Goal: Information Seeking & Learning: Learn about a topic

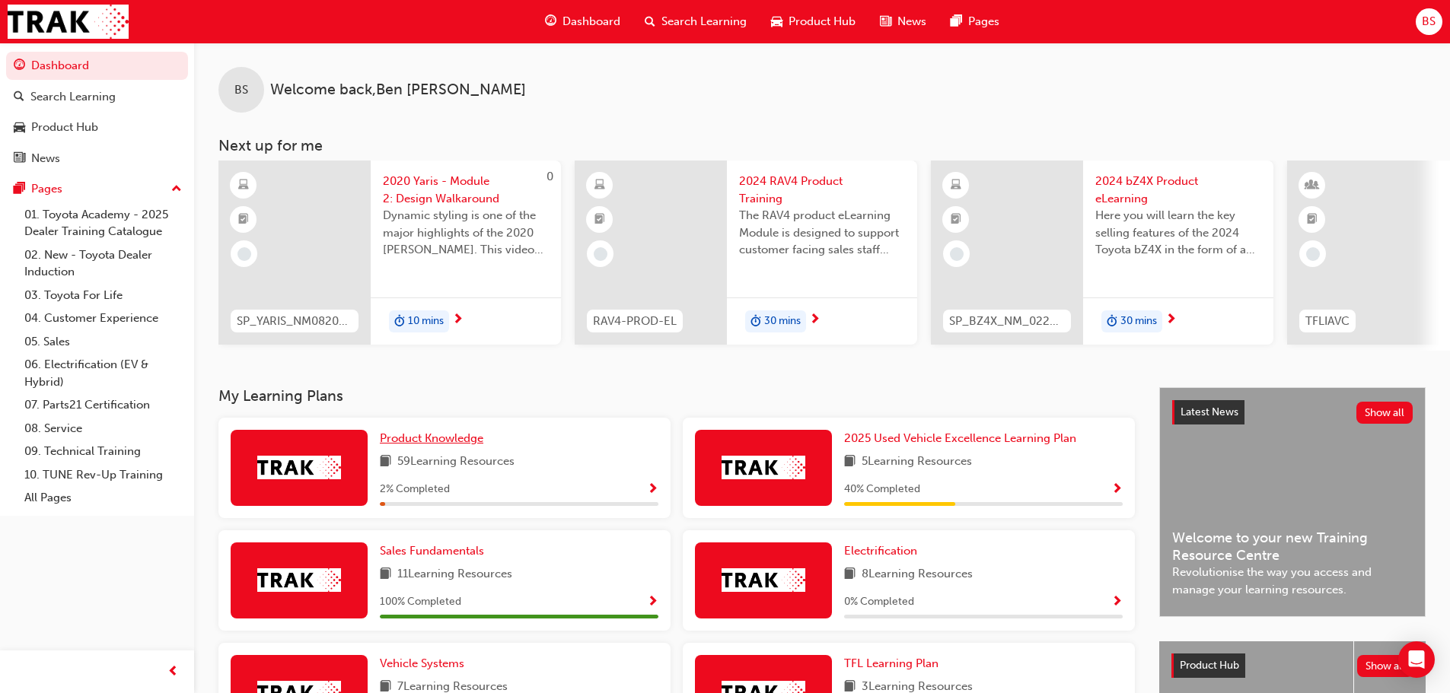
click at [412, 445] on span "Product Knowledge" at bounding box center [431, 438] width 103 height 14
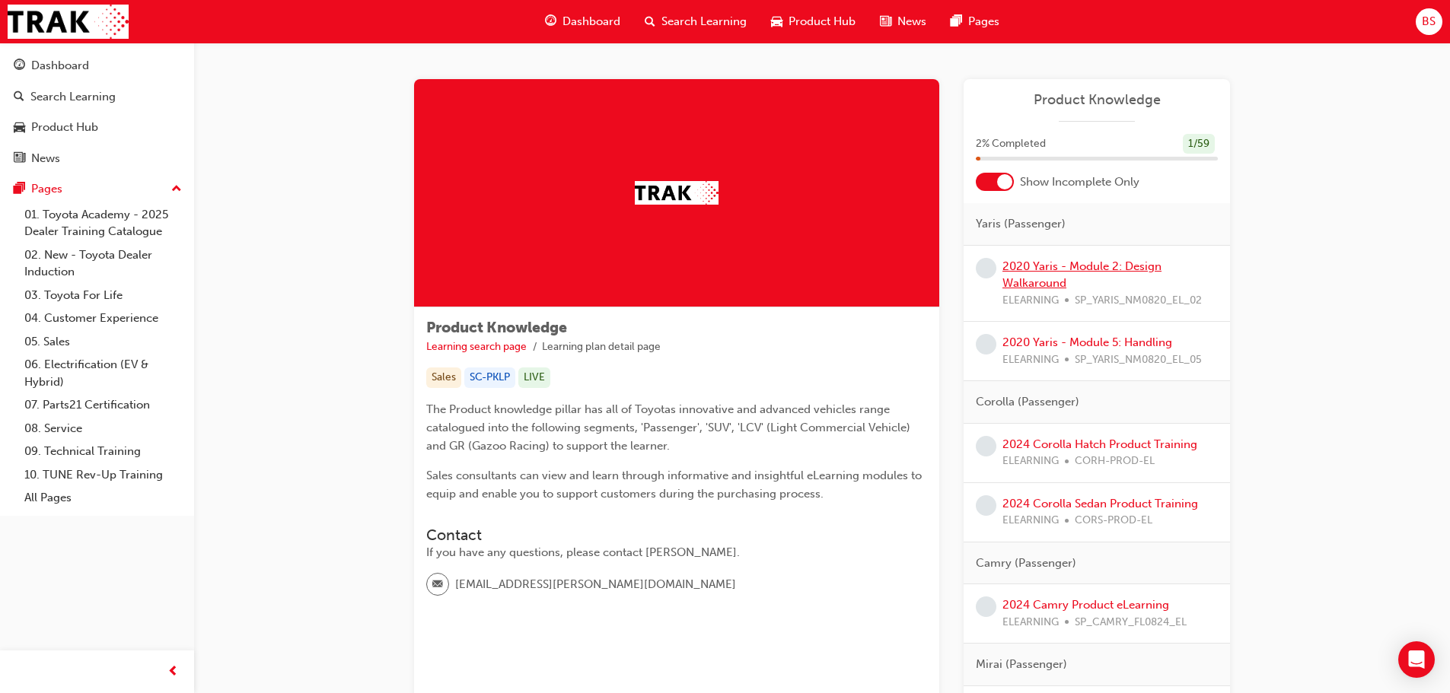
click at [1037, 265] on link "2020 Yaris - Module 2: Design Walkaround" at bounding box center [1081, 274] width 159 height 31
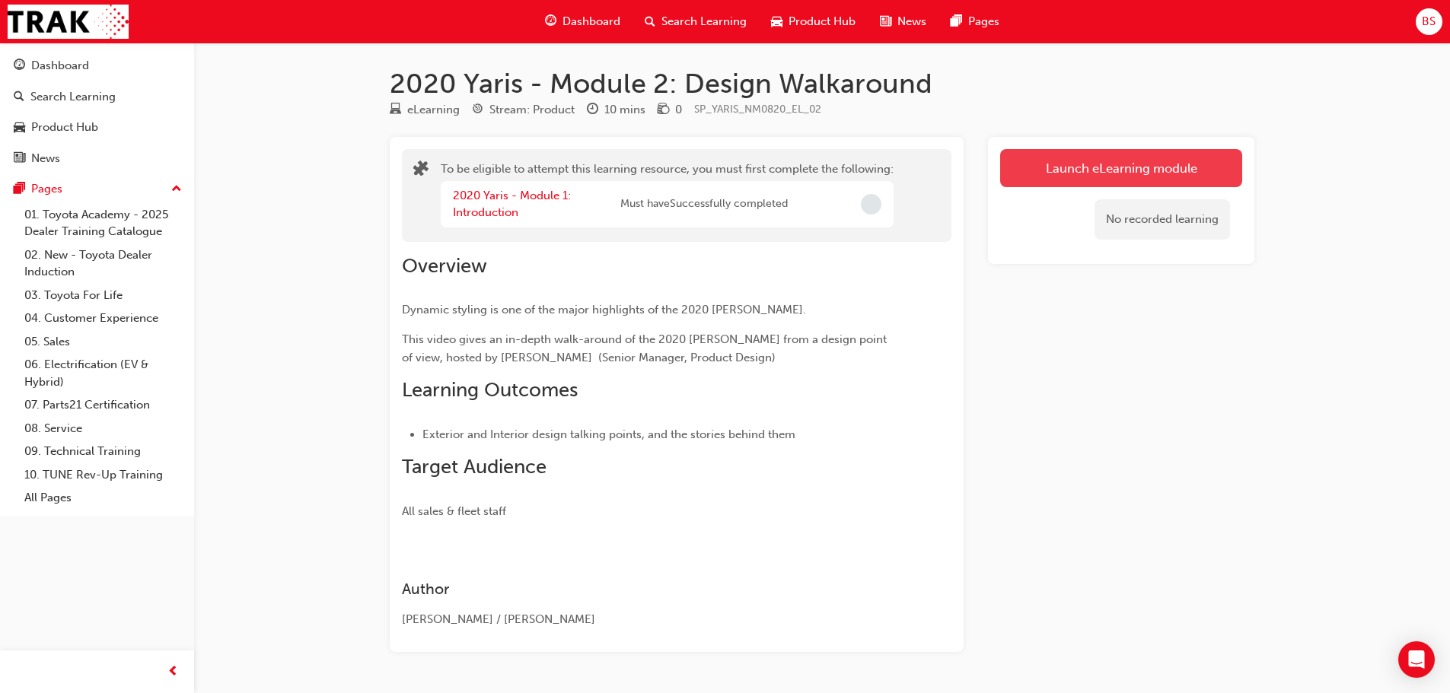
click at [1125, 164] on button "Launch eLearning module" at bounding box center [1121, 168] width 242 height 38
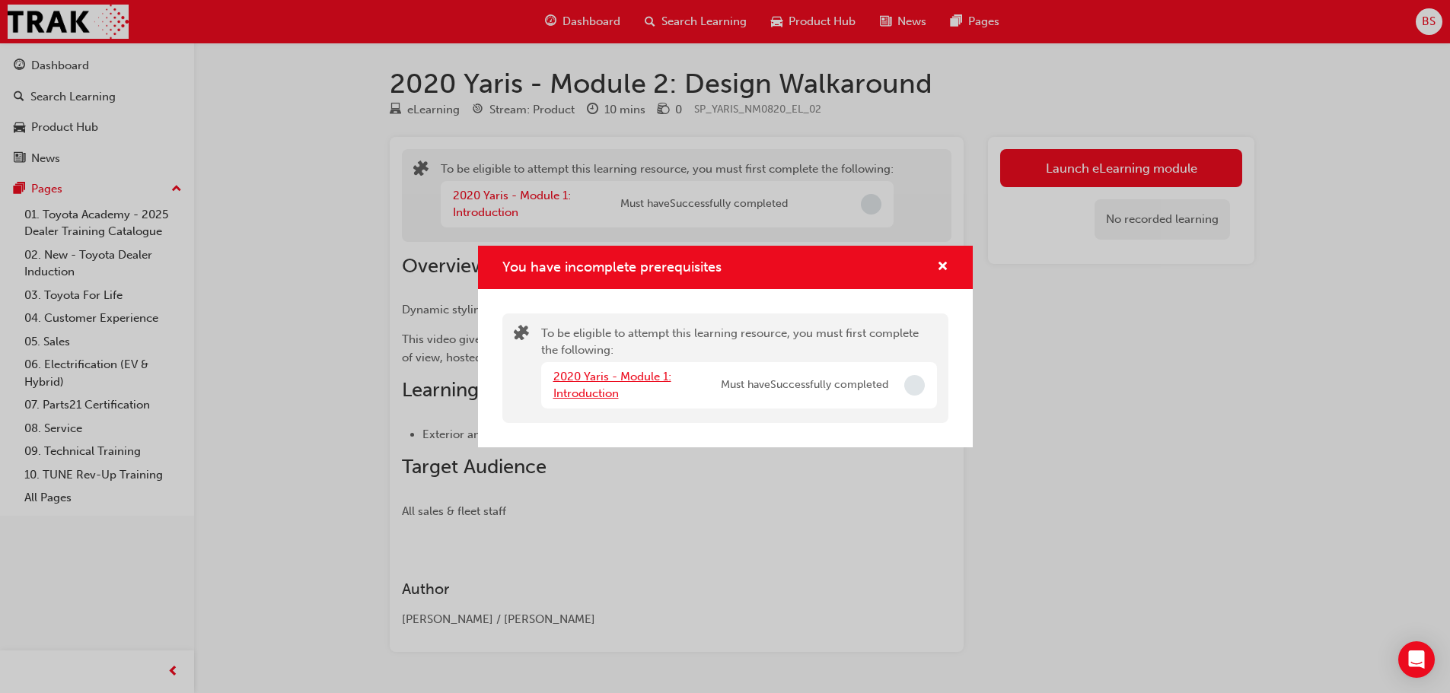
click at [600, 375] on link "2020 Yaris - Module 1: Introduction" at bounding box center [612, 385] width 118 height 31
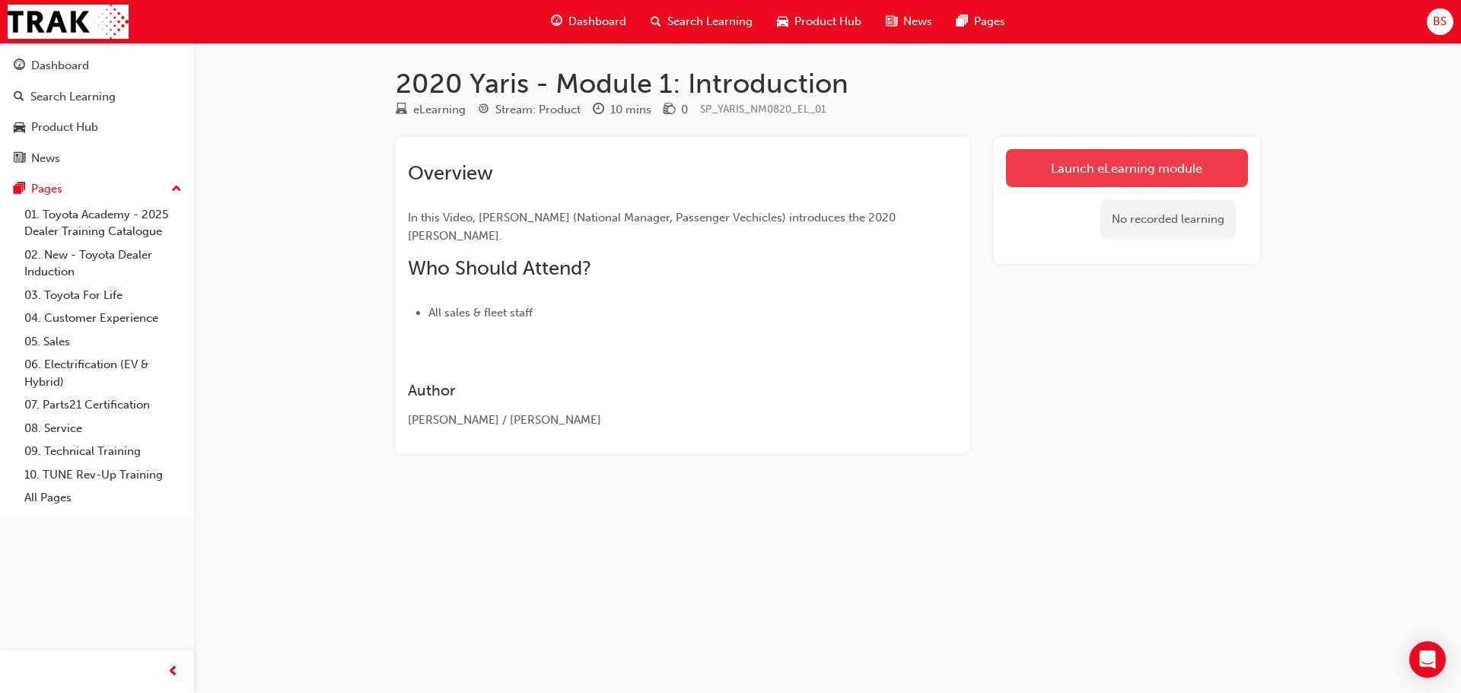
click at [1140, 168] on link "Launch eLearning module" at bounding box center [1127, 168] width 242 height 38
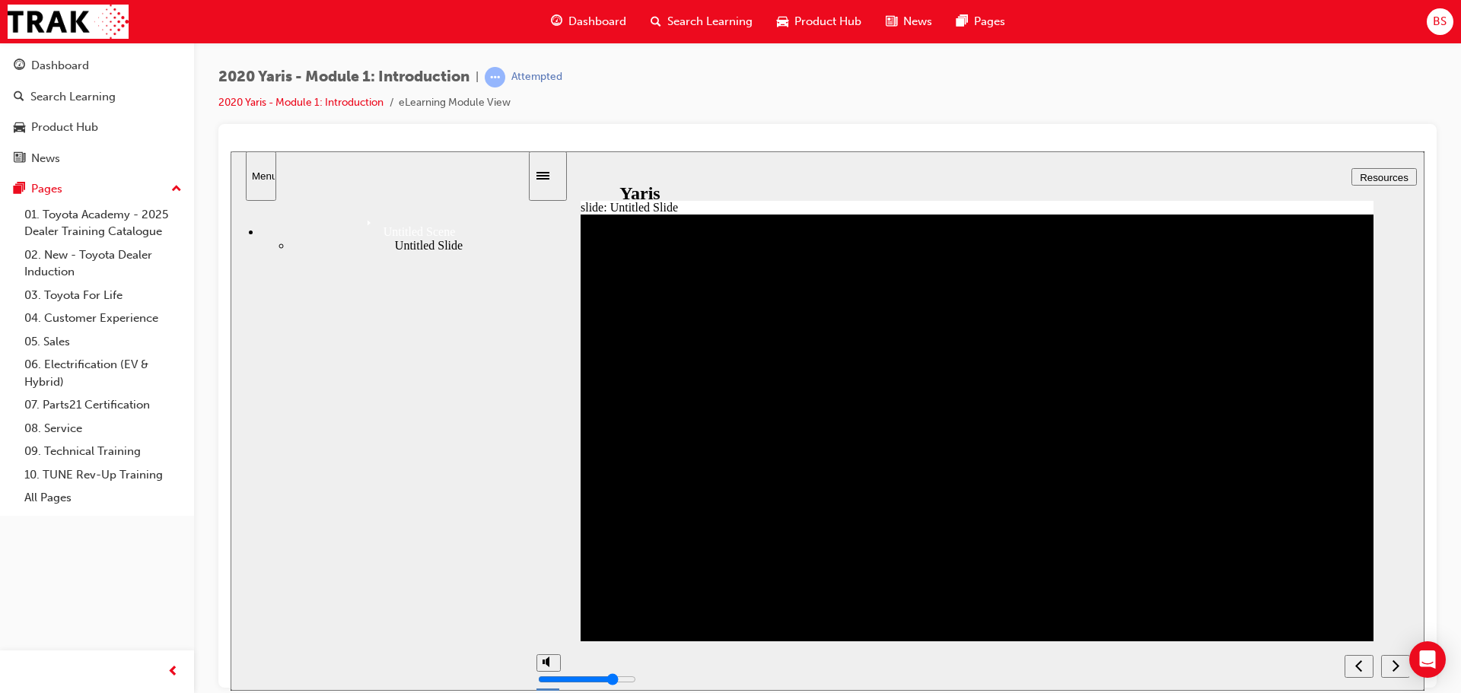
click at [1395, 664] on icon "next" at bounding box center [1396, 665] width 8 height 14
click at [1392, 665] on icon "next" at bounding box center [1396, 665] width 8 height 14
click at [40, 54] on link "Dashboard" at bounding box center [97, 66] width 182 height 28
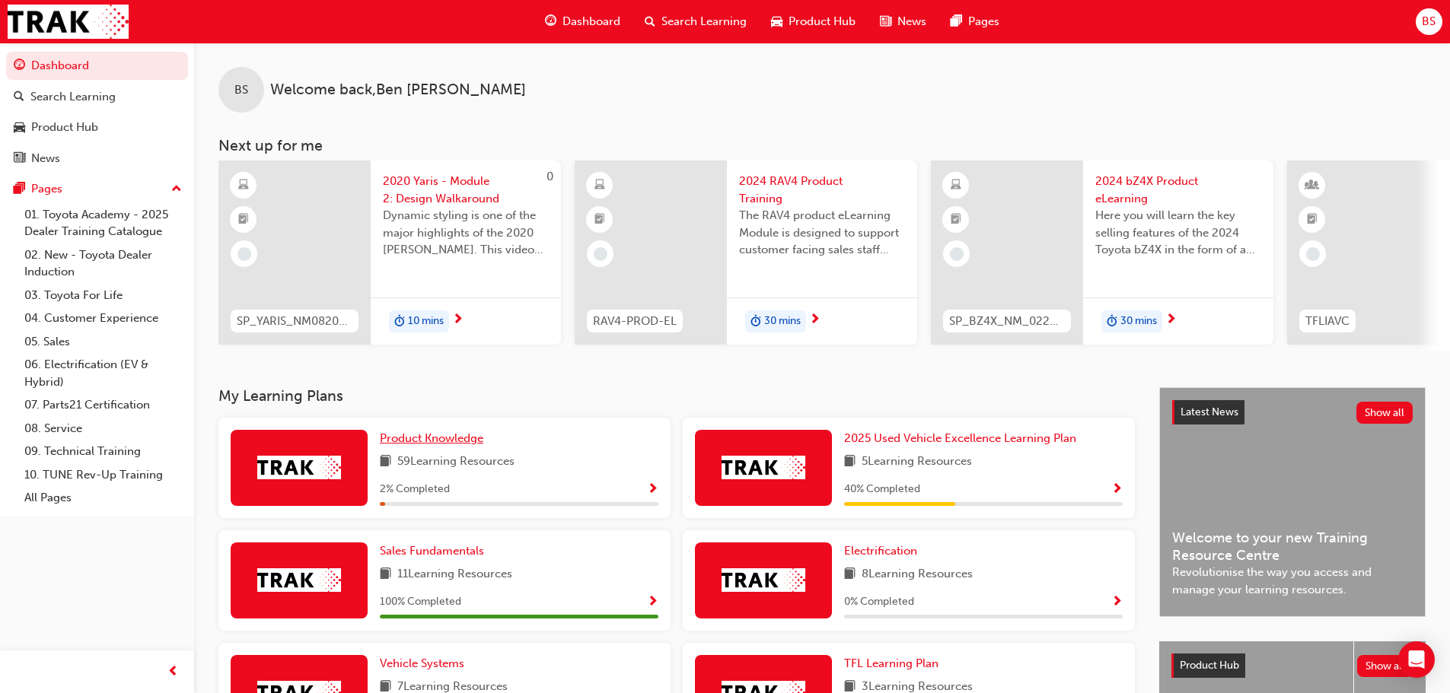
click at [397, 442] on span "Product Knowledge" at bounding box center [431, 438] width 103 height 14
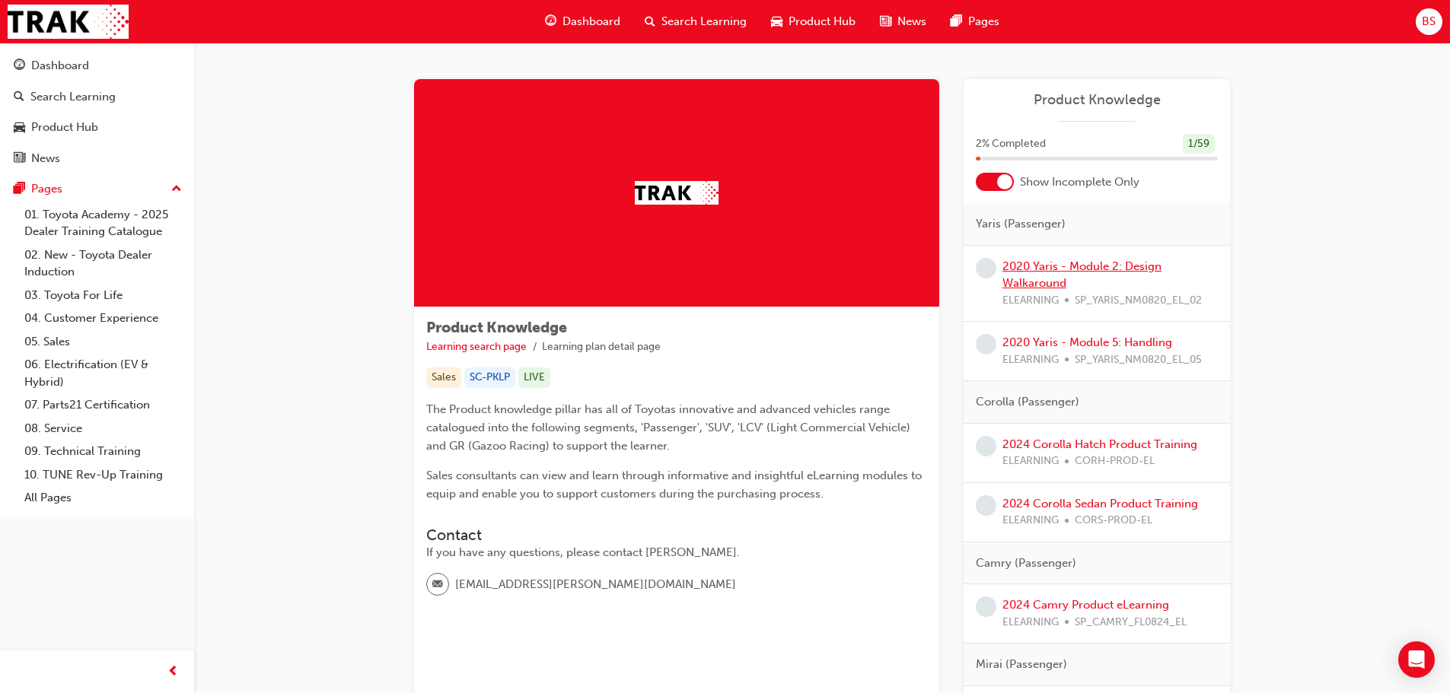
click at [1046, 266] on link "2020 Yaris - Module 2: Design Walkaround" at bounding box center [1081, 274] width 159 height 31
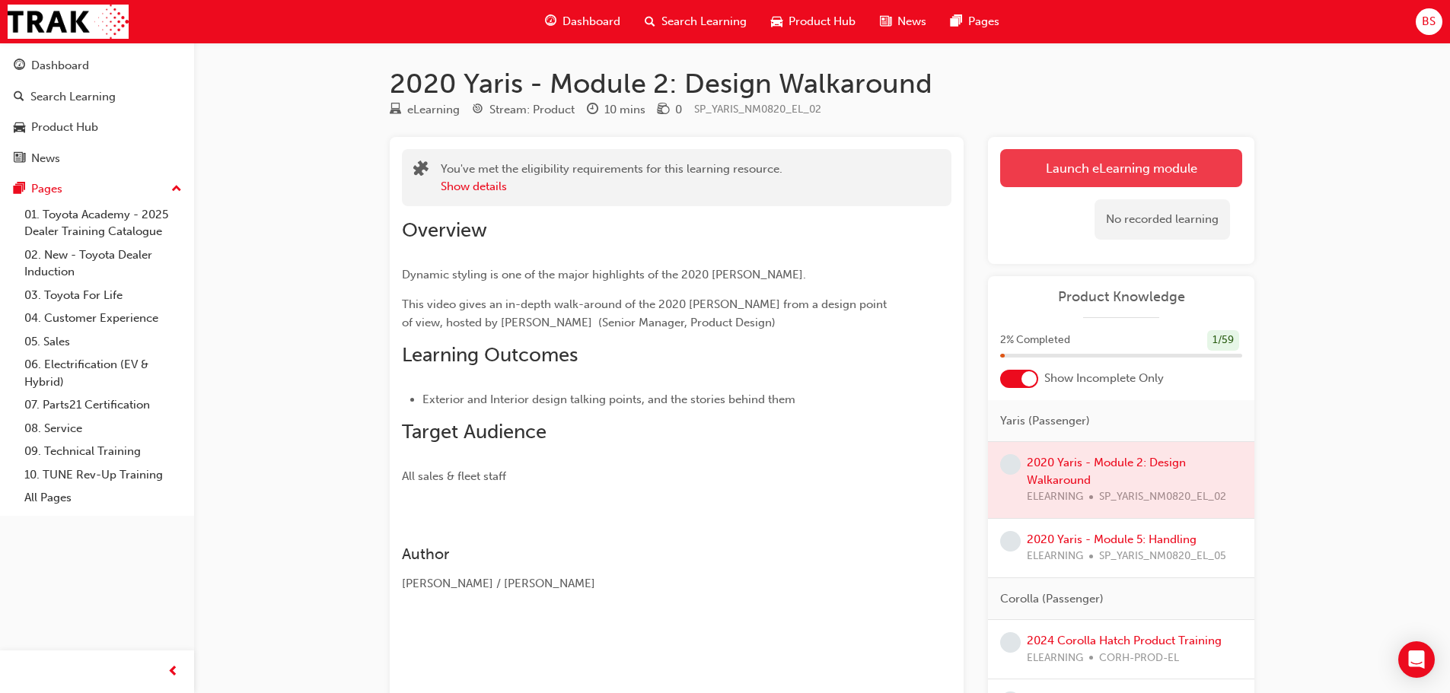
click at [1072, 168] on link "Launch eLearning module" at bounding box center [1121, 168] width 242 height 38
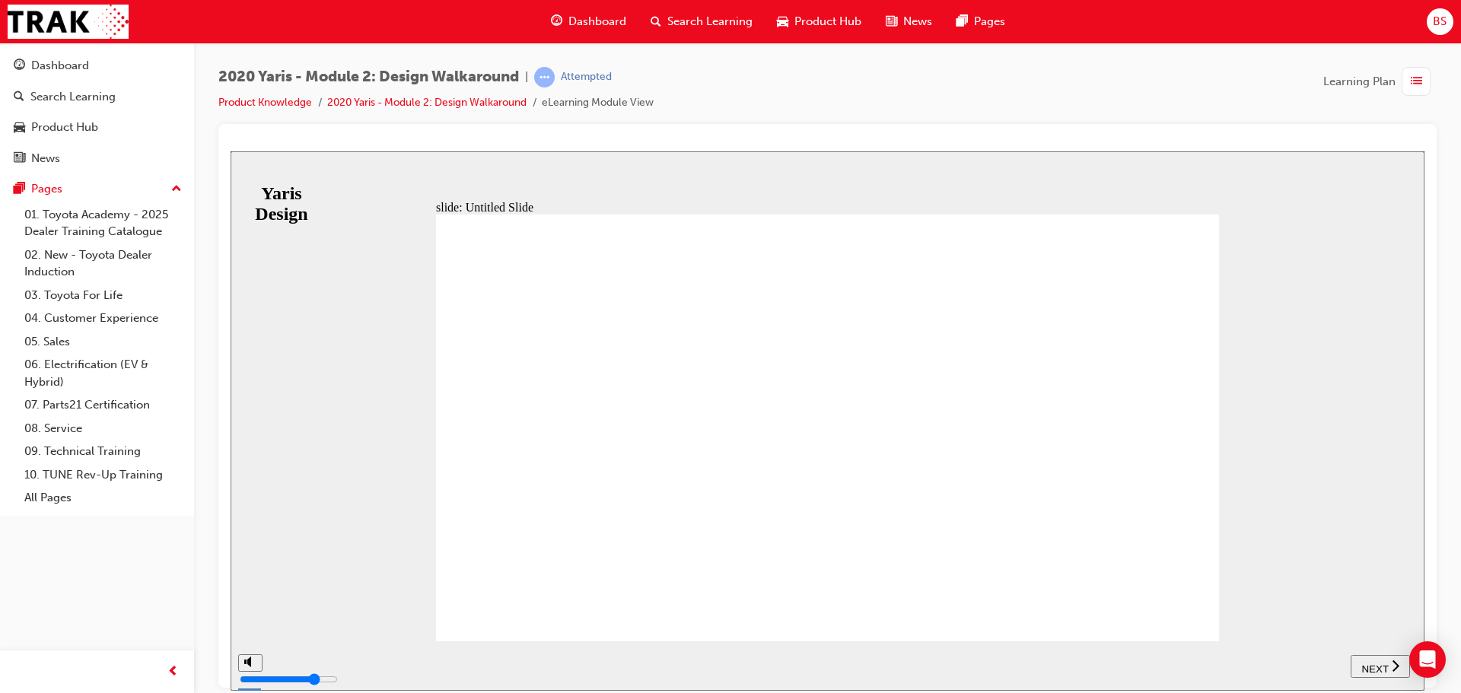
click at [1384, 666] on span "NEXT" at bounding box center [1374, 668] width 27 height 11
click at [285, 665] on div "play/pause" at bounding box center [286, 667] width 26 height 26
click at [282, 664] on icon "play/pause" at bounding box center [286, 659] width 8 height 10
click at [1386, 667] on span "NEXT" at bounding box center [1382, 668] width 27 height 11
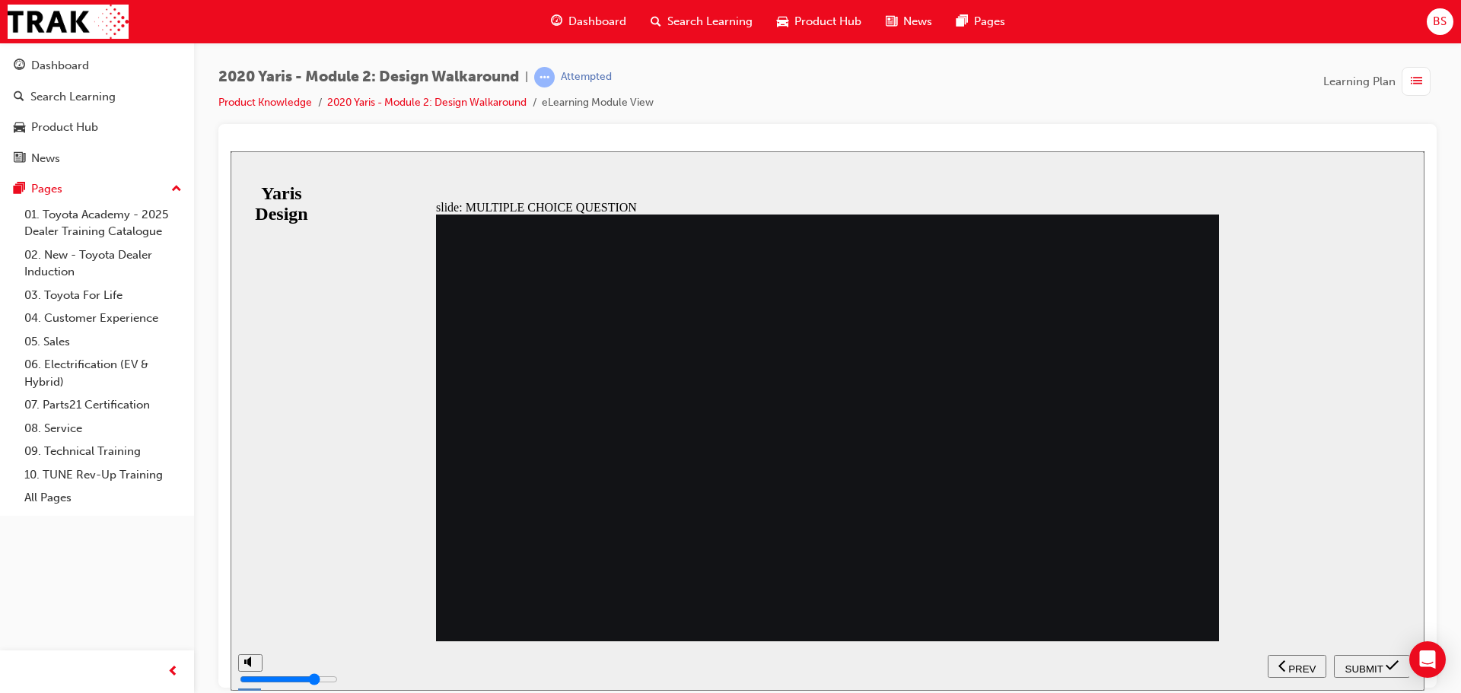
drag, startPoint x: 540, startPoint y: 481, endPoint x: 625, endPoint y: 505, distance: 87.9
radio input "true"
click at [1381, 663] on span "SUBMIT" at bounding box center [1364, 668] width 38 height 11
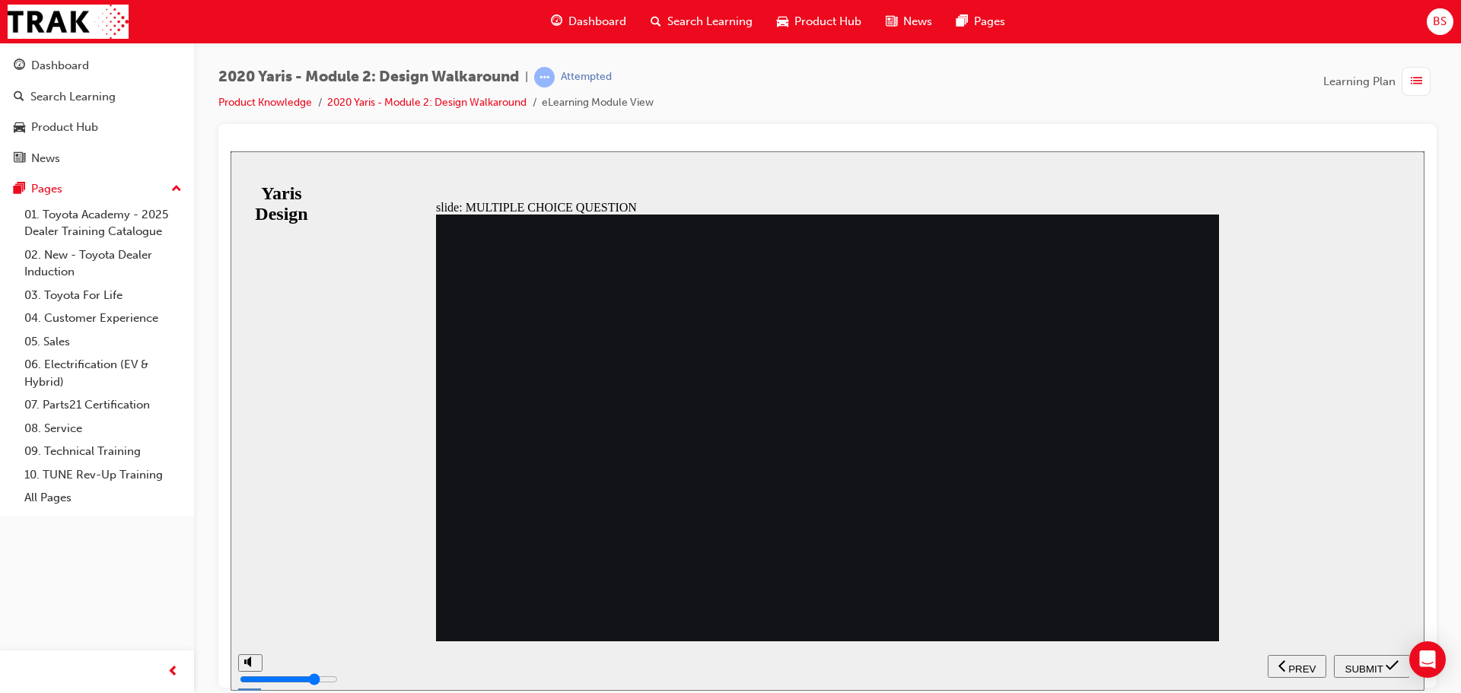
radio input "true"
click at [1382, 660] on div "SUBMIT" at bounding box center [1372, 666] width 64 height 16
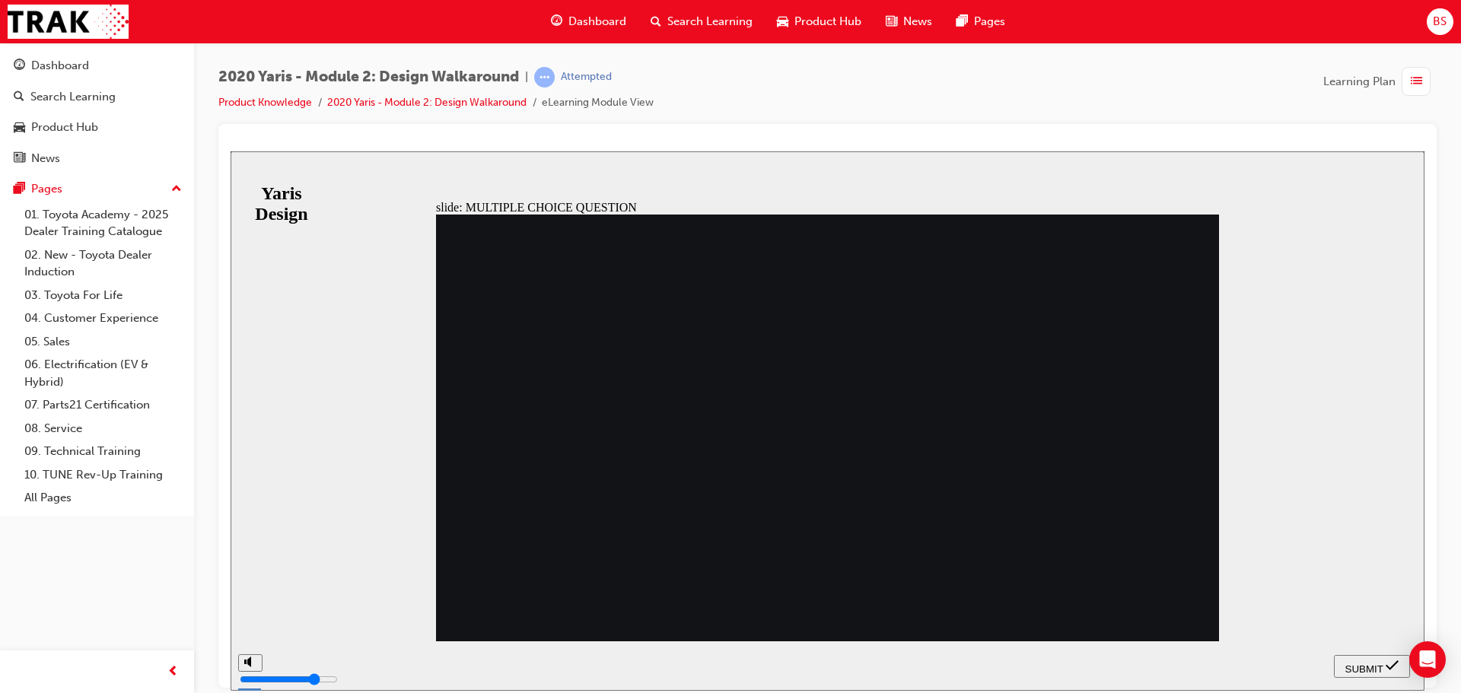
radio input "true"
click at [1368, 664] on span "SUBMIT" at bounding box center [1364, 668] width 38 height 11
click at [1381, 664] on span "SUBMIT" at bounding box center [1364, 668] width 38 height 11
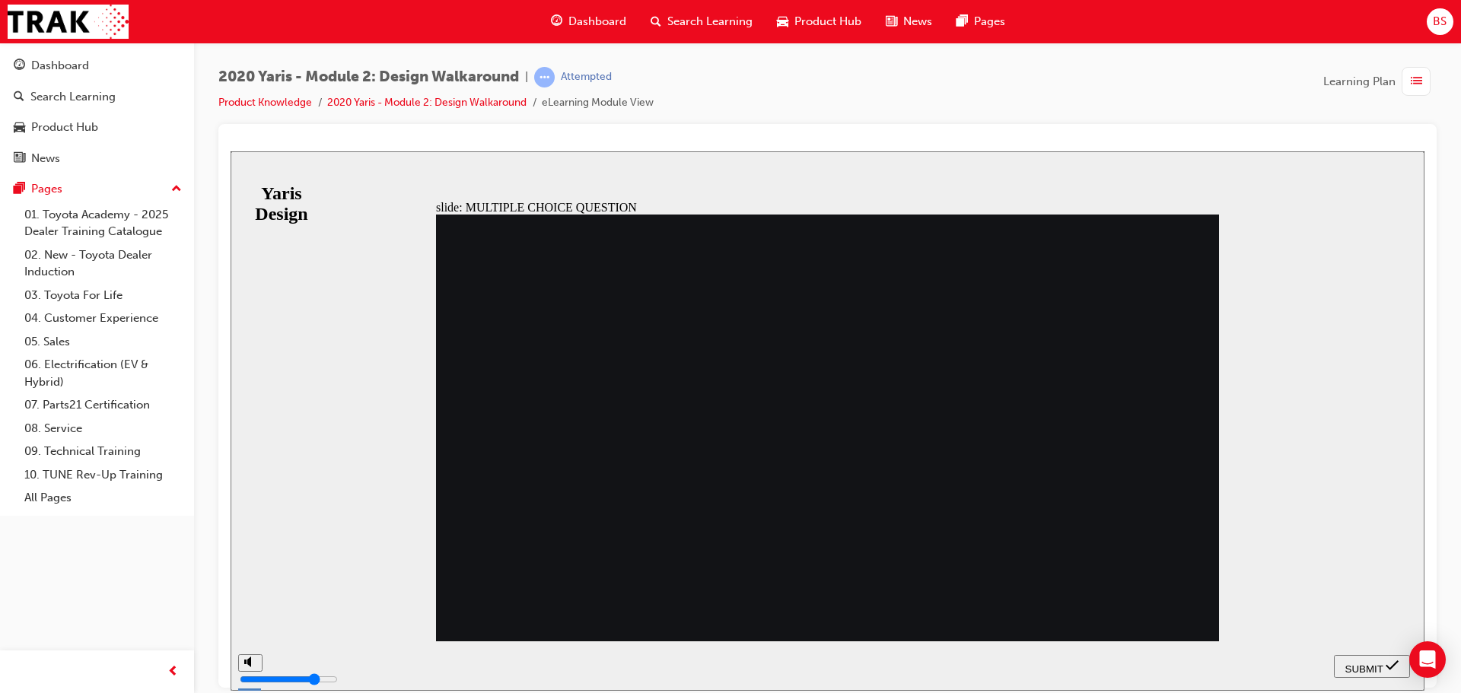
drag, startPoint x: 549, startPoint y: 489, endPoint x: 574, endPoint y: 484, distance: 24.8
radio input "false"
radio input "true"
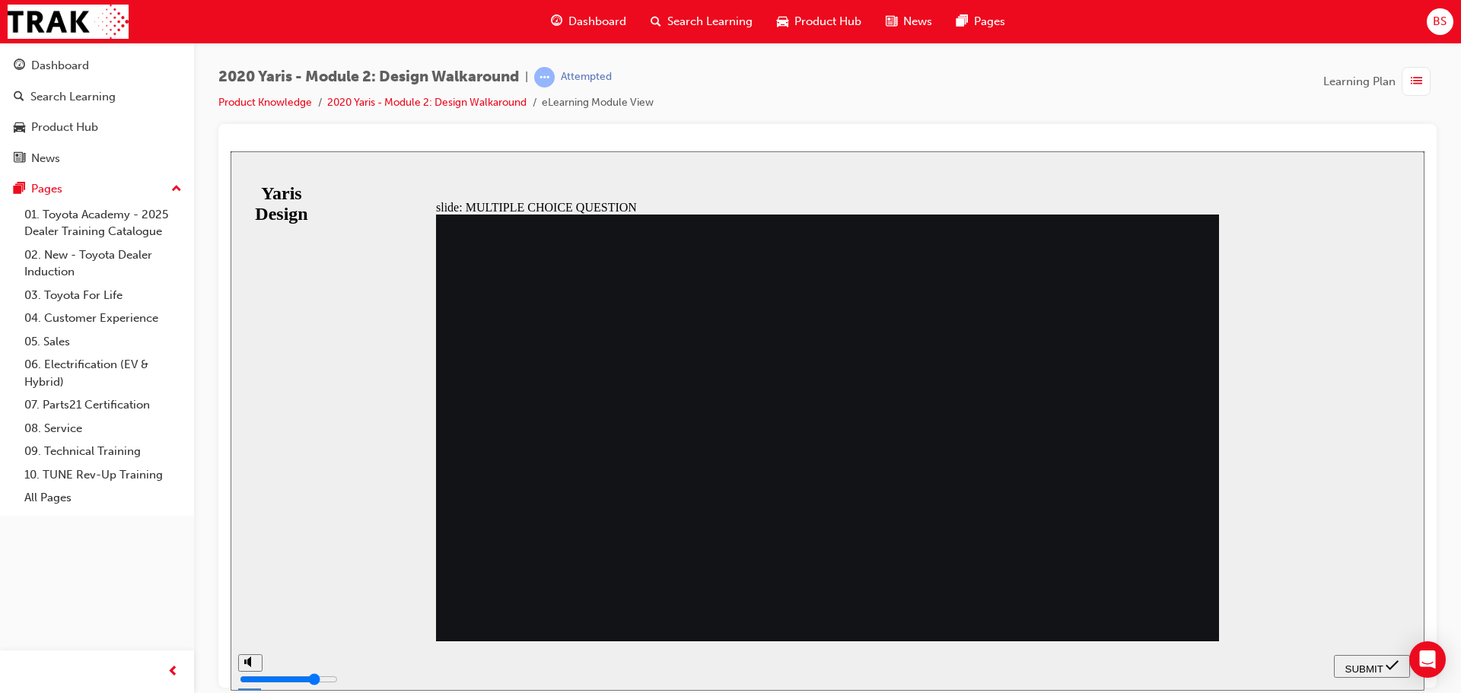
click at [1383, 664] on div "SUBMIT" at bounding box center [1372, 666] width 64 height 16
radio input "true"
click at [1386, 670] on icon "submit" at bounding box center [1392, 665] width 13 height 14
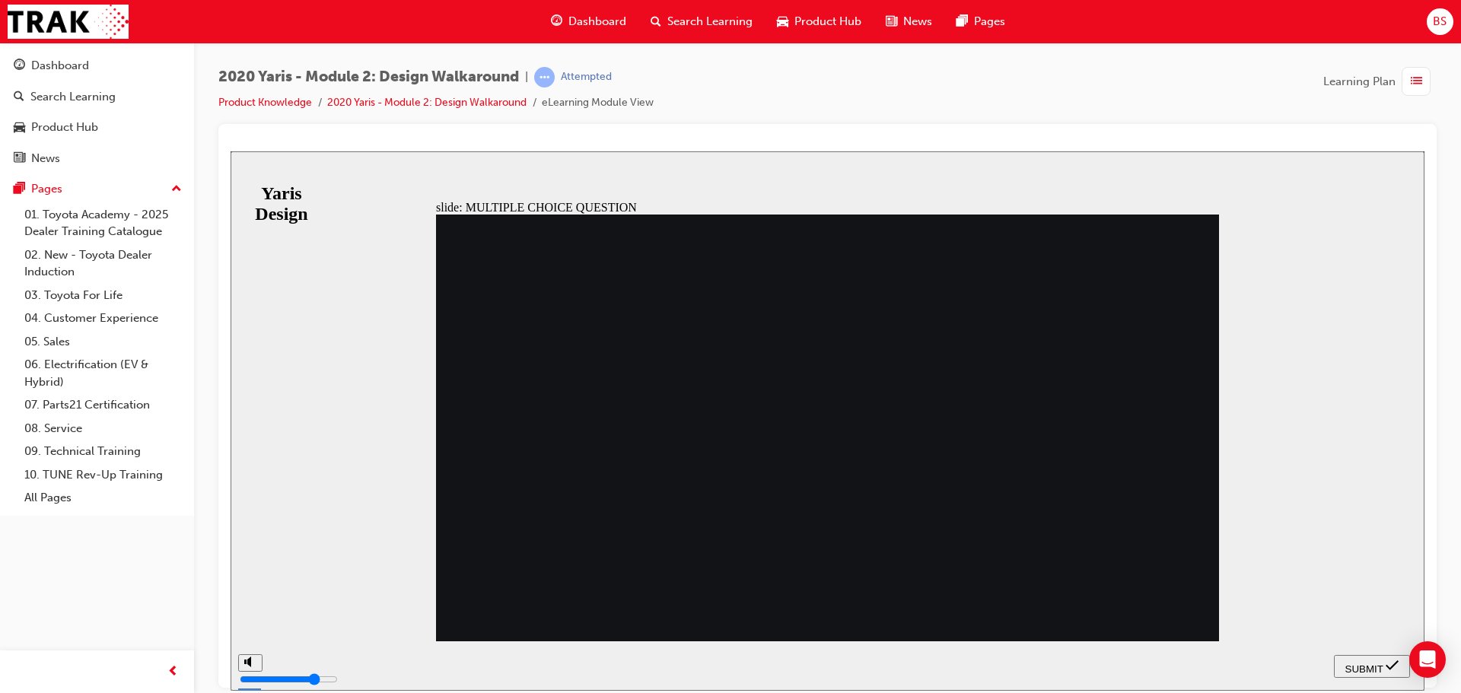
click at [1361, 663] on span "SUBMIT" at bounding box center [1364, 668] width 38 height 11
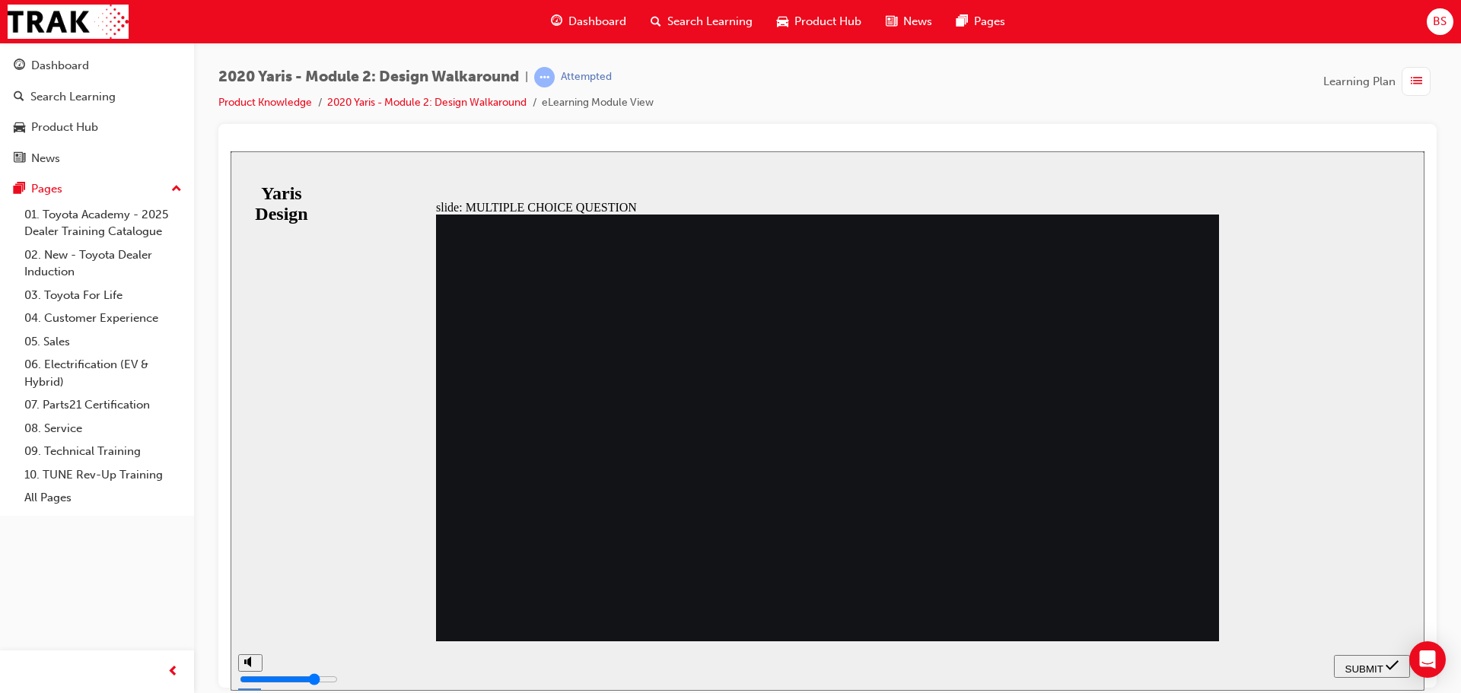
radio input "false"
radio input "true"
radio input "false"
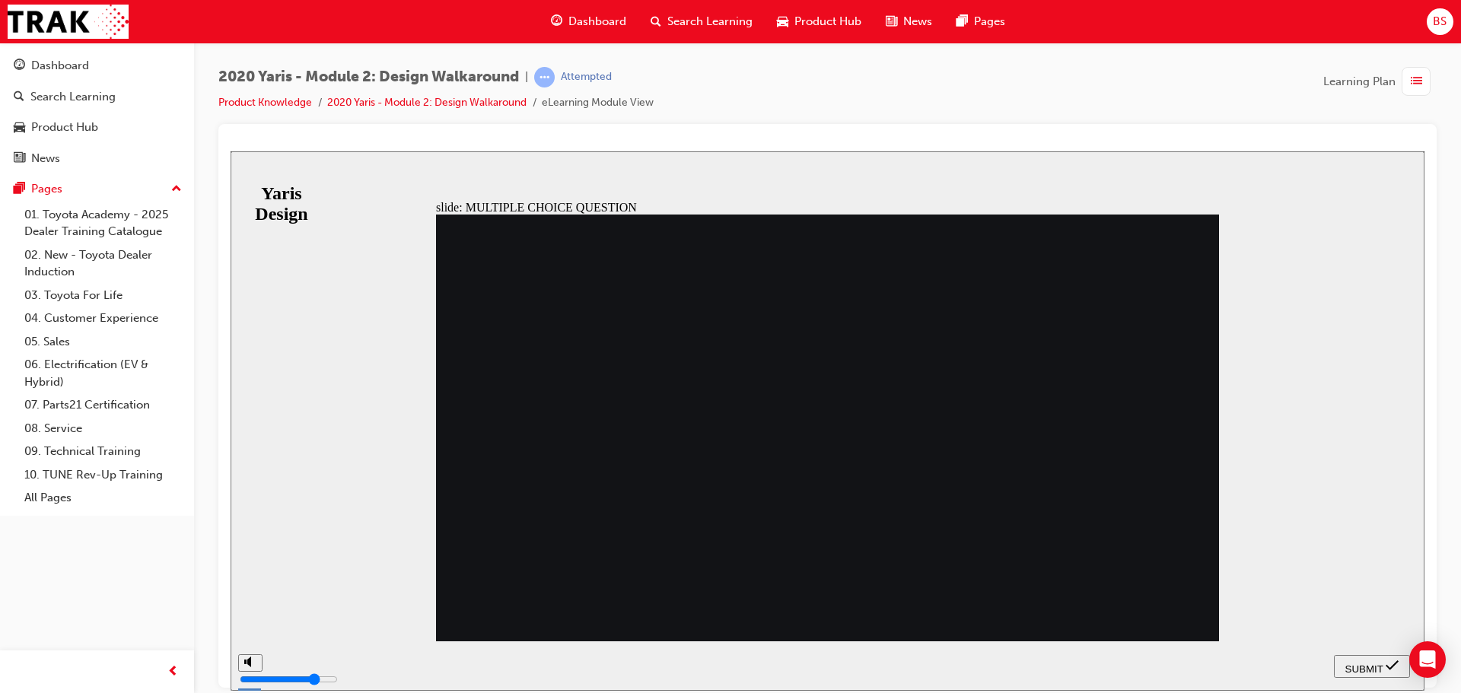
radio input "true"
click at [1386, 657] on button "SUBMIT" at bounding box center [1372, 665] width 76 height 23
radio input "true"
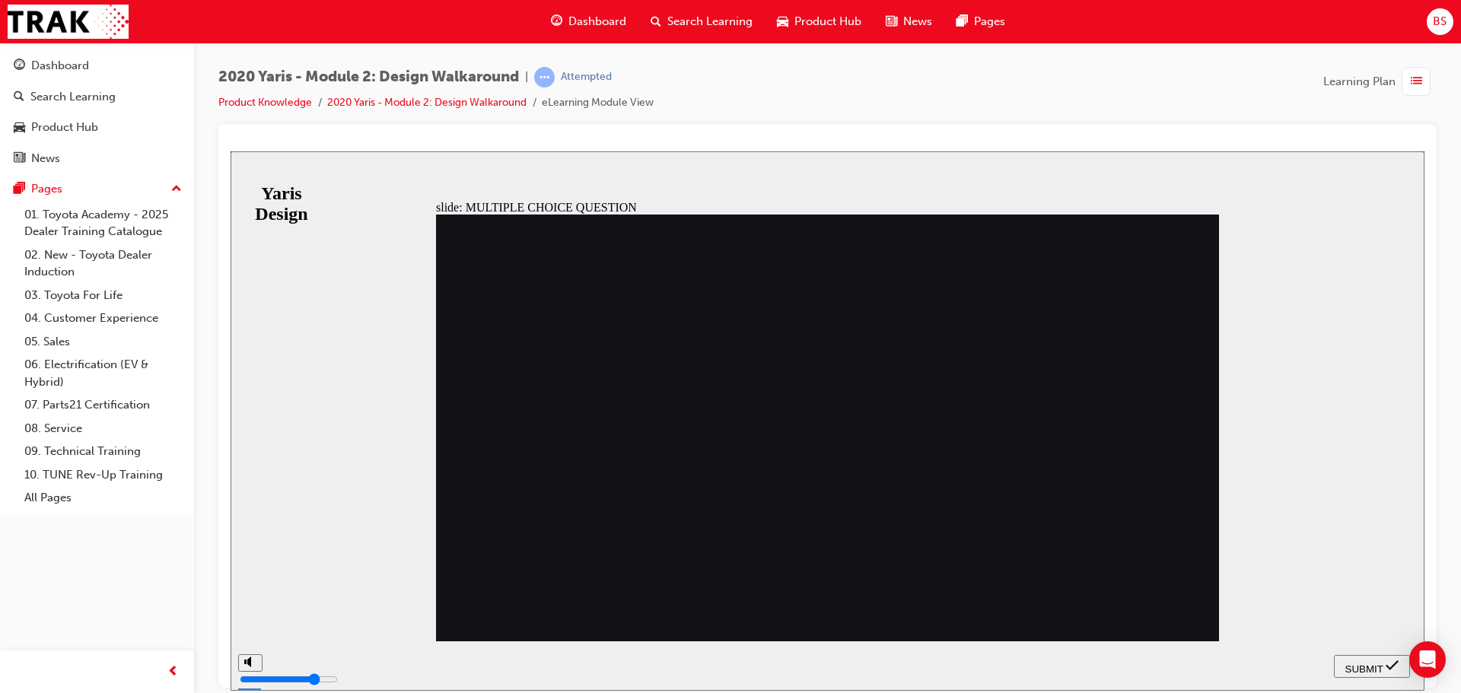
radio input "true"
click at [1388, 665] on icon "submit" at bounding box center [1392, 665] width 13 height 10
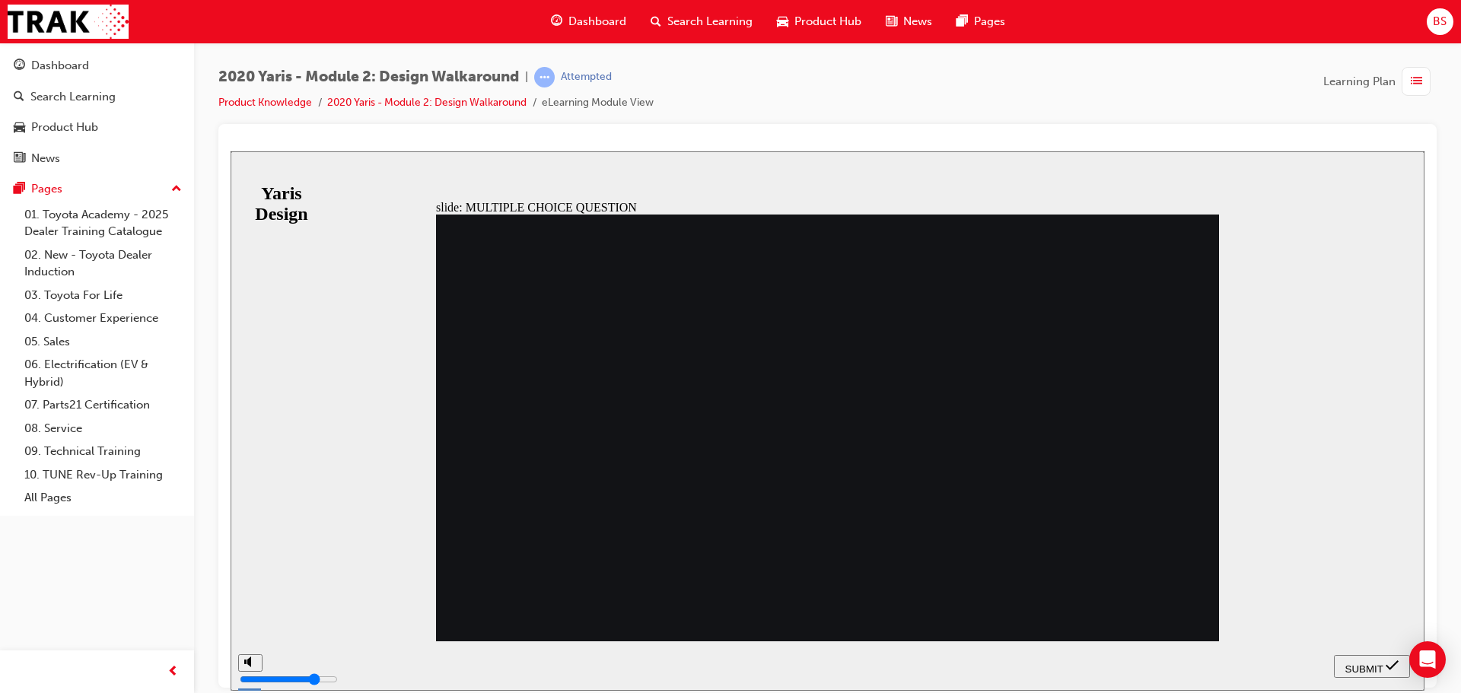
click at [1373, 664] on span "SUBMIT" at bounding box center [1364, 668] width 38 height 11
radio input "false"
radio input "true"
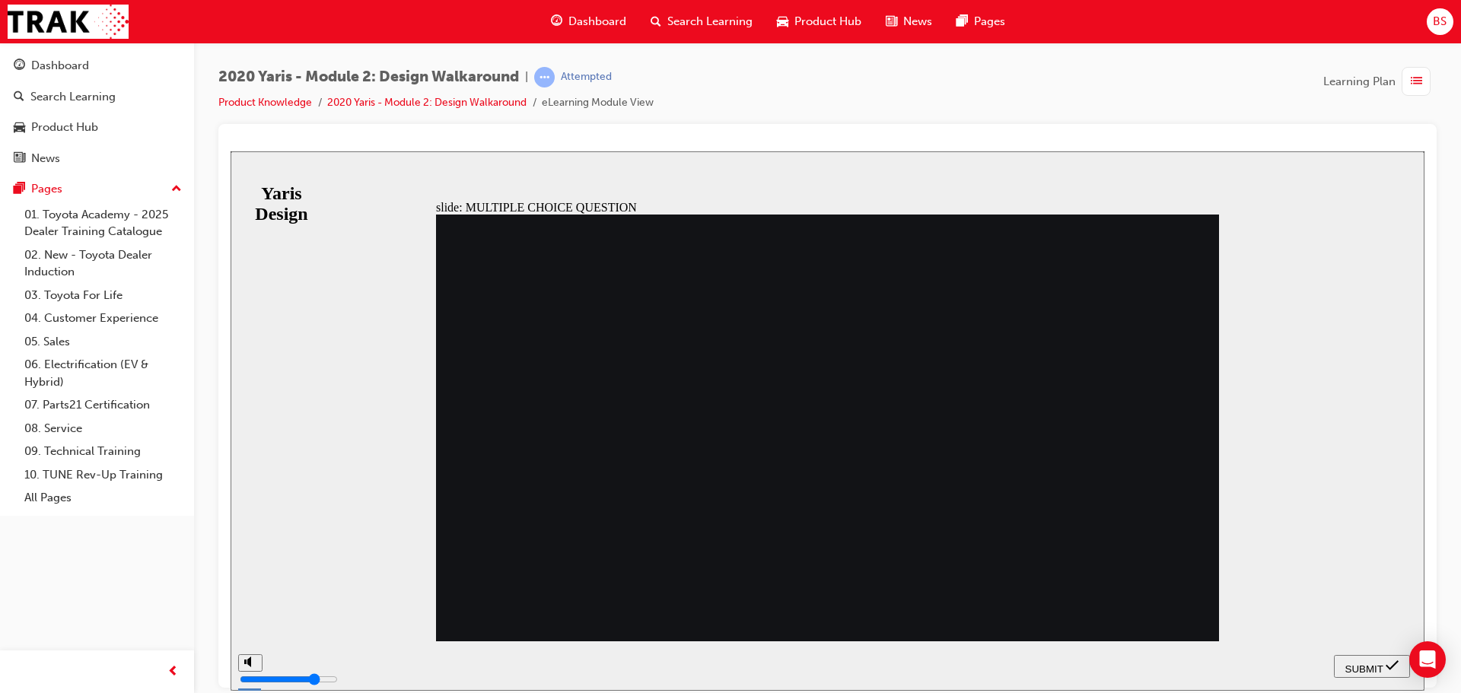
click at [1365, 656] on button "SUBMIT" at bounding box center [1372, 665] width 76 height 23
drag, startPoint x: 715, startPoint y: 403, endPoint x: 746, endPoint y: 393, distance: 32.0
radio input "true"
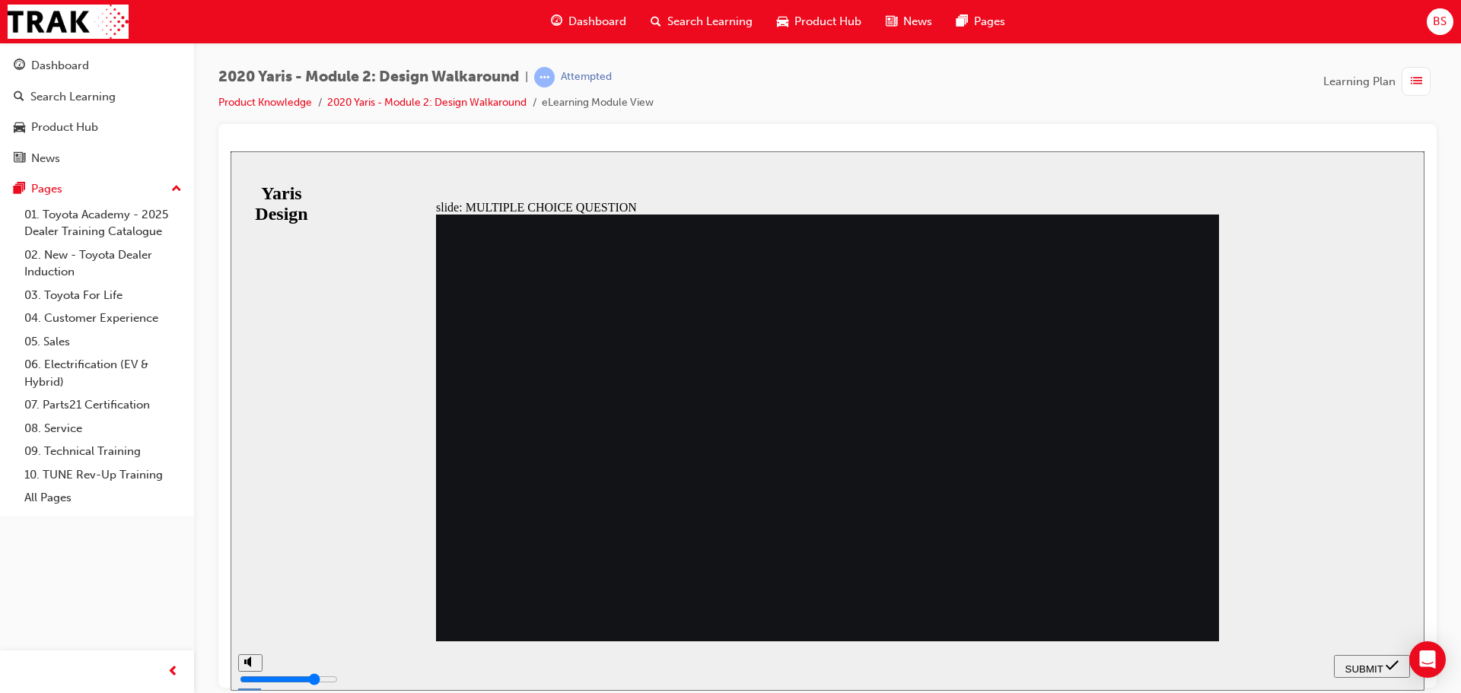
click at [1368, 666] on span "SUBMIT" at bounding box center [1364, 668] width 38 height 11
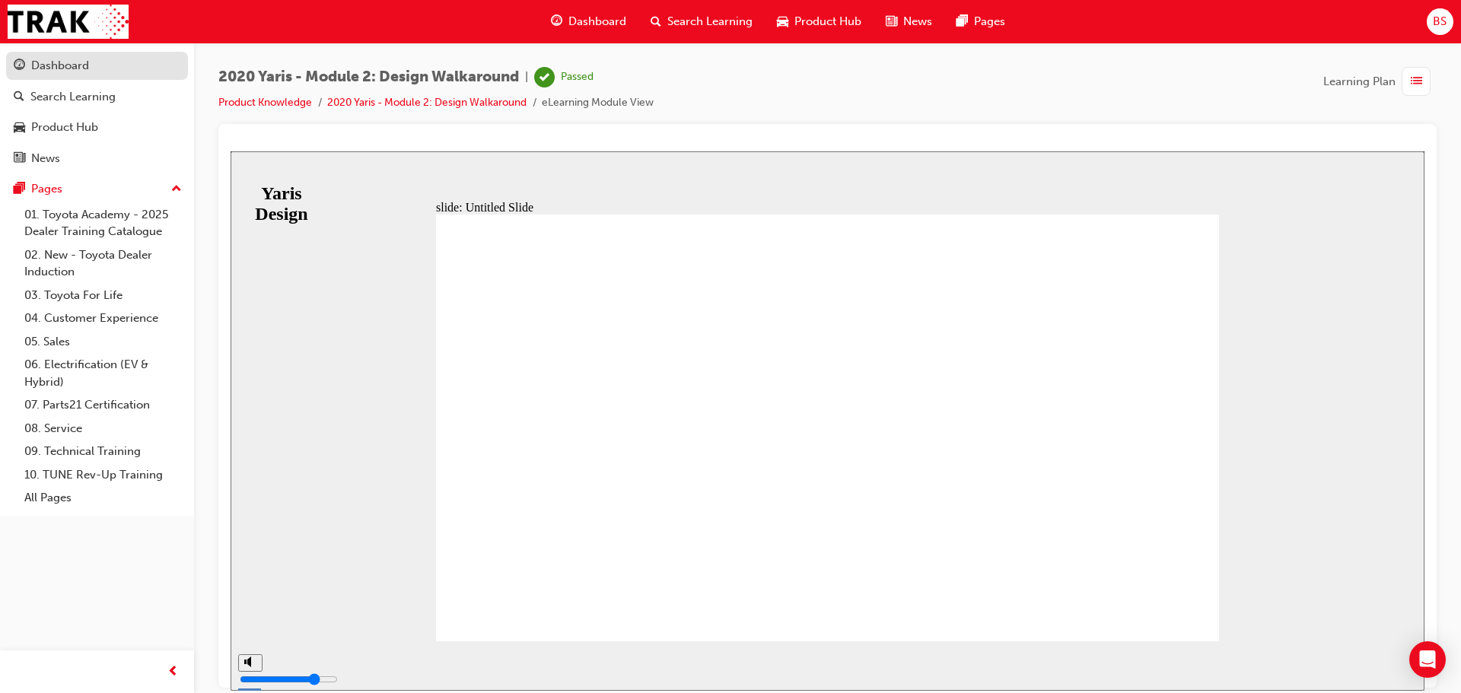
click at [76, 66] on div "Dashboard" at bounding box center [60, 66] width 58 height 18
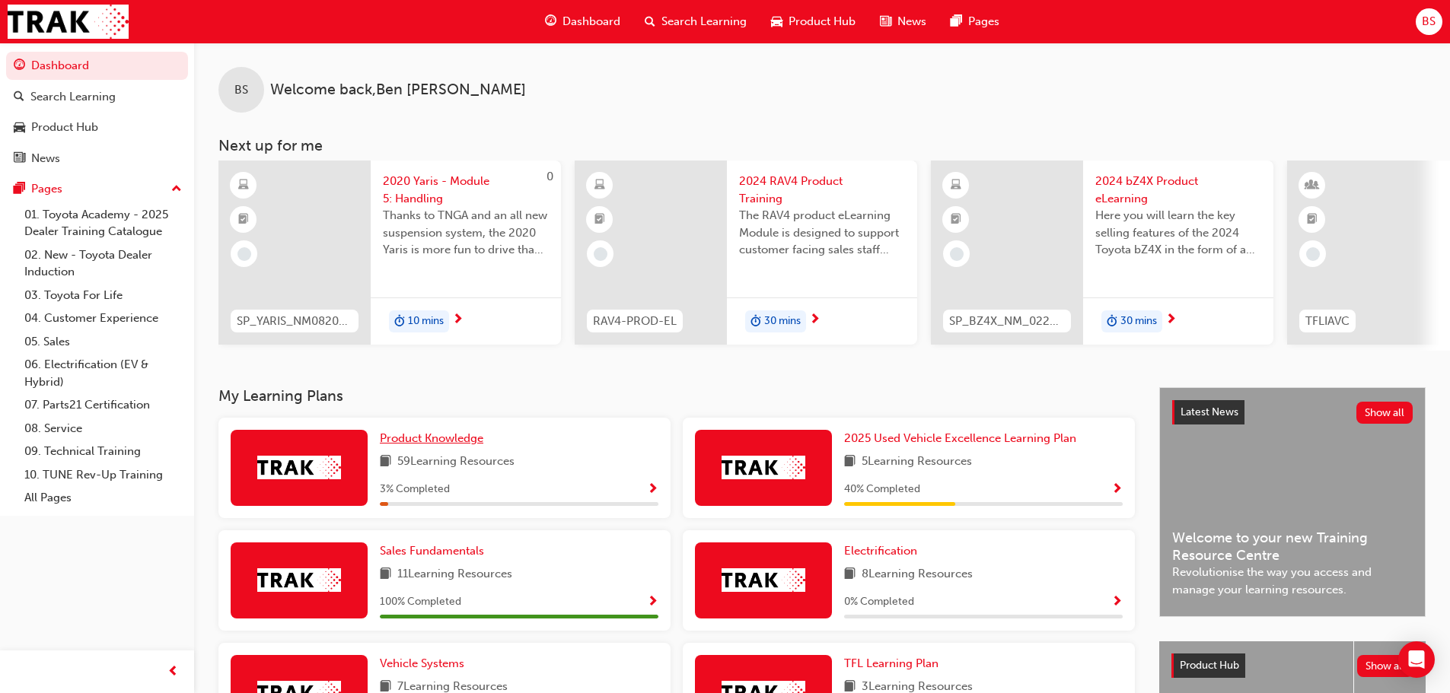
click at [428, 445] on span "Product Knowledge" at bounding box center [431, 438] width 103 height 14
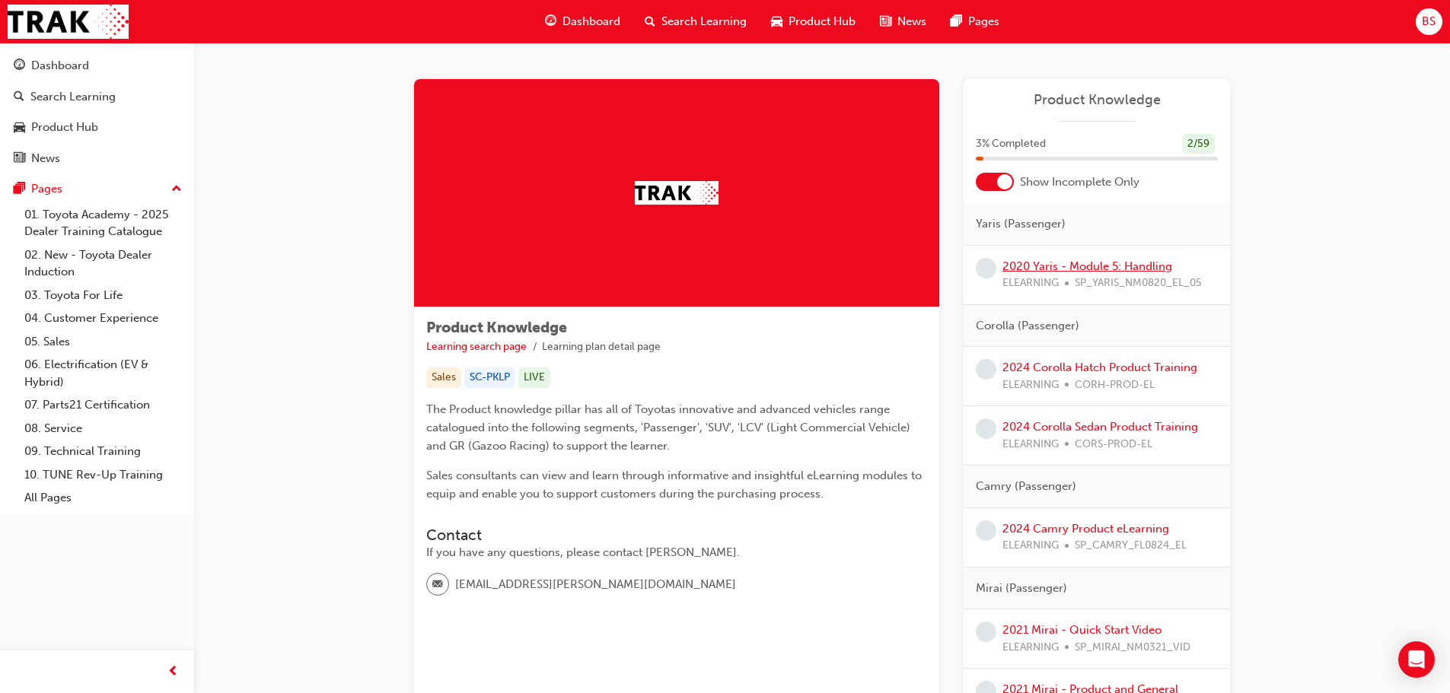
click at [1131, 261] on link "2020 Yaris - Module 5: Handling" at bounding box center [1087, 266] width 170 height 14
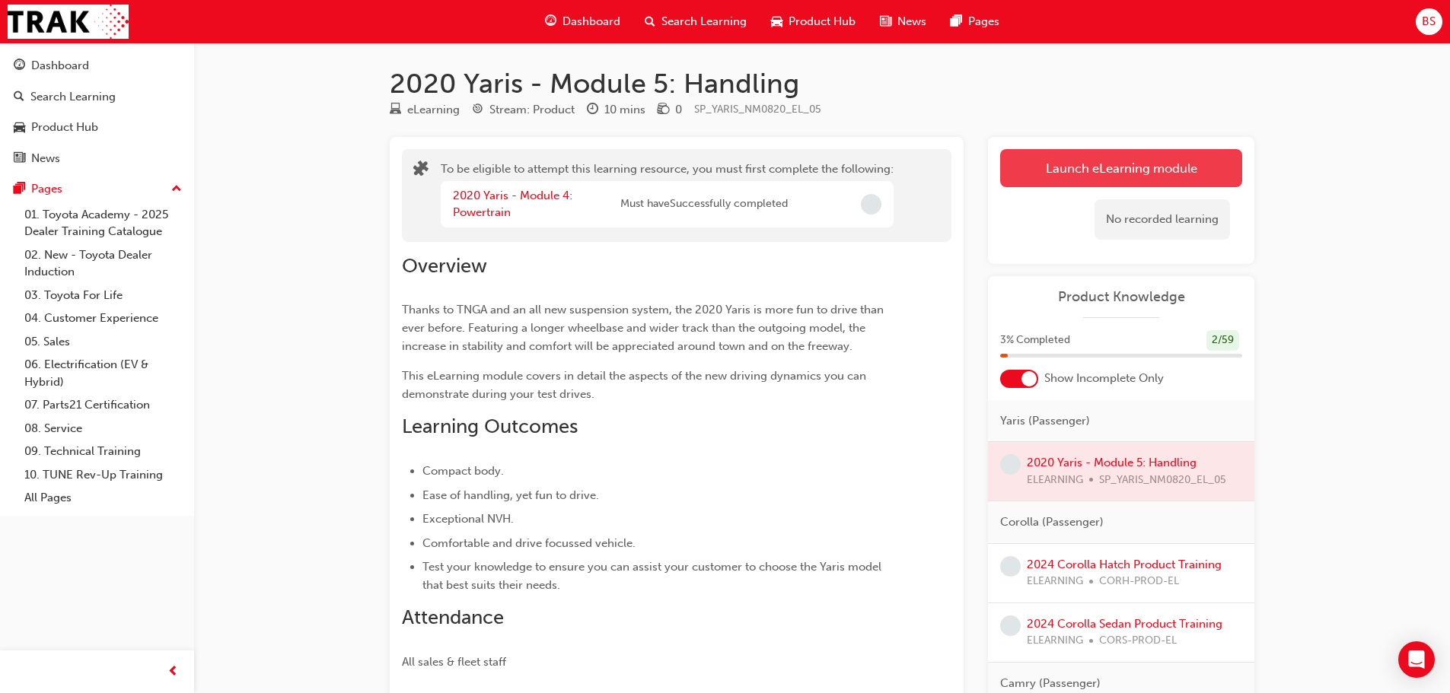
click at [1087, 172] on button "Launch eLearning module" at bounding box center [1121, 168] width 242 height 38
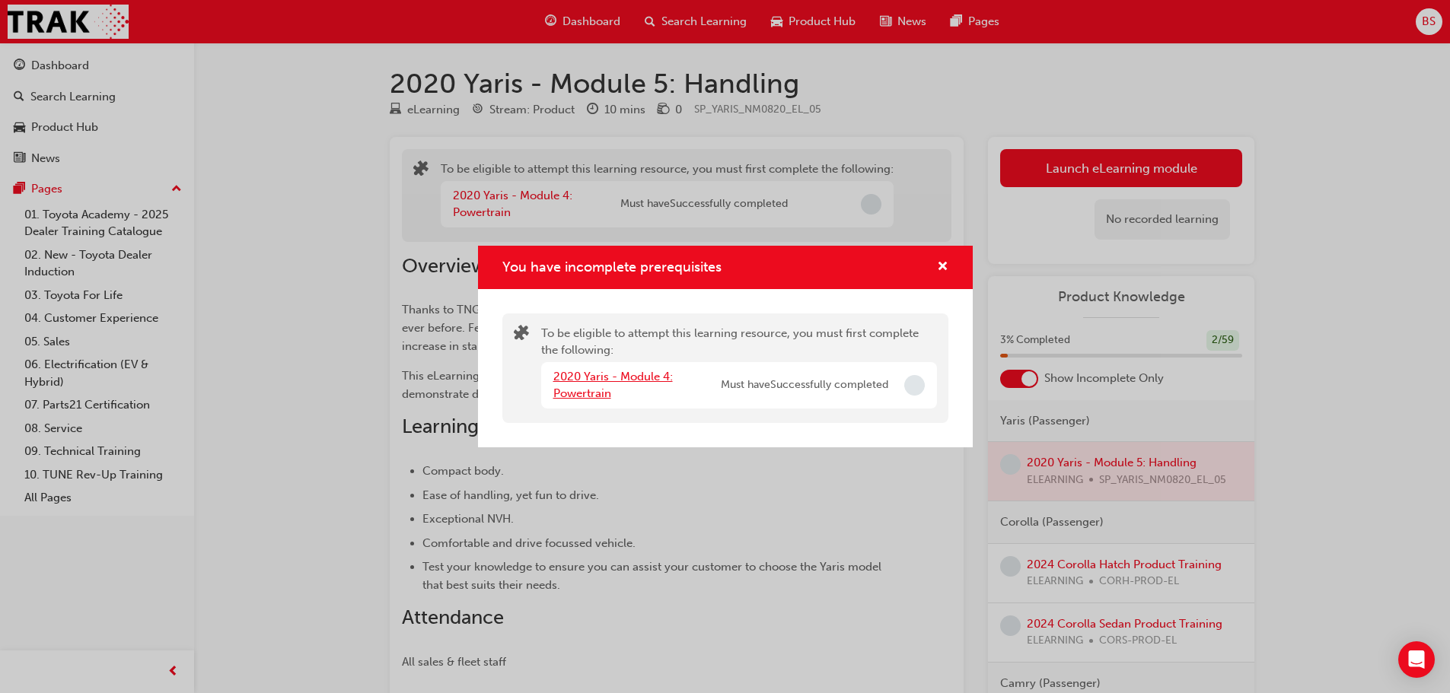
click at [559, 372] on link "2020 Yaris - Module 4: Powertrain" at bounding box center [612, 385] width 119 height 31
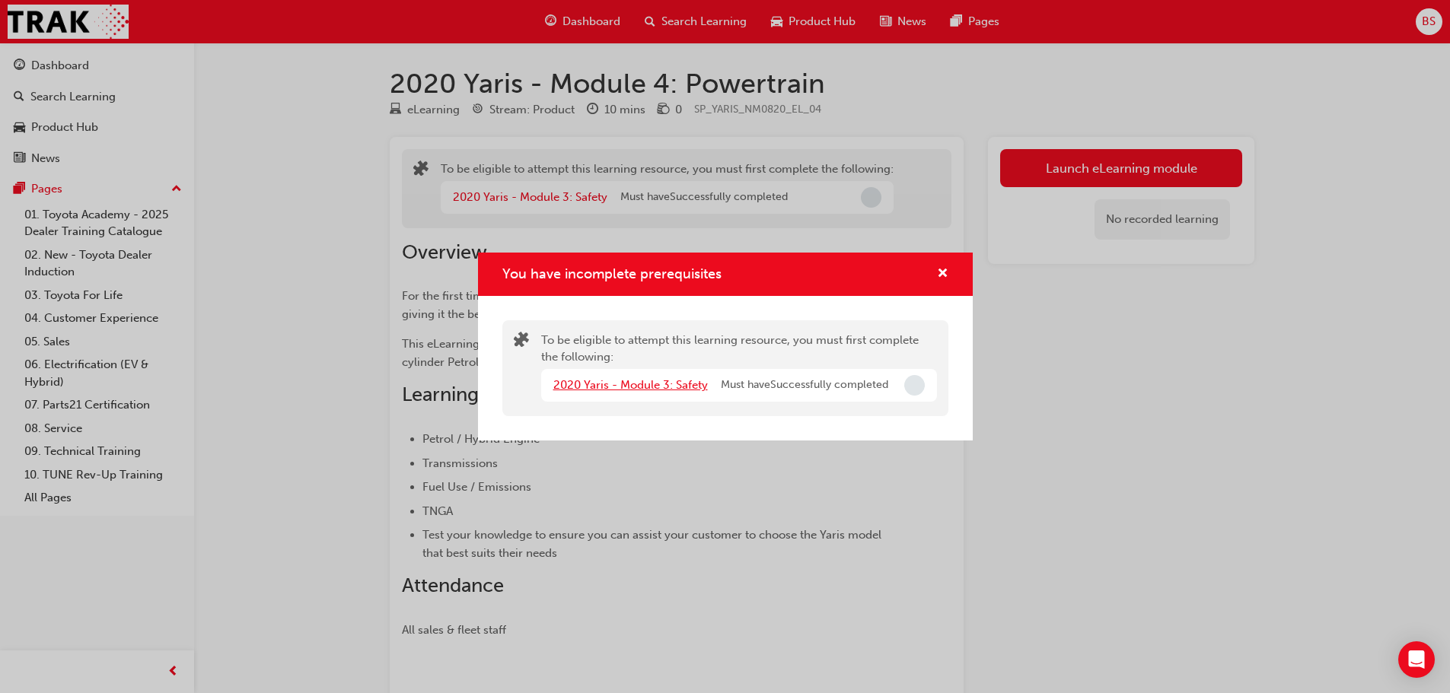
click at [653, 383] on link "2020 Yaris - Module 3: Safety" at bounding box center [630, 385] width 154 height 14
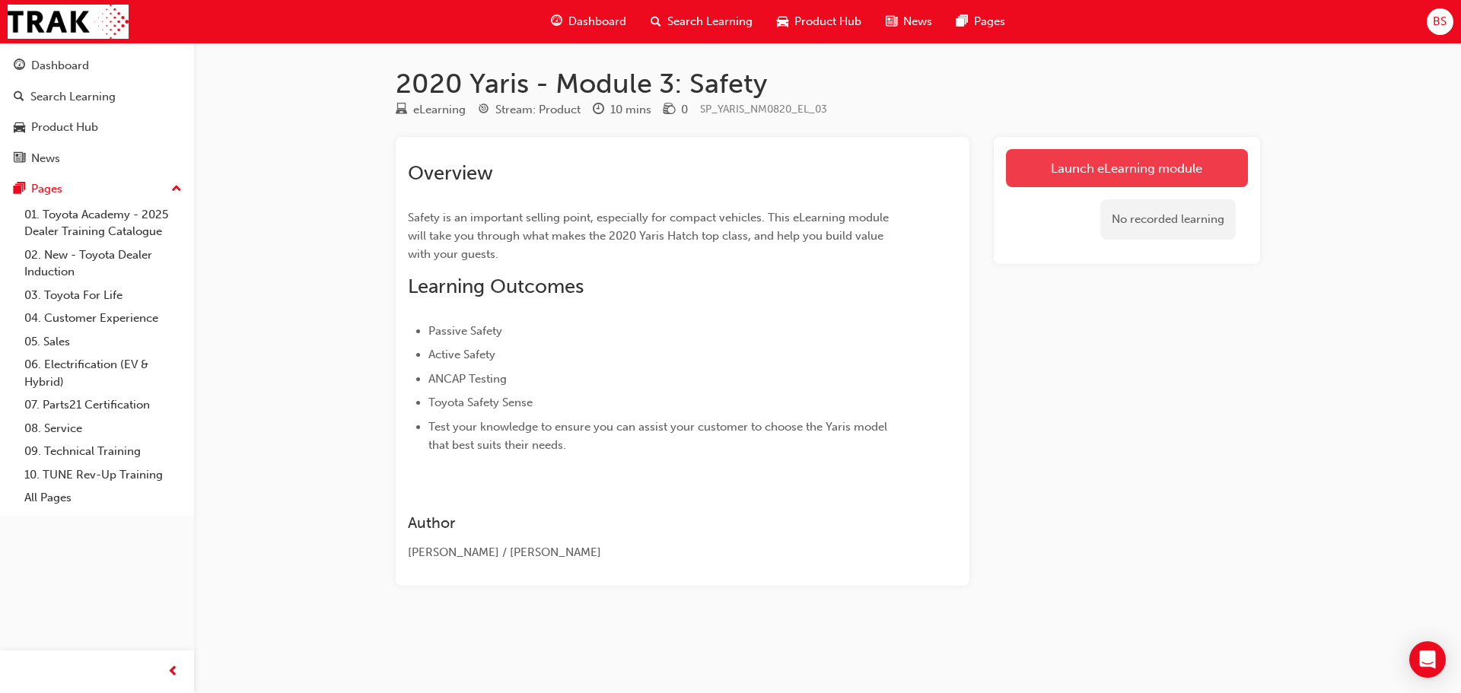
click at [1101, 167] on link "Launch eLearning module" at bounding box center [1127, 168] width 242 height 38
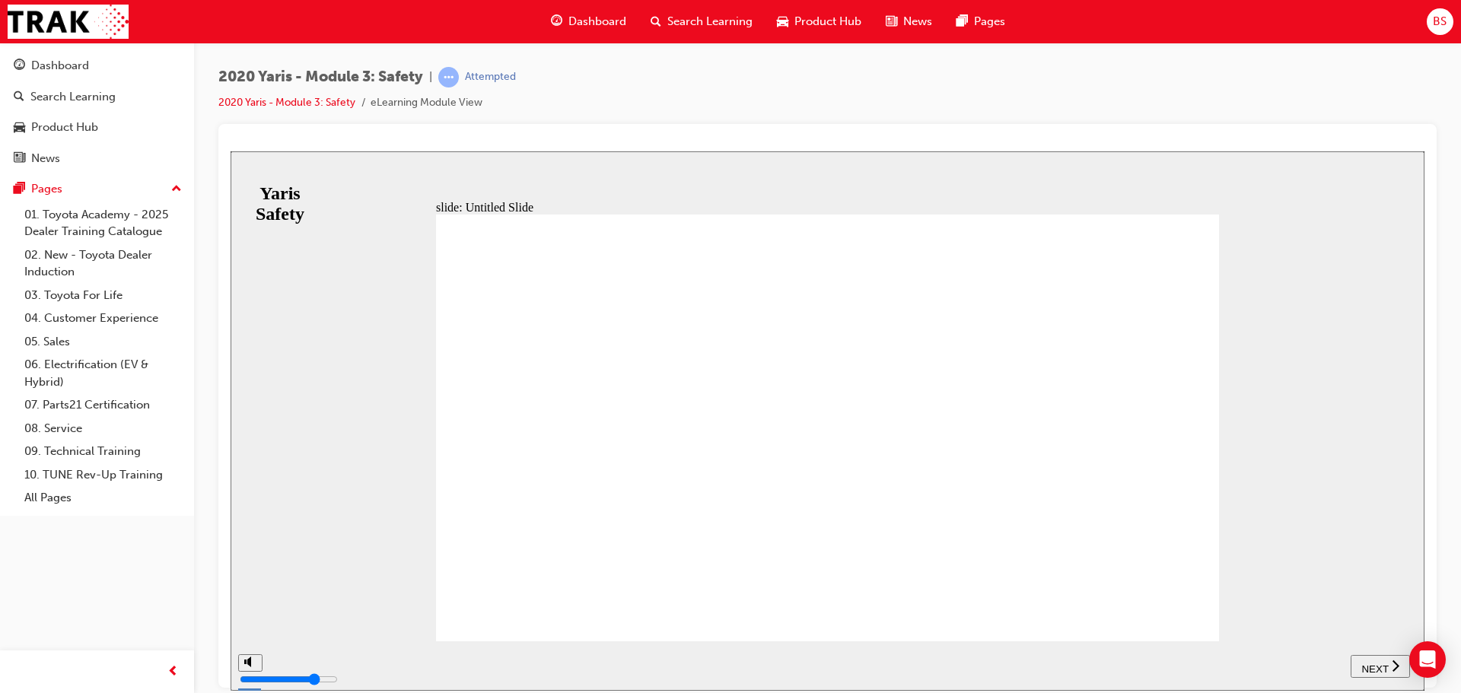
click at [1380, 663] on span "NEXT" at bounding box center [1374, 668] width 27 height 11
click at [1367, 666] on span "NEXT" at bounding box center [1374, 668] width 27 height 11
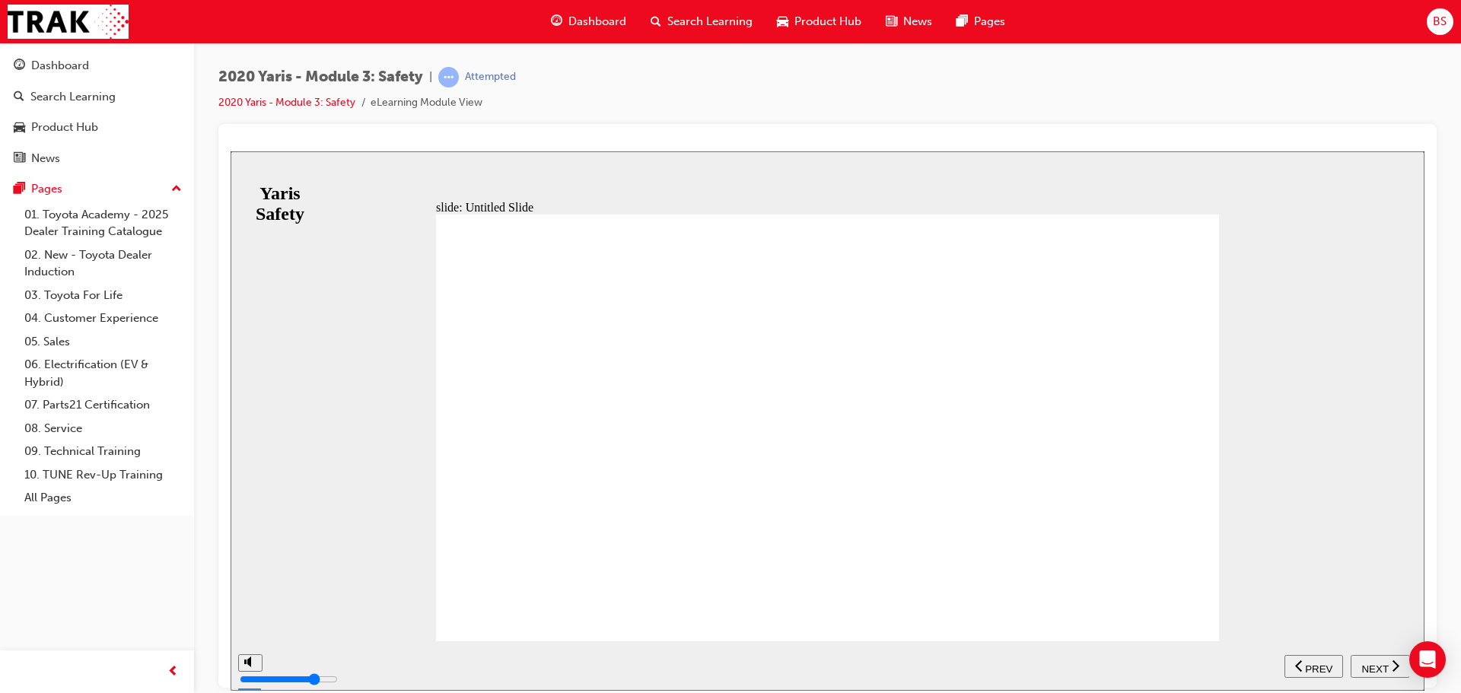
click at [1367, 664] on span "NEXT" at bounding box center [1374, 668] width 27 height 11
click at [1367, 664] on icon "previous" at bounding box center [1366, 665] width 8 height 14
click at [1367, 664] on span "NEXT" at bounding box center [1374, 668] width 27 height 11
click at [1367, 664] on icon "previous" at bounding box center [1366, 665] width 8 height 14
click at [1367, 664] on span "NEXT" at bounding box center [1374, 668] width 27 height 11
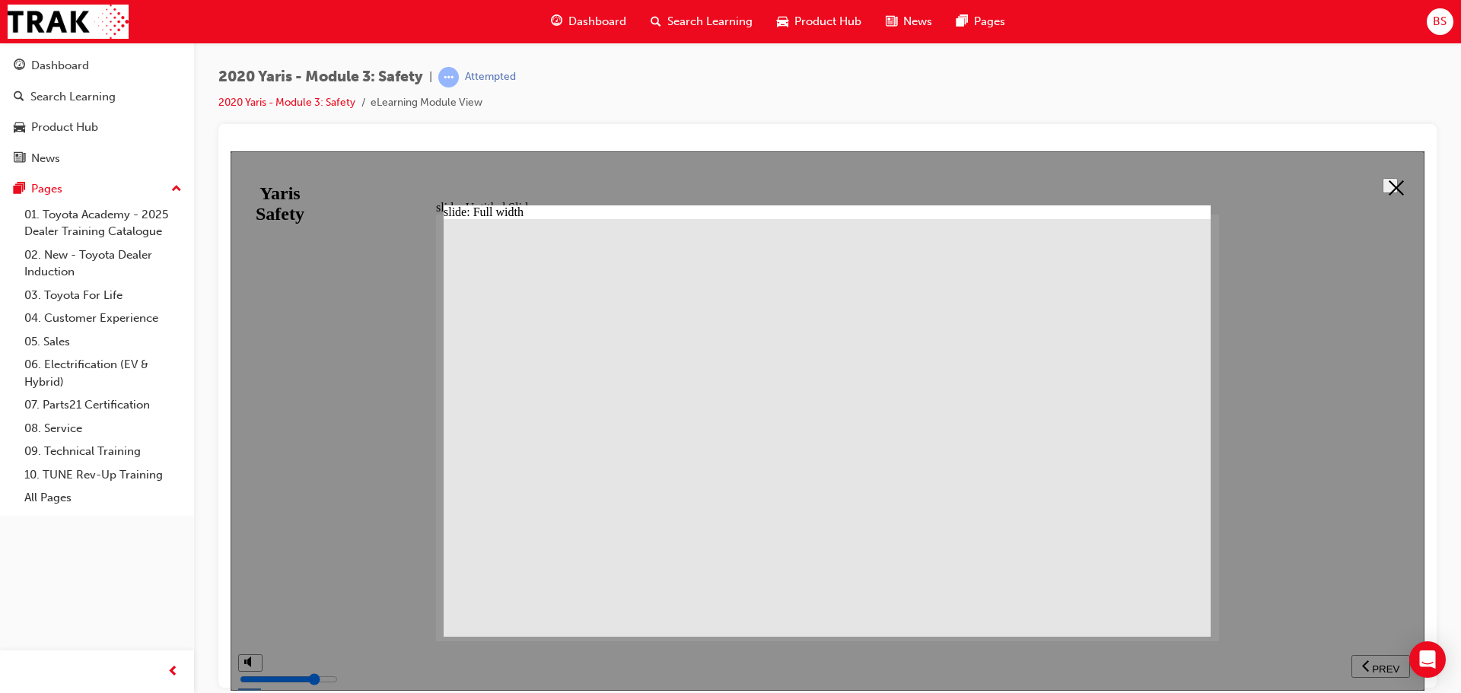
click at [1398, 189] on button at bounding box center [1390, 184] width 15 height 15
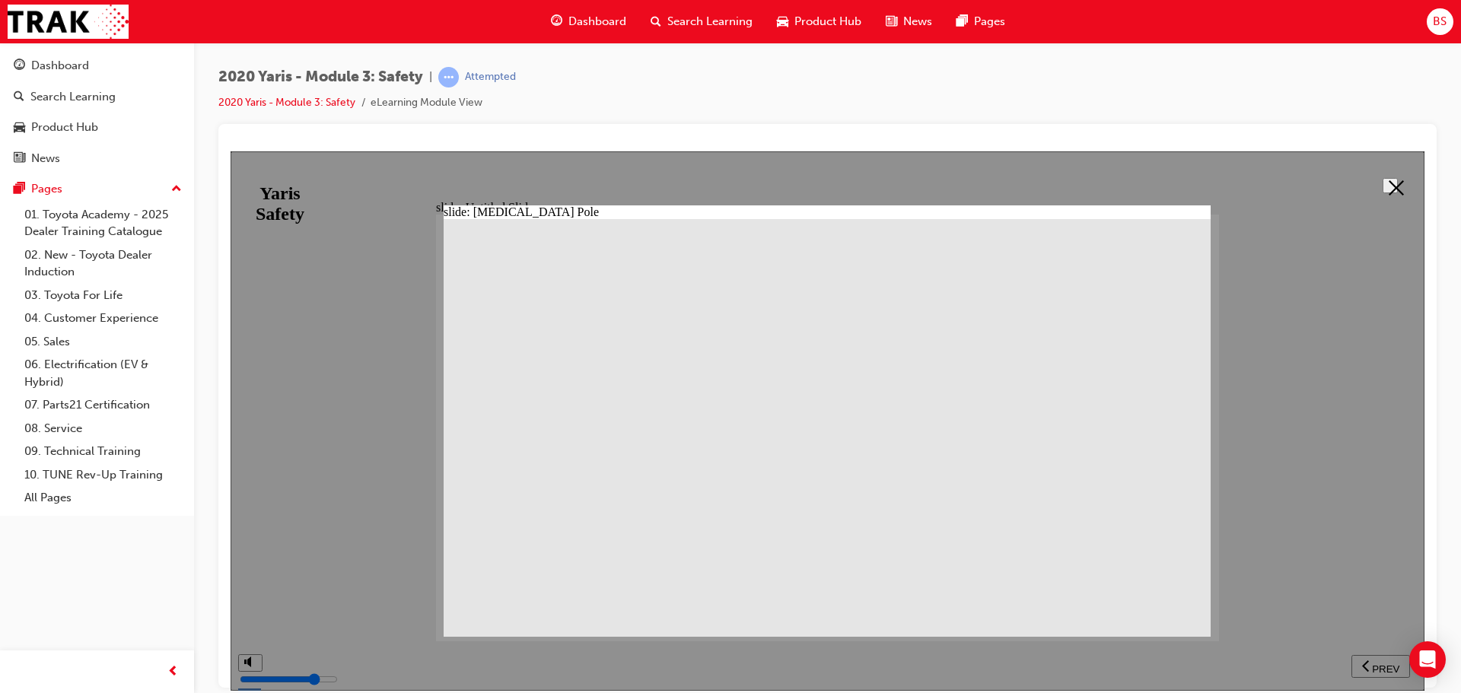
click at [1392, 188] on icon at bounding box center [1396, 187] width 15 height 15
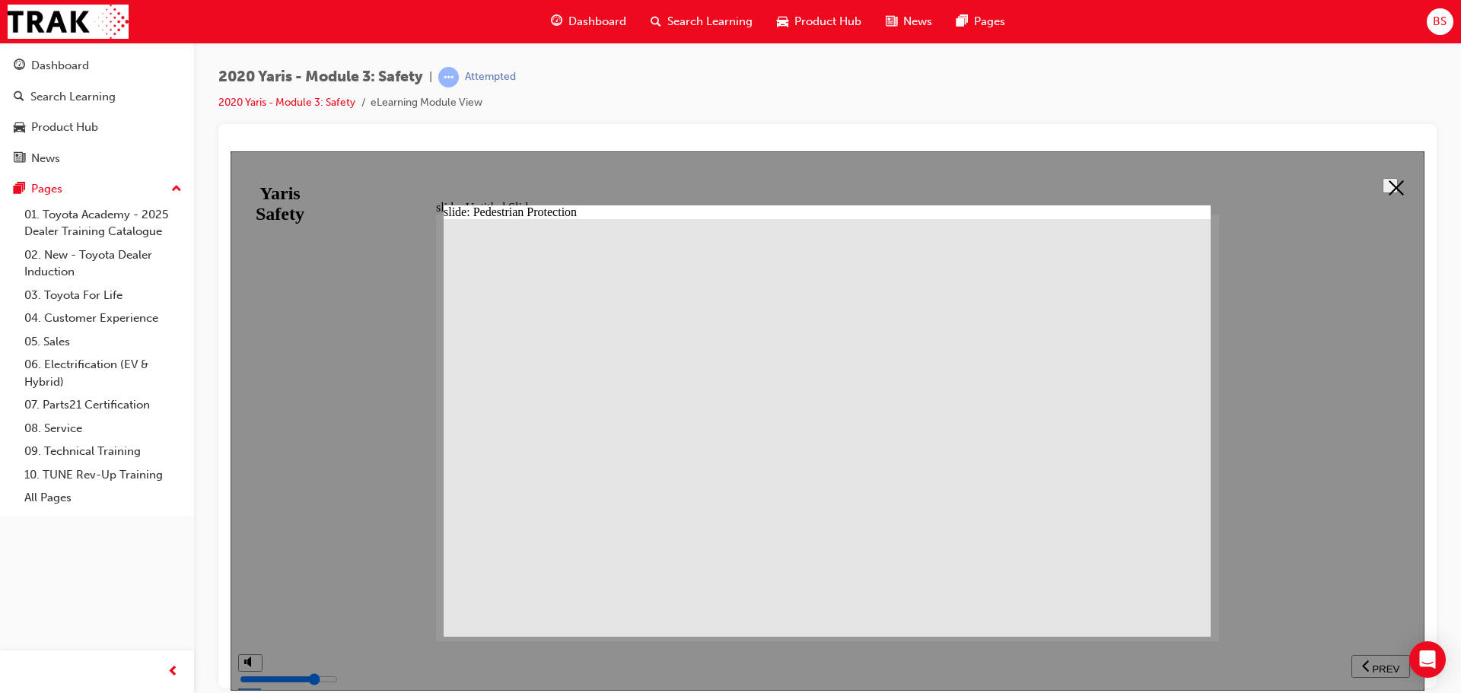
drag, startPoint x: 1393, startPoint y: 180, endPoint x: 1356, endPoint y: 189, distance: 38.4
click at [1392, 180] on icon at bounding box center [1396, 187] width 15 height 15
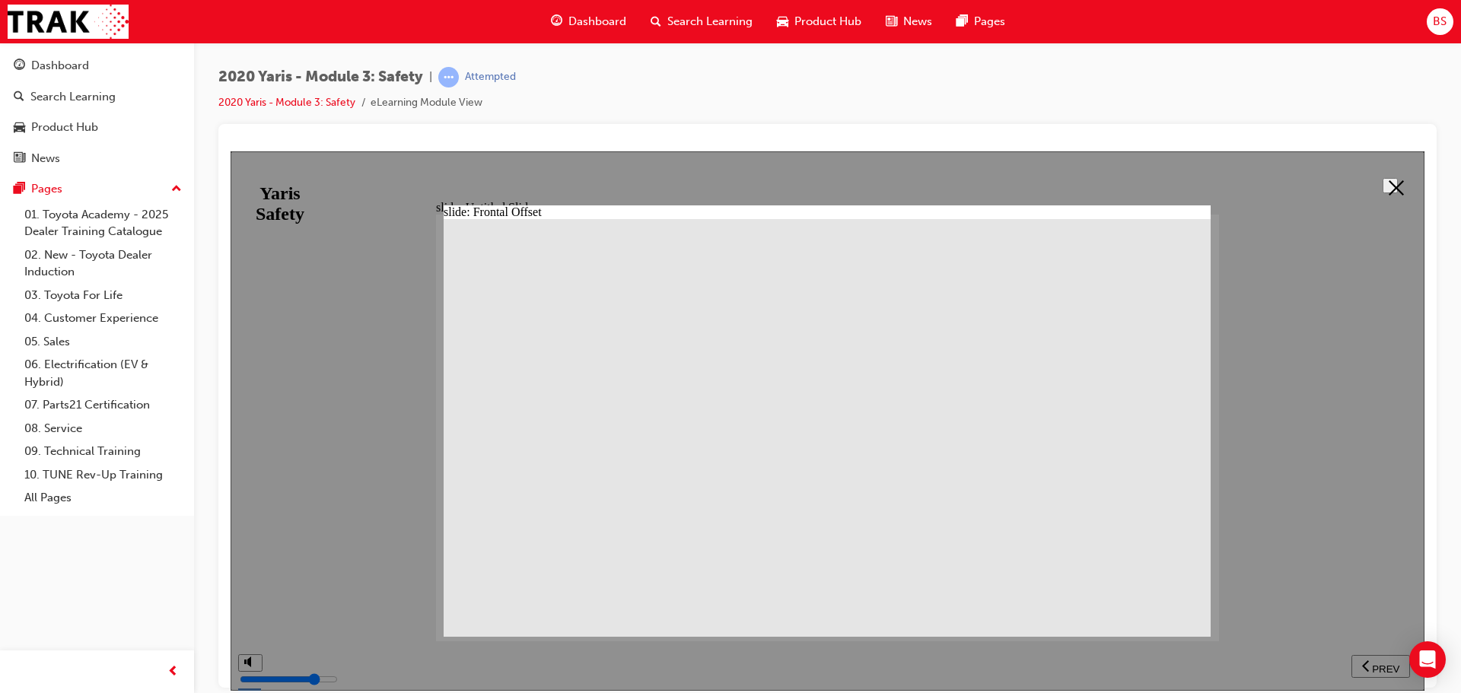
click at [1393, 177] on button at bounding box center [1390, 184] width 15 height 15
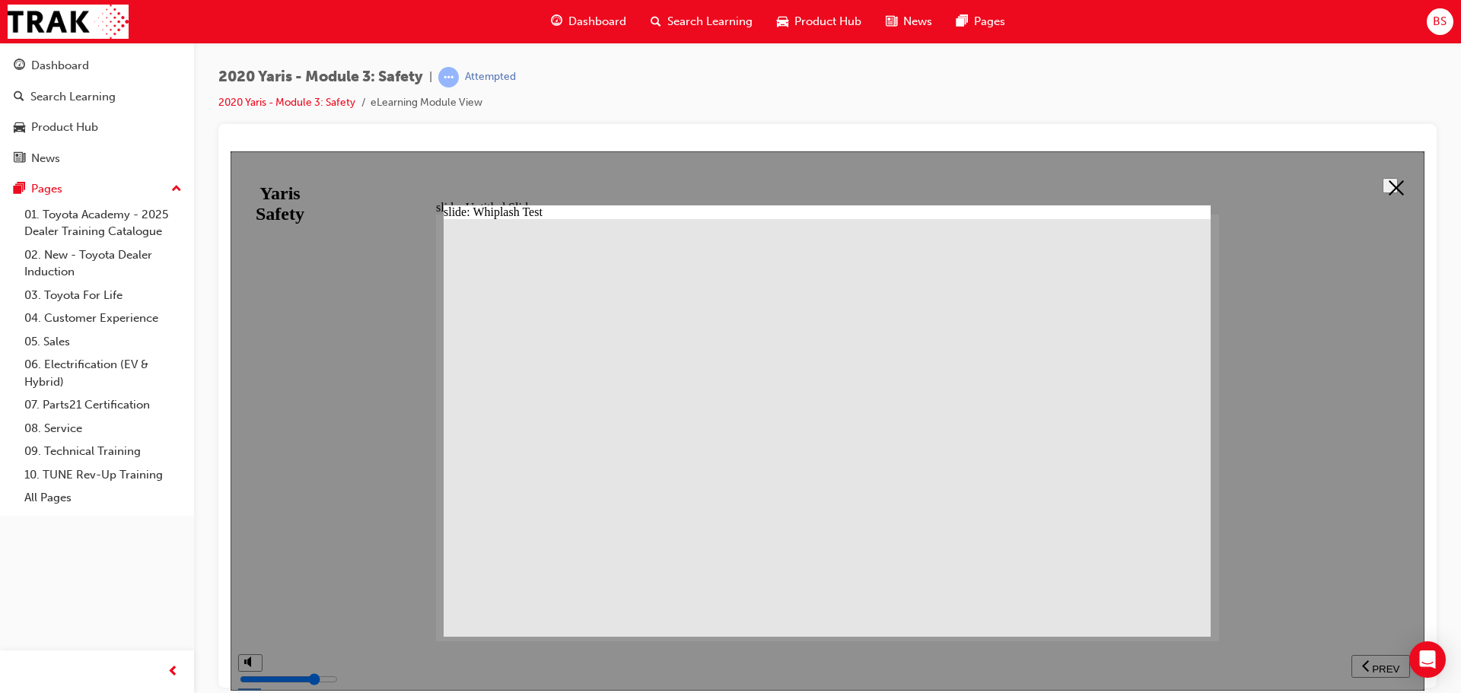
drag, startPoint x: 1382, startPoint y: 181, endPoint x: 1352, endPoint y: 207, distance: 39.4
click at [1383, 184] on button at bounding box center [1390, 184] width 15 height 15
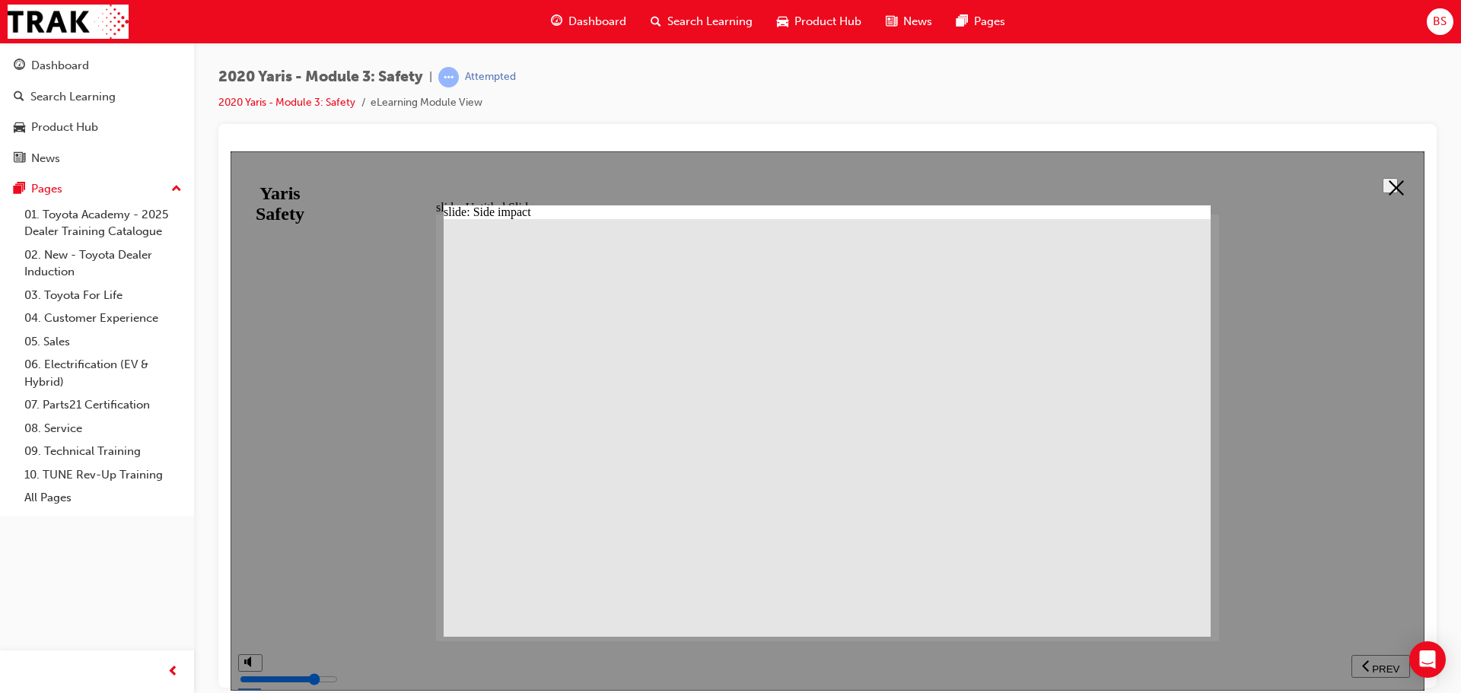
click at [1389, 177] on button at bounding box center [1390, 184] width 15 height 15
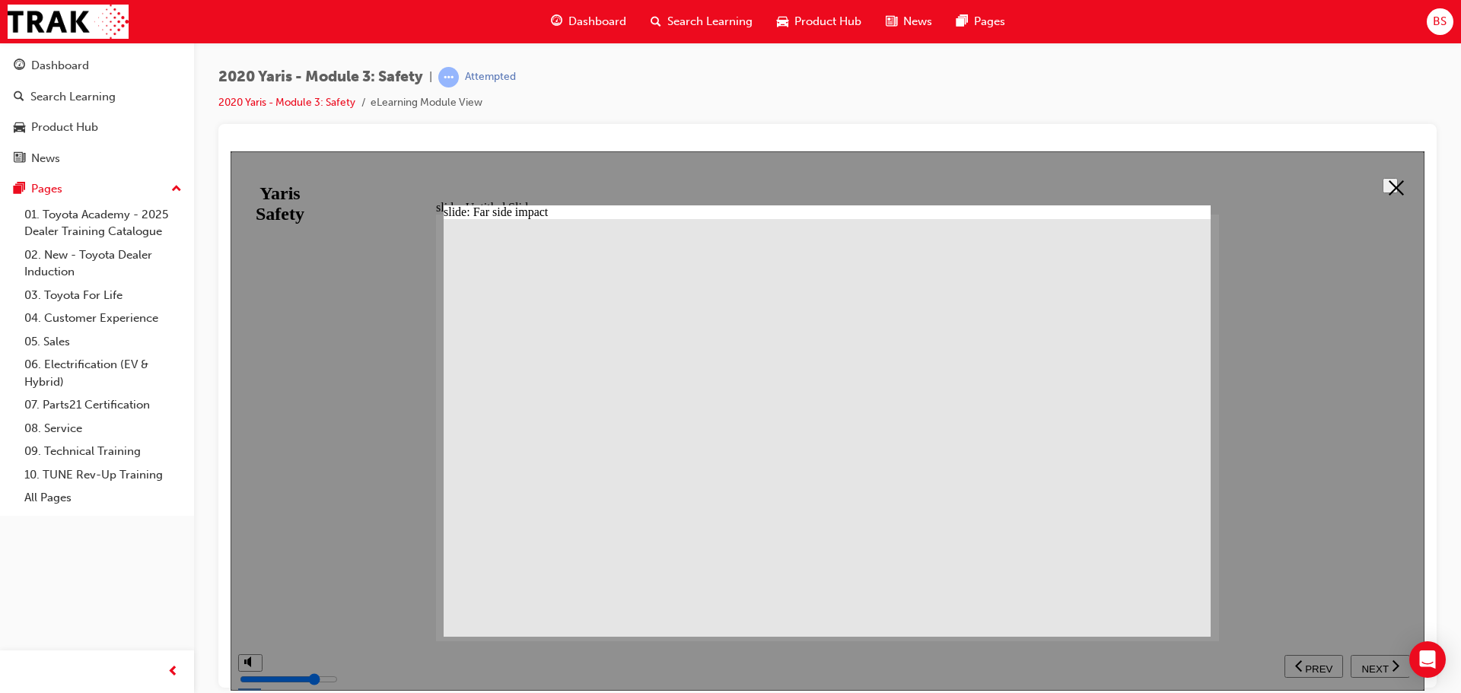
click at [1383, 180] on button at bounding box center [1390, 184] width 15 height 15
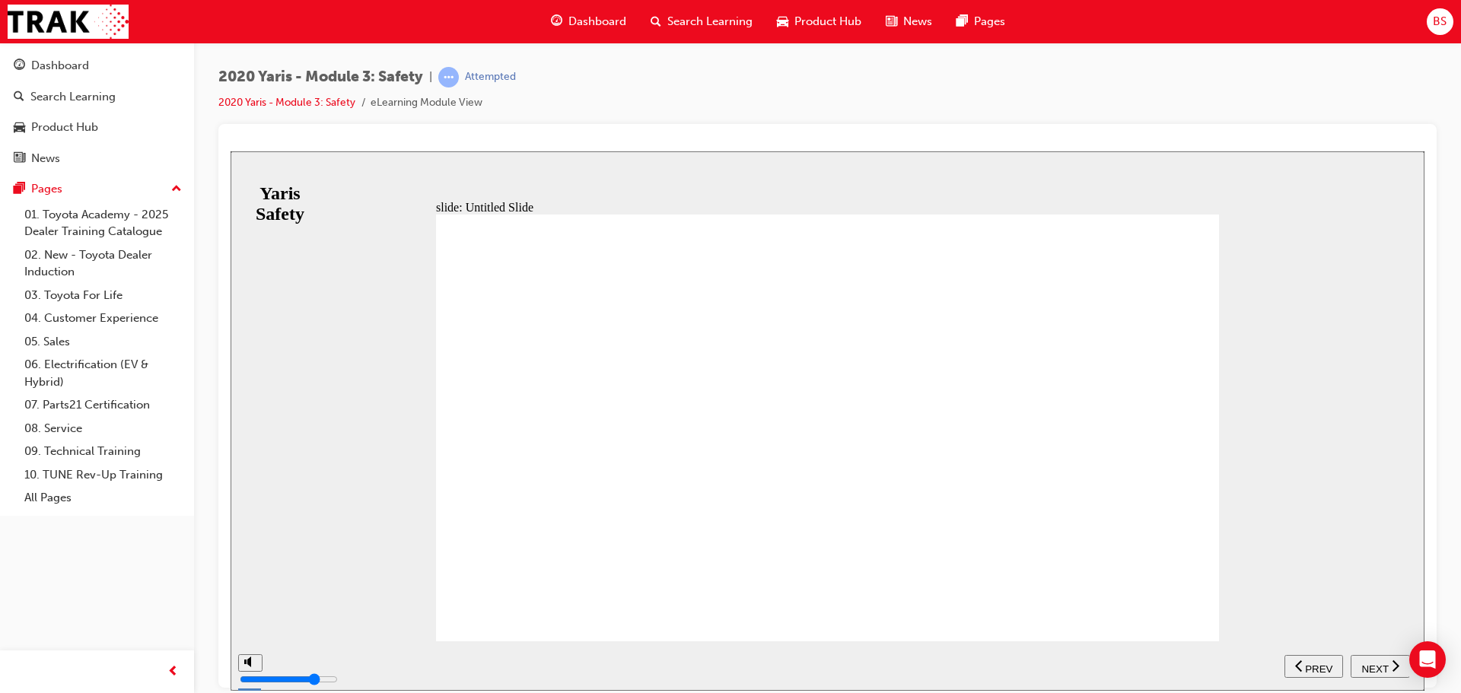
click at [1368, 656] on button "NEXT" at bounding box center [1380, 665] width 59 height 23
click at [1386, 663] on span "NEXT" at bounding box center [1374, 668] width 27 height 11
click at [1380, 667] on span "NEXT" at bounding box center [1374, 668] width 27 height 11
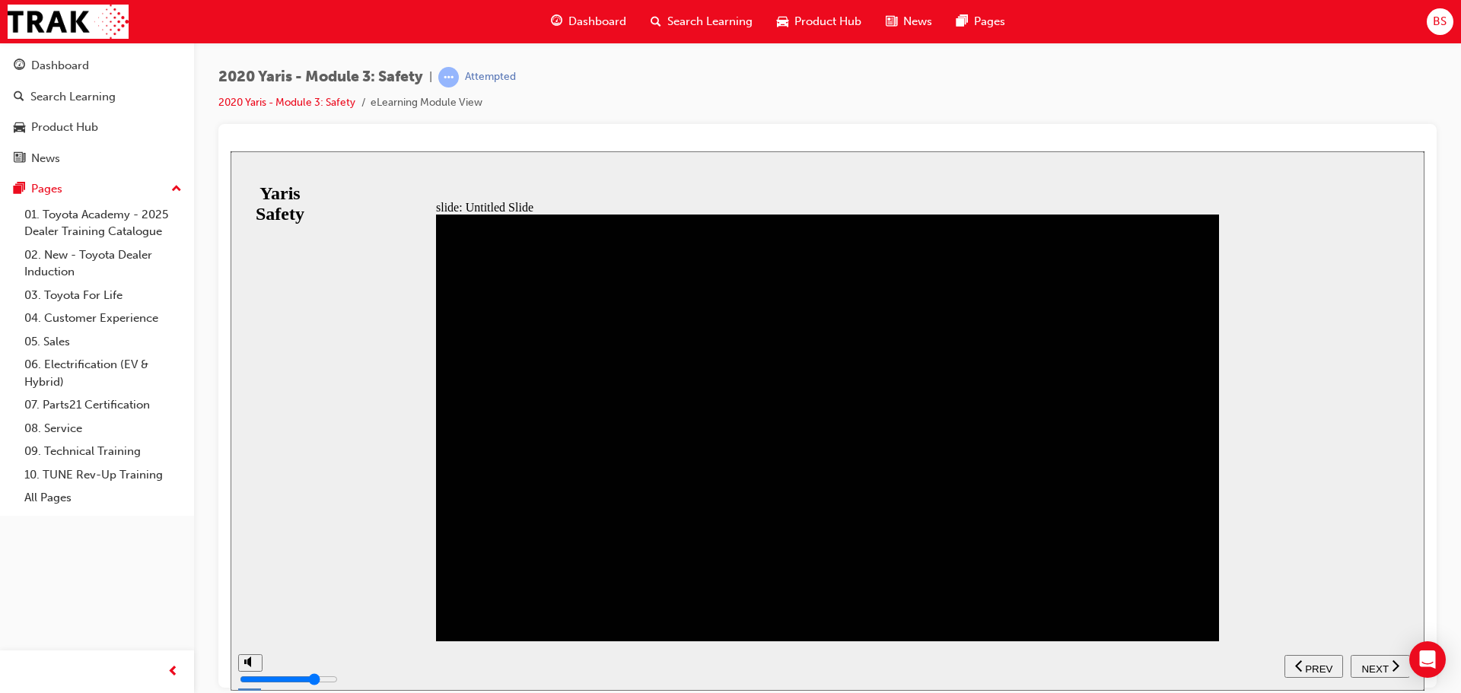
click at [1380, 667] on span "NEXT" at bounding box center [1374, 668] width 27 height 11
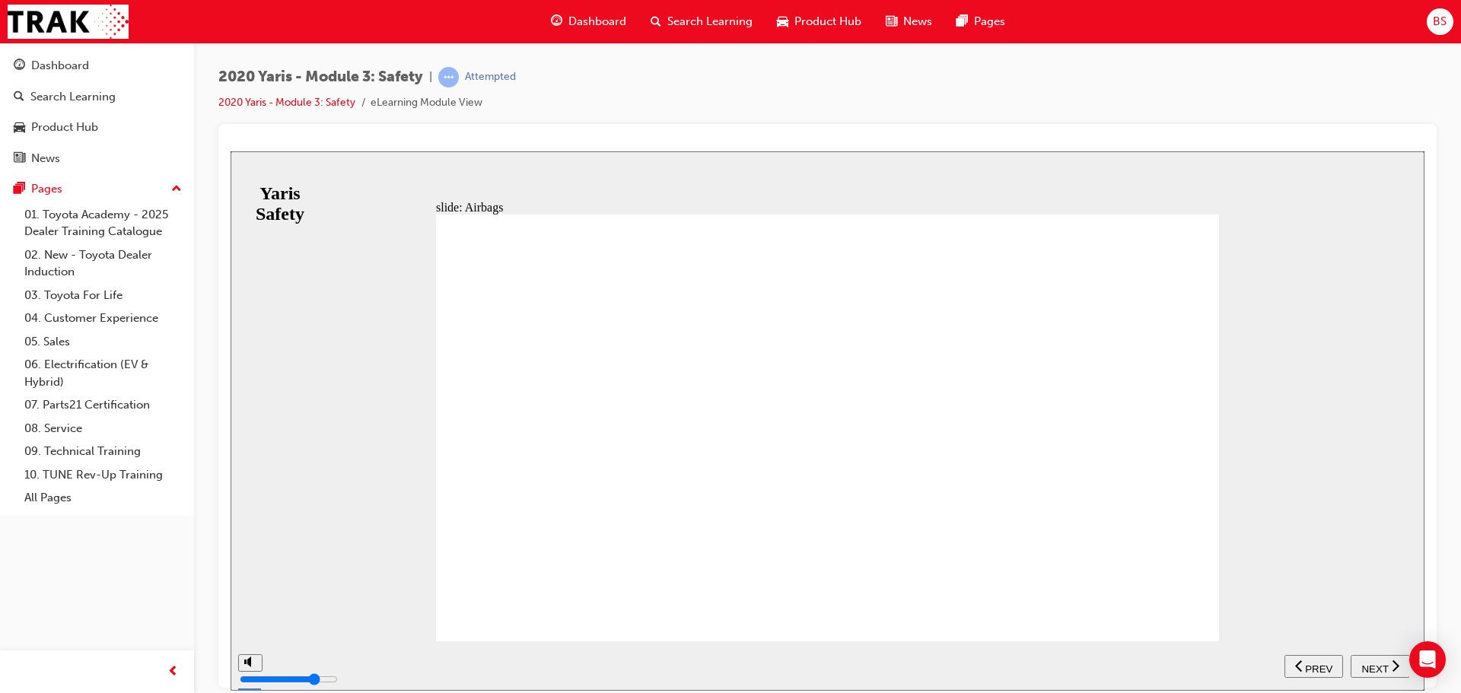
click at [1380, 667] on span "NEXT" at bounding box center [1374, 668] width 27 height 11
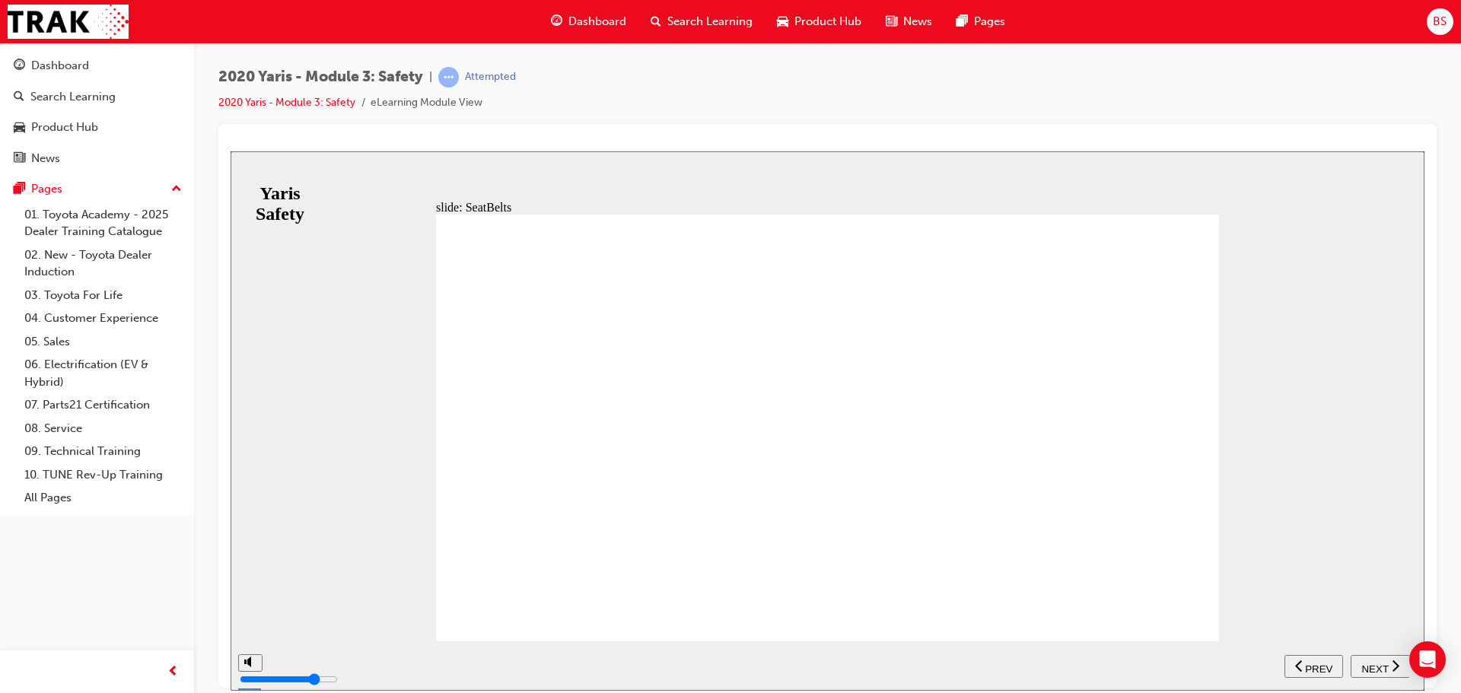
click at [1382, 667] on span "NEXT" at bounding box center [1374, 668] width 27 height 11
click at [1381, 666] on span "NEXT" at bounding box center [1374, 668] width 27 height 11
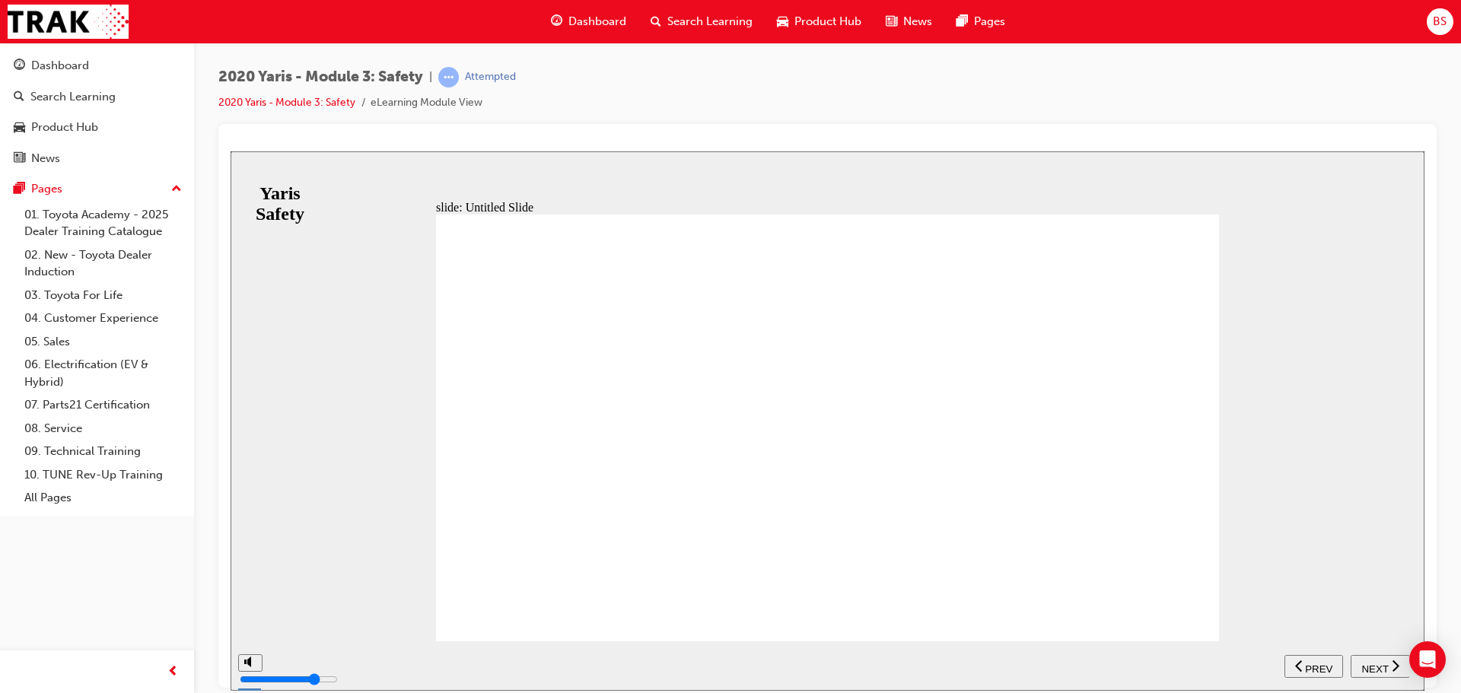
click at [1381, 666] on span "NEXT" at bounding box center [1374, 668] width 27 height 11
click at [1381, 666] on span "PREV" at bounding box center [1385, 668] width 27 height 11
click at [1381, 666] on span "NEXT" at bounding box center [1374, 668] width 27 height 11
click at [1381, 666] on span "PREV" at bounding box center [1385, 668] width 27 height 11
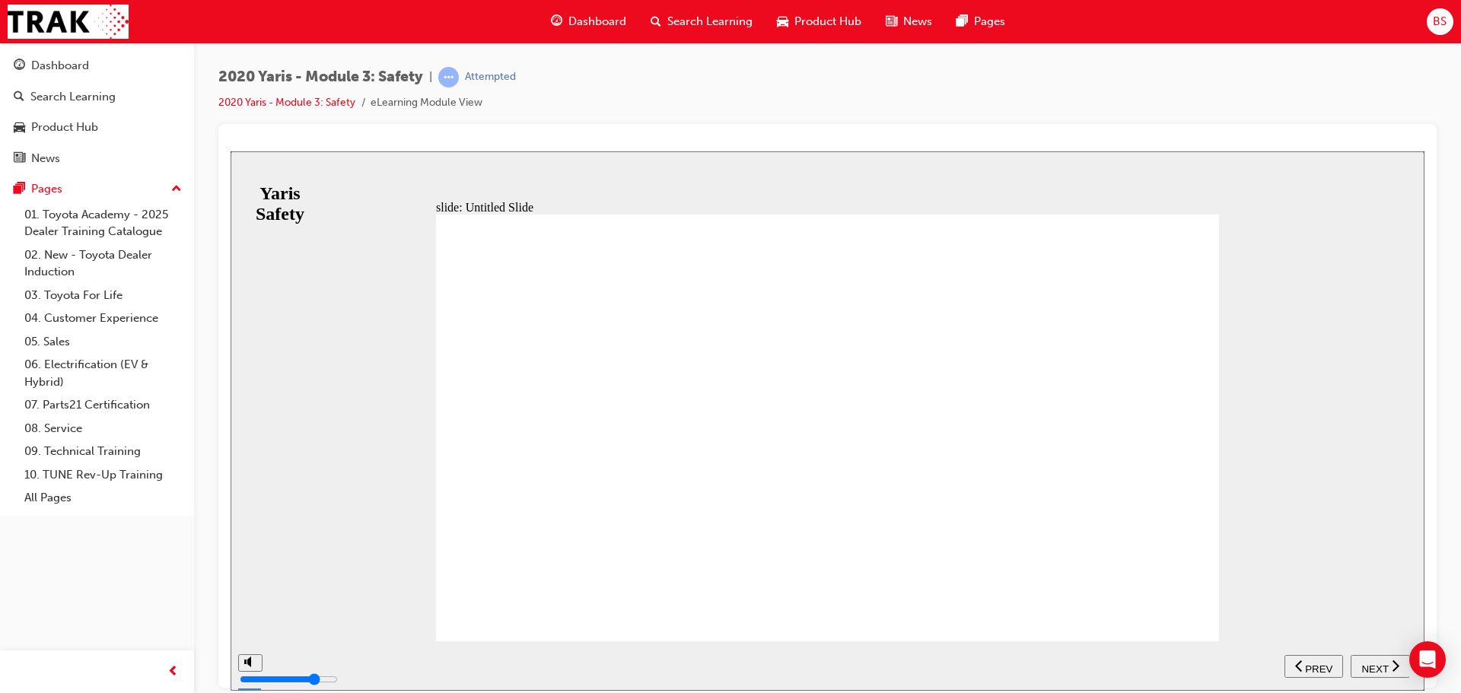
click at [1381, 666] on span "NEXT" at bounding box center [1374, 668] width 27 height 11
click at [1381, 666] on span "PREV" at bounding box center [1385, 668] width 27 height 11
click at [1381, 666] on span "NEXT" at bounding box center [1374, 668] width 27 height 11
drag, startPoint x: 740, startPoint y: 393, endPoint x: 748, endPoint y: 397, distance: 8.5
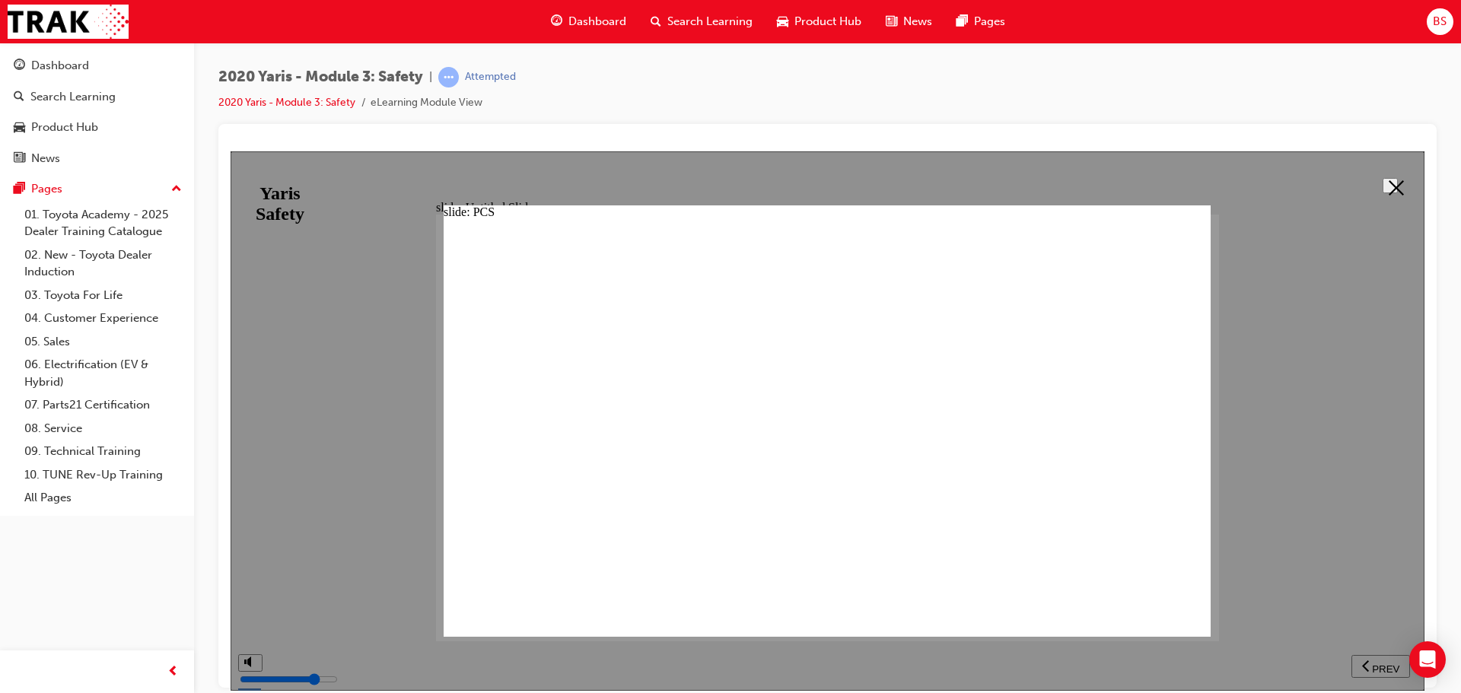
click at [1389, 191] on icon at bounding box center [1396, 187] width 15 height 15
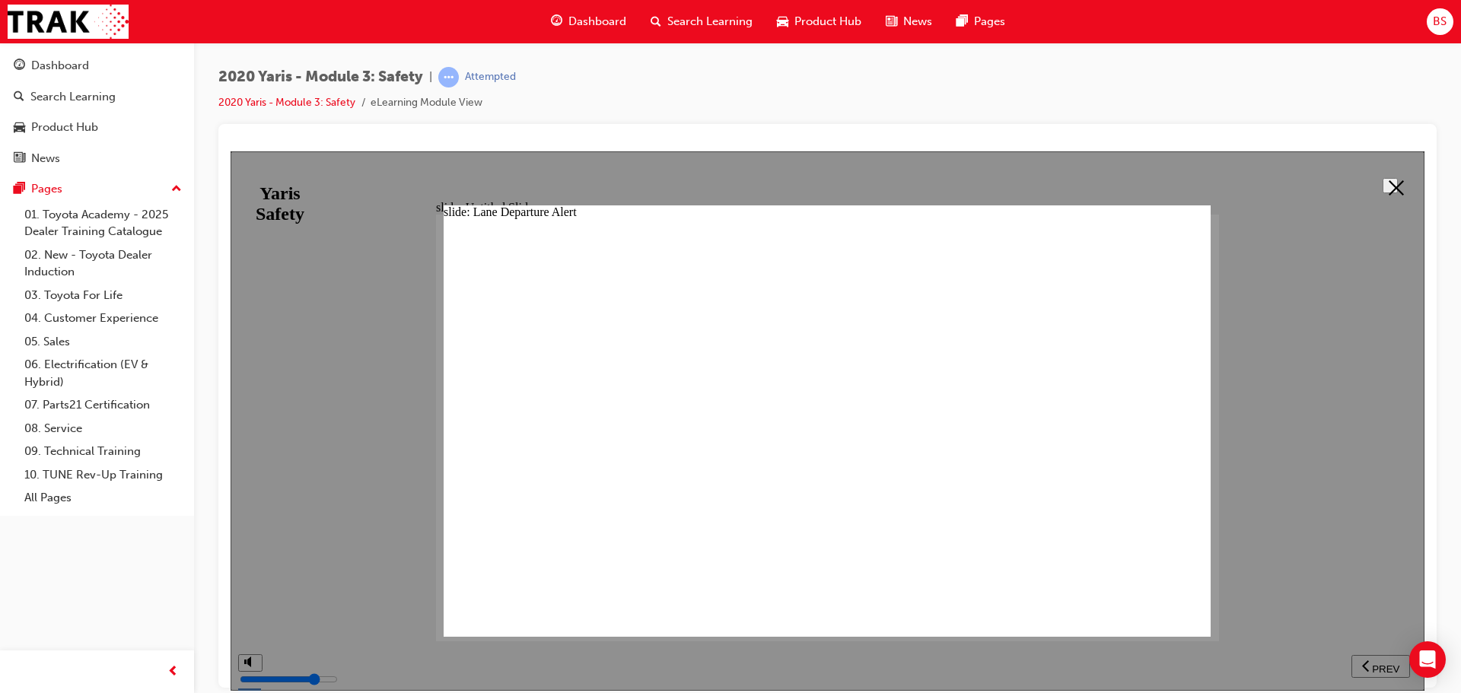
click at [1383, 180] on button at bounding box center [1390, 184] width 15 height 15
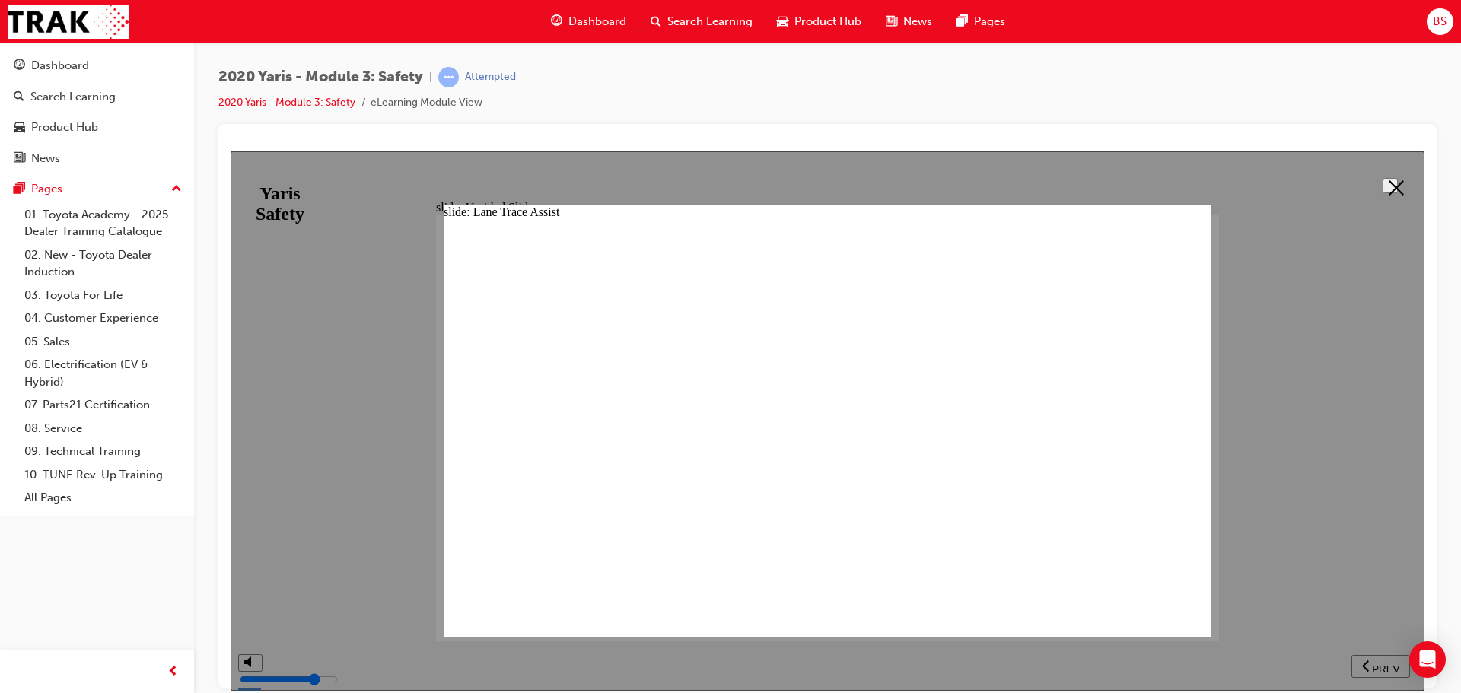
click at [1389, 189] on icon at bounding box center [1396, 187] width 15 height 15
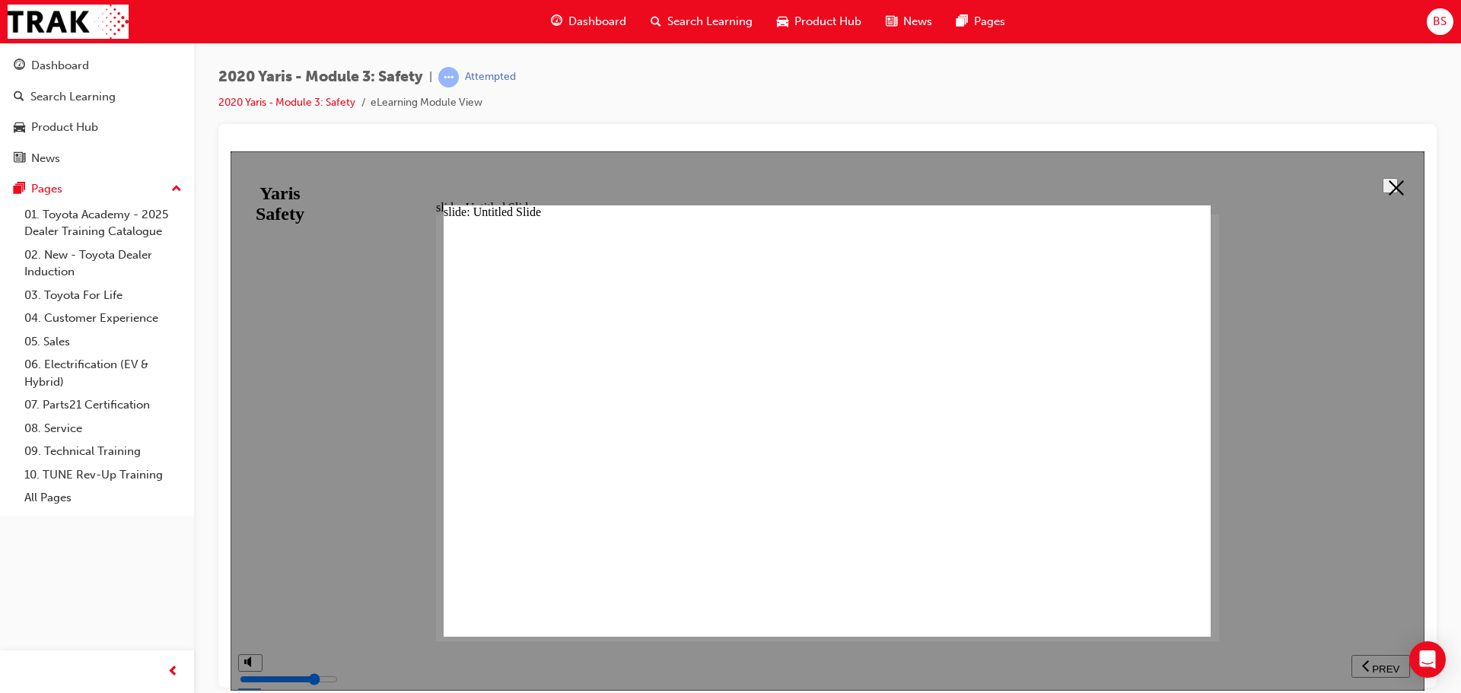
click at [1390, 182] on icon at bounding box center [1396, 187] width 15 height 15
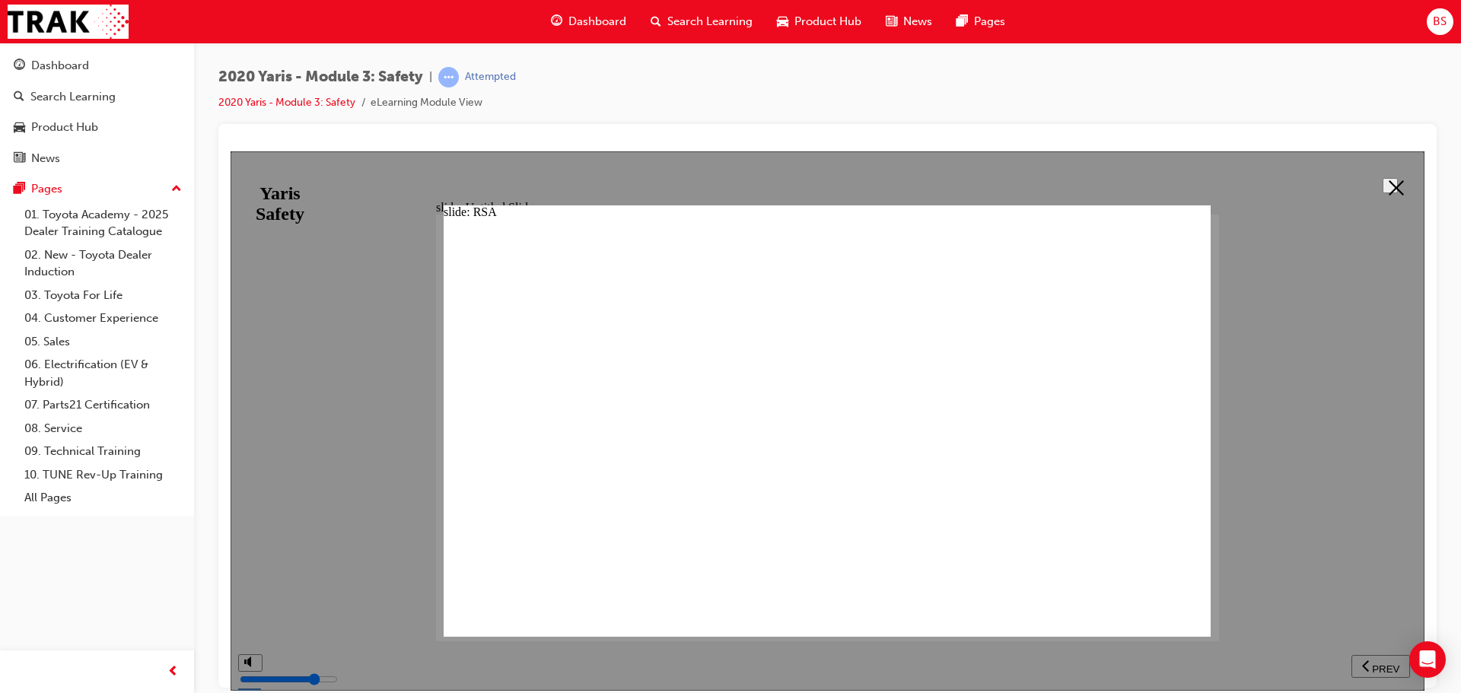
click at [1383, 179] on button at bounding box center [1390, 184] width 15 height 15
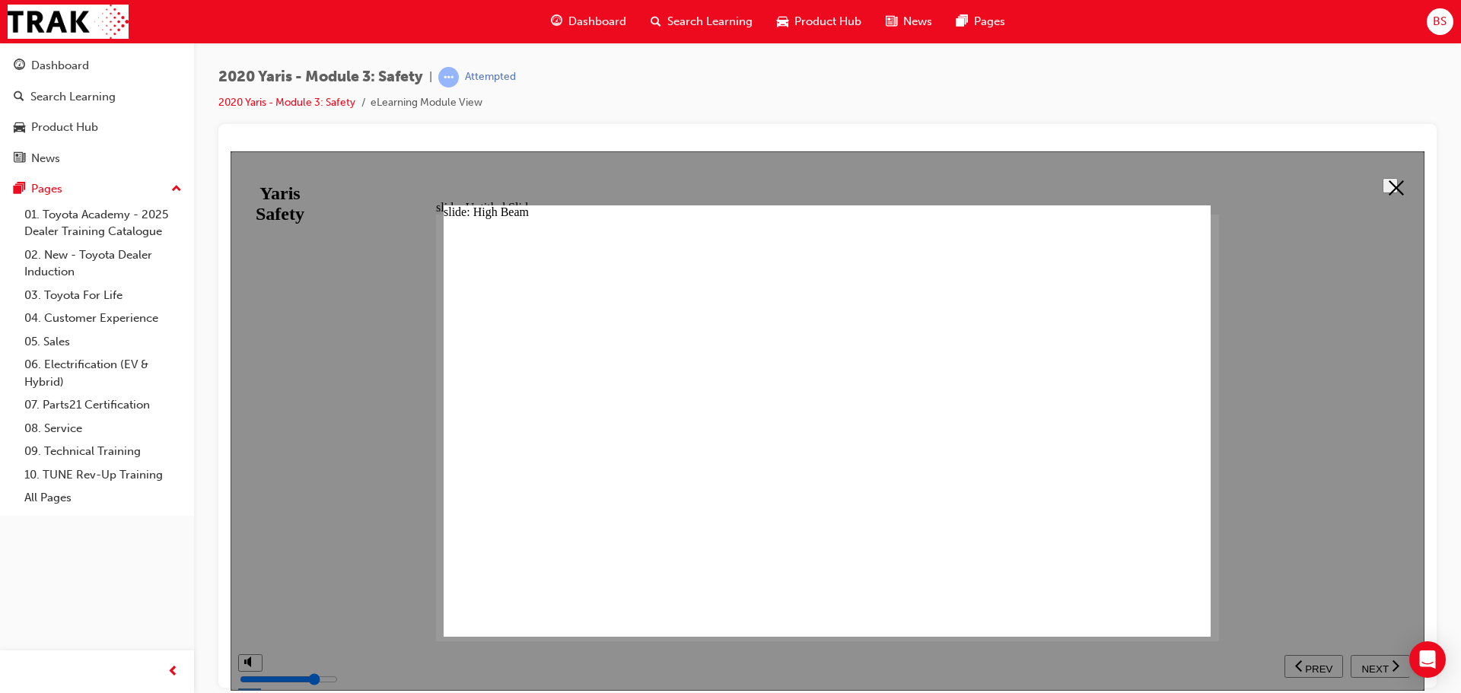
click at [1397, 184] on icon at bounding box center [1396, 187] width 15 height 15
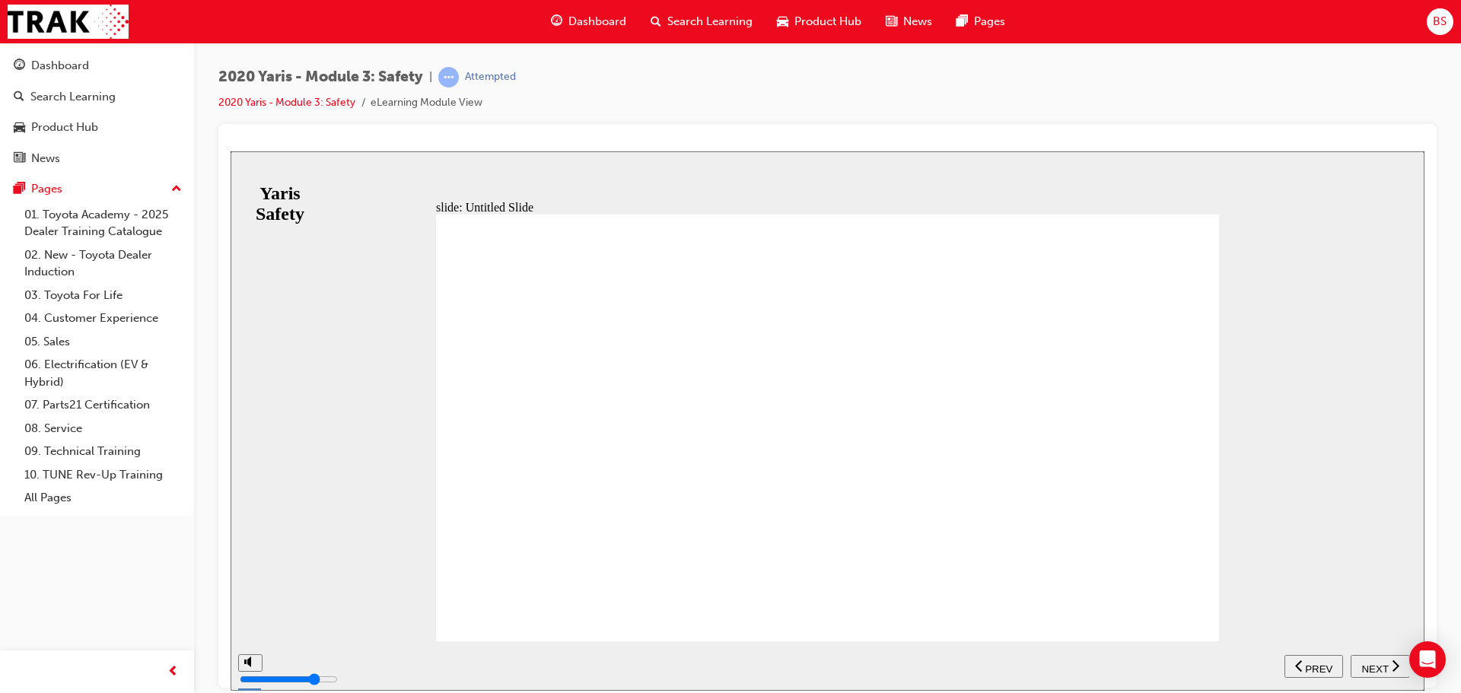
click at [1383, 667] on span "NEXT" at bounding box center [1374, 668] width 27 height 11
click at [1384, 658] on div "NEXT" at bounding box center [1380, 666] width 47 height 16
click at [1388, 664] on div "NEXT" at bounding box center [1380, 666] width 47 height 16
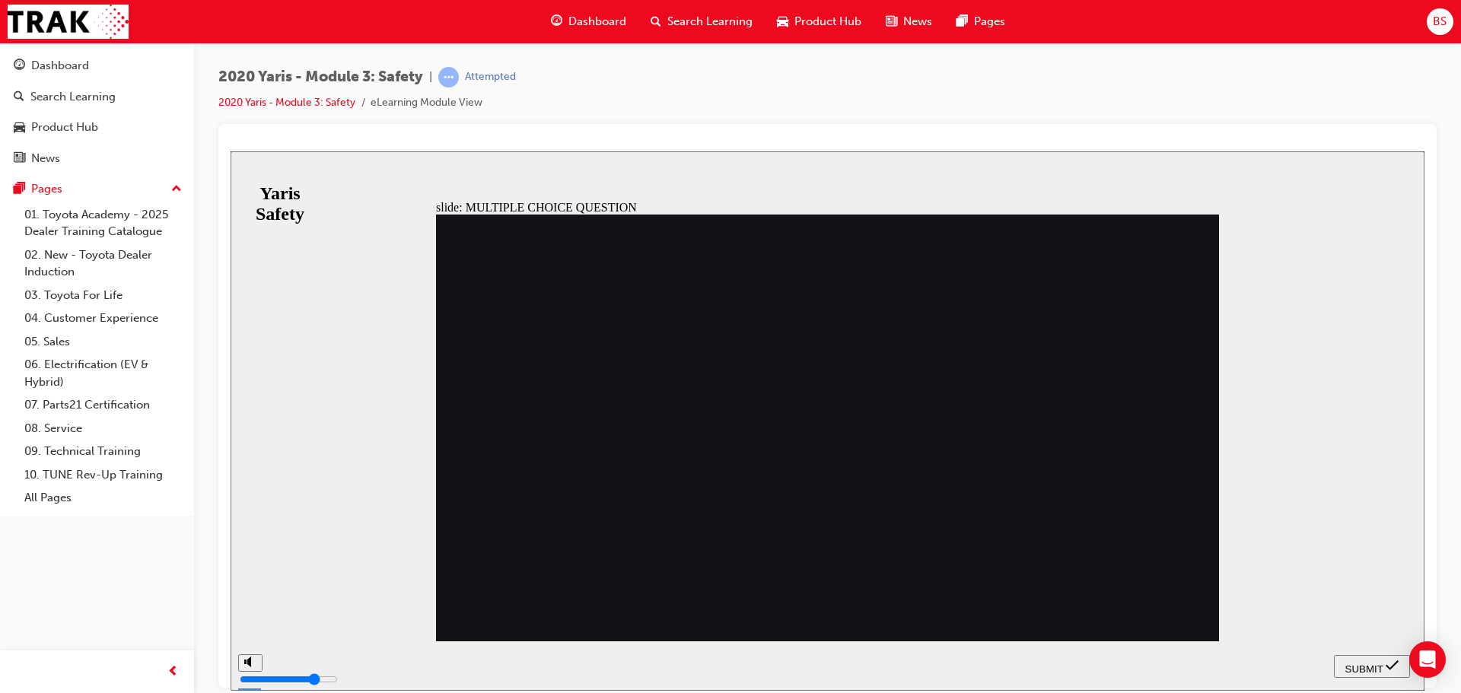
radio input "true"
click at [1377, 664] on span "SUBMIT" at bounding box center [1364, 668] width 38 height 11
drag, startPoint x: 529, startPoint y: 406, endPoint x: 663, endPoint y: 428, distance: 135.7
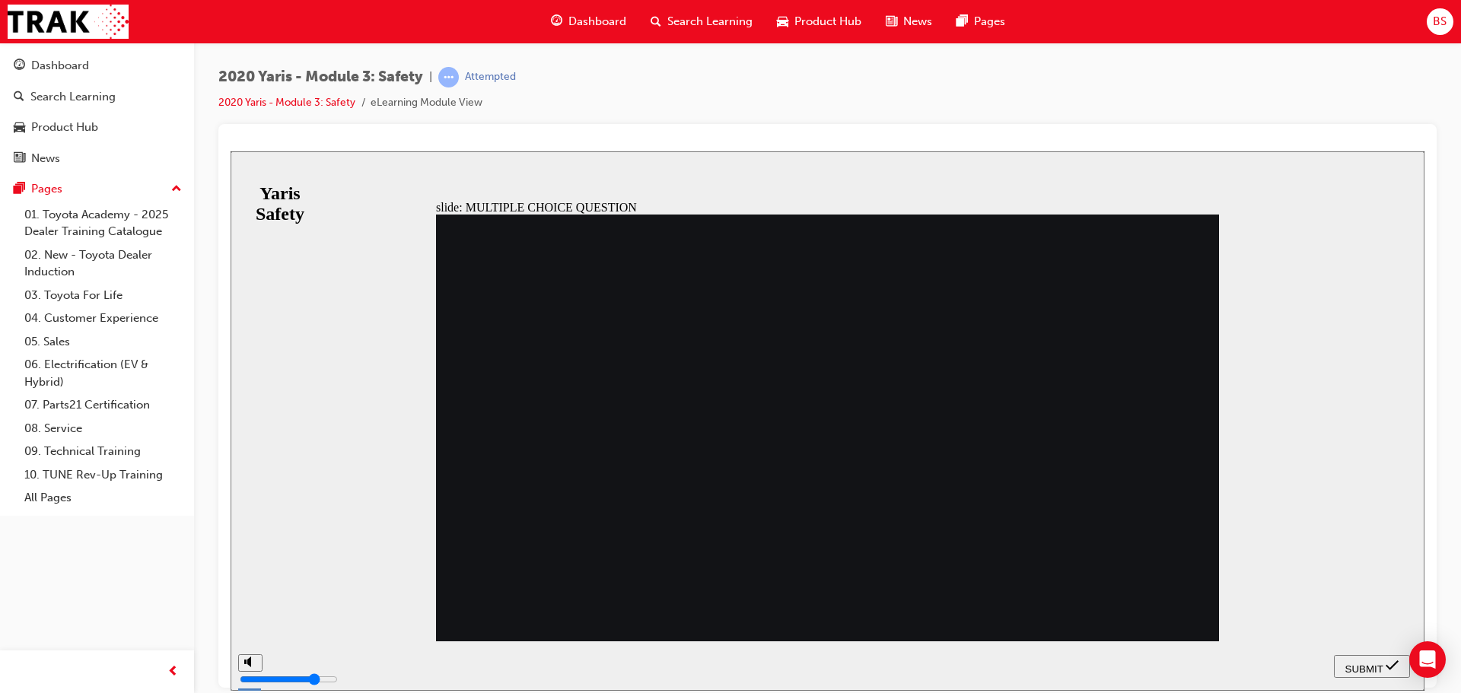
radio input "true"
click at [1381, 665] on span "SUBMIT" at bounding box center [1364, 668] width 38 height 11
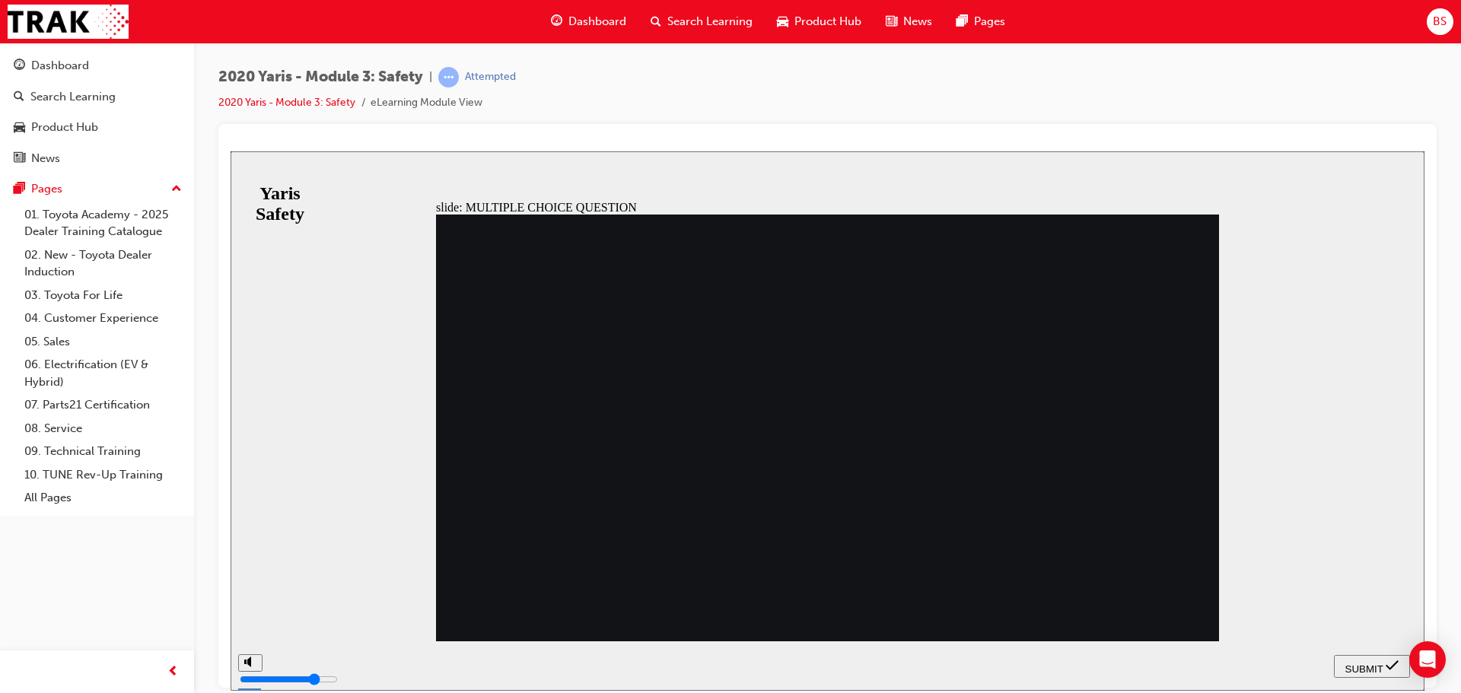
radio input "true"
click at [1376, 670] on span "SUBMIT" at bounding box center [1364, 668] width 38 height 11
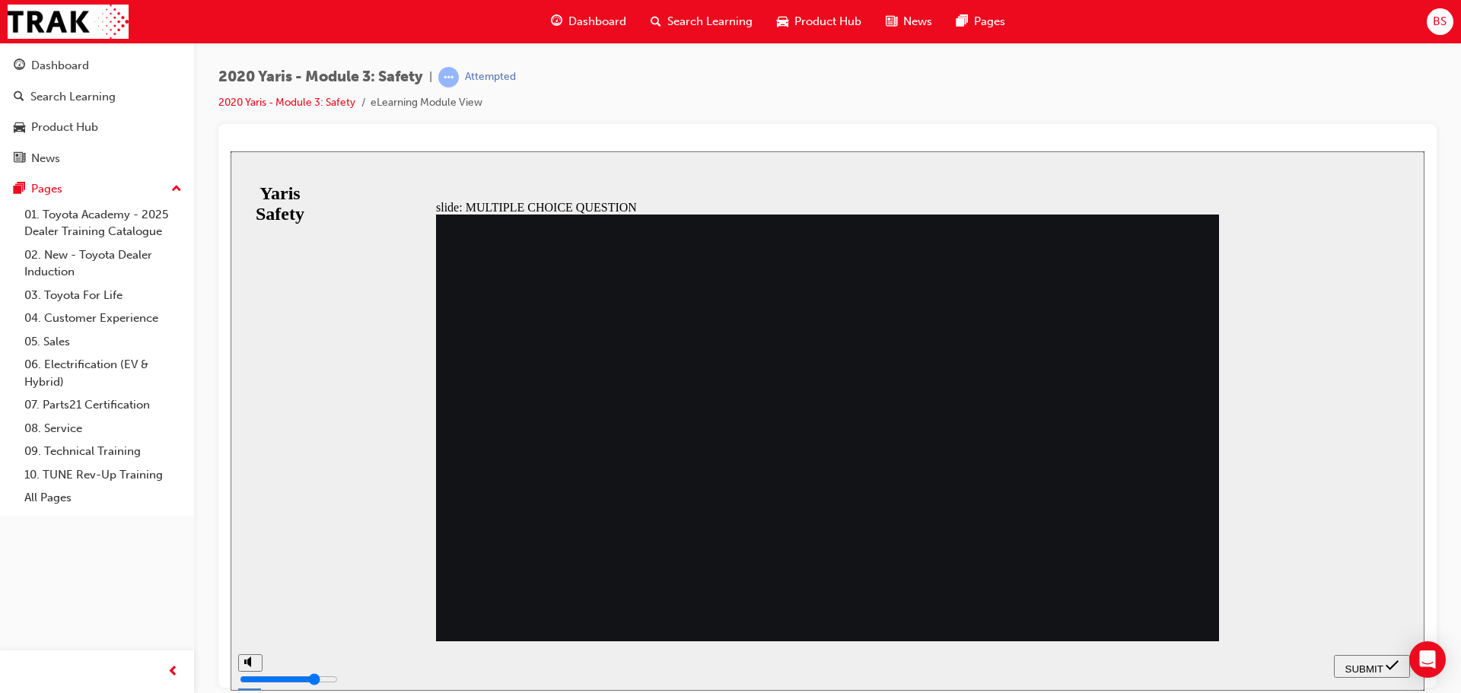
radio input "true"
drag, startPoint x: 1370, startPoint y: 668, endPoint x: 1362, endPoint y: 670, distance: 8.5
click at [1370, 670] on span "SUBMIT" at bounding box center [1364, 668] width 38 height 11
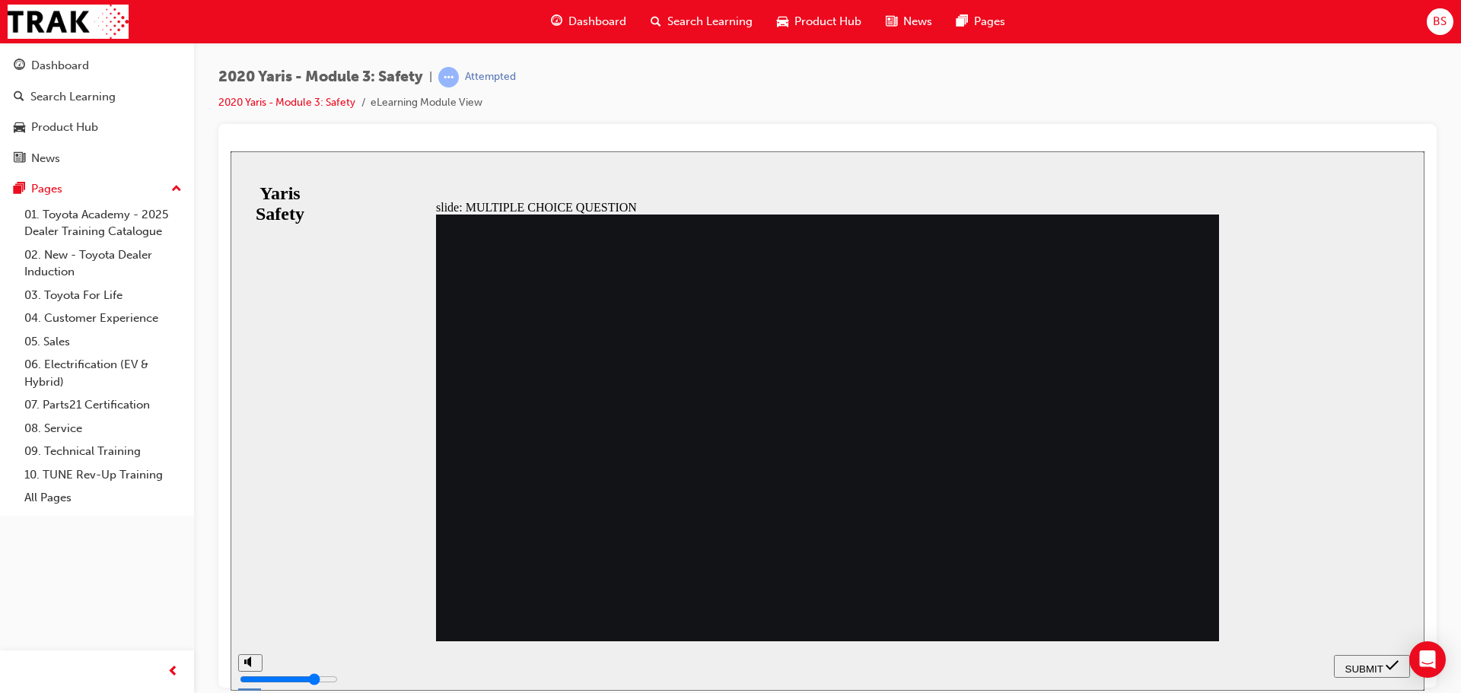
radio input "true"
drag, startPoint x: 1377, startPoint y: 657, endPoint x: 1373, endPoint y: 650, distance: 7.8
click at [1377, 657] on button "SUBMIT" at bounding box center [1372, 665] width 76 height 23
drag, startPoint x: 822, startPoint y: 569, endPoint x: 772, endPoint y: 569, distance: 49.5
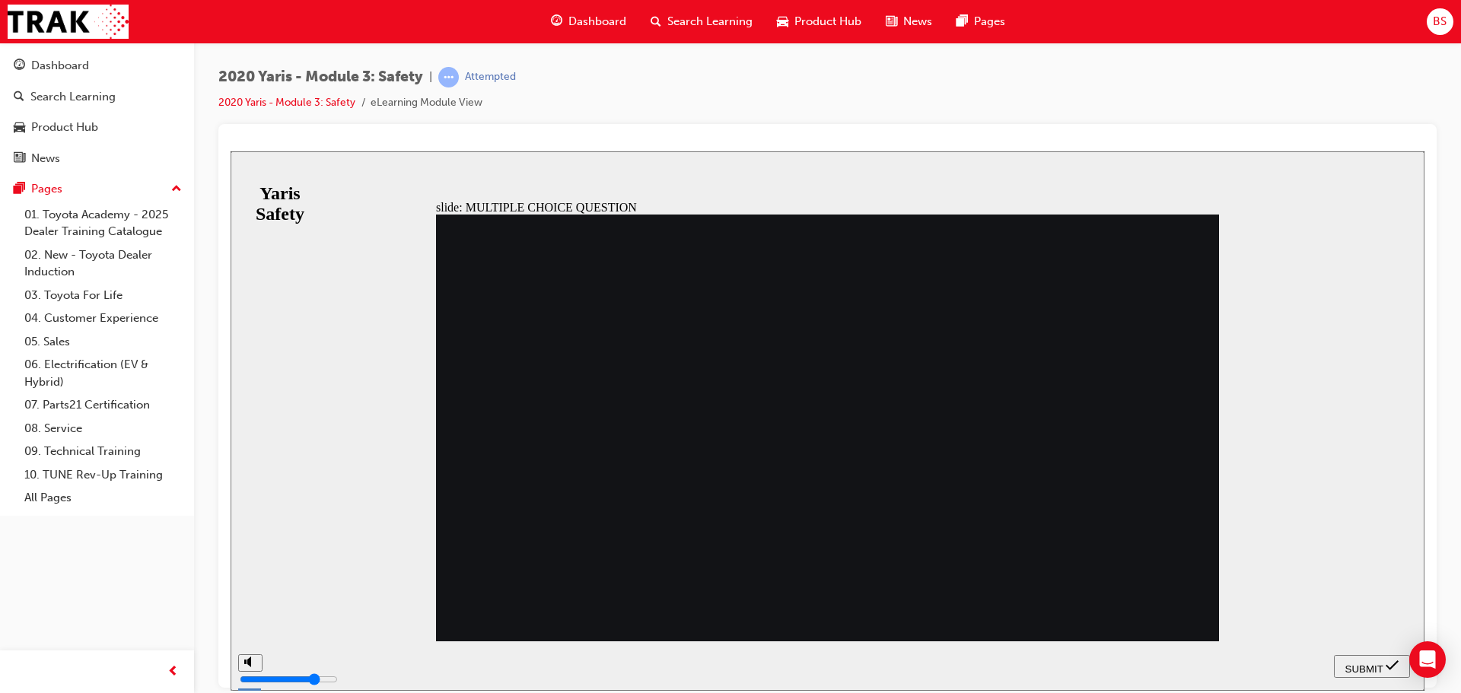
radio input "true"
click at [1380, 663] on span "SUBMIT" at bounding box center [1364, 668] width 38 height 11
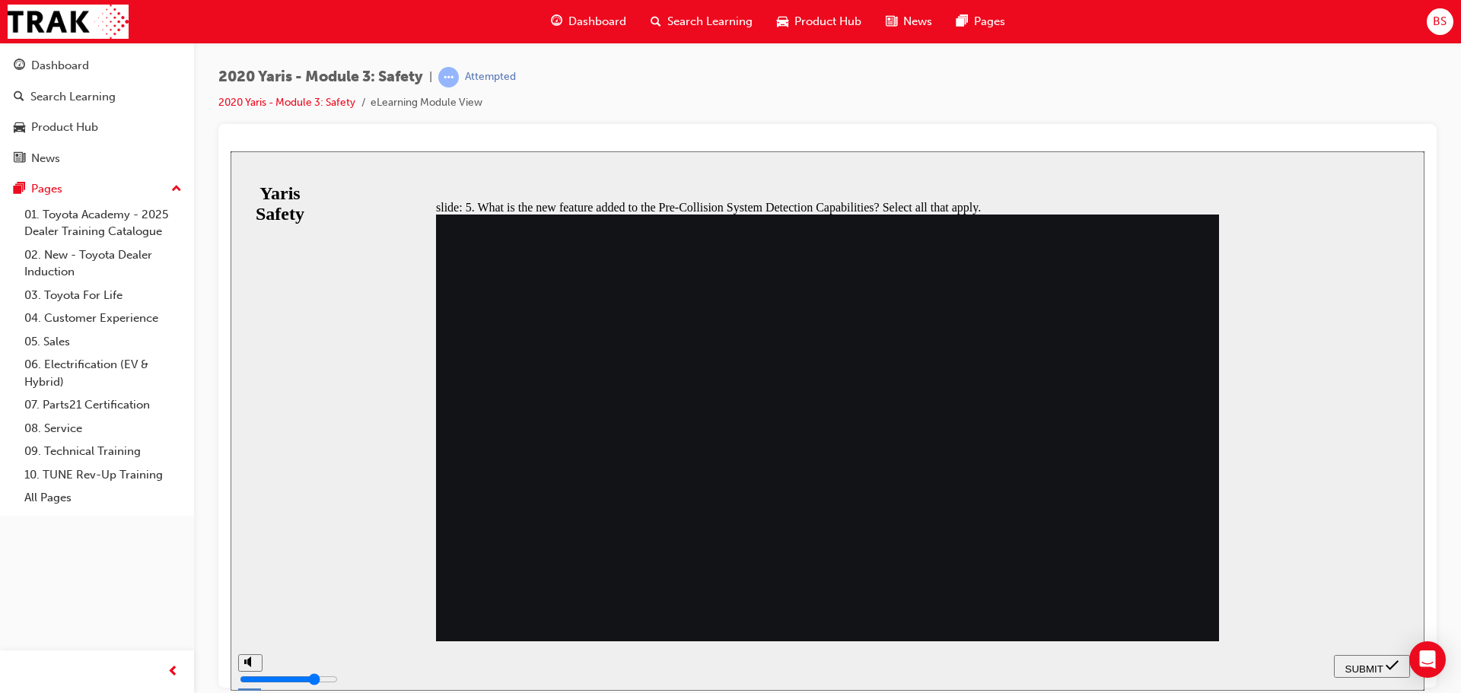
checkbox input "true"
click at [1389, 662] on icon "submit" at bounding box center [1392, 665] width 13 height 14
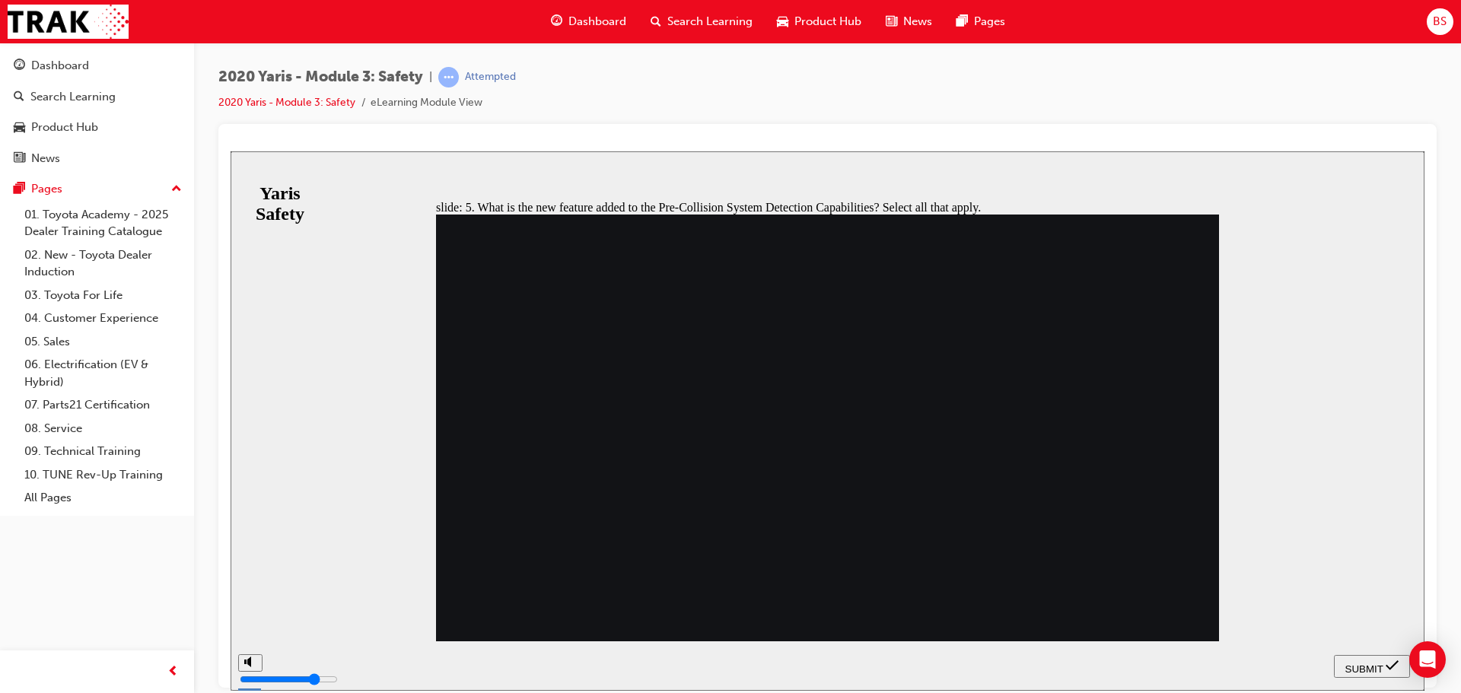
drag, startPoint x: 500, startPoint y: 553, endPoint x: 586, endPoint y: 562, distance: 86.4
checkbox input "false"
click at [1374, 664] on span "SUBMIT" at bounding box center [1364, 668] width 38 height 11
drag, startPoint x: 805, startPoint y: 570, endPoint x: 817, endPoint y: 568, distance: 12.3
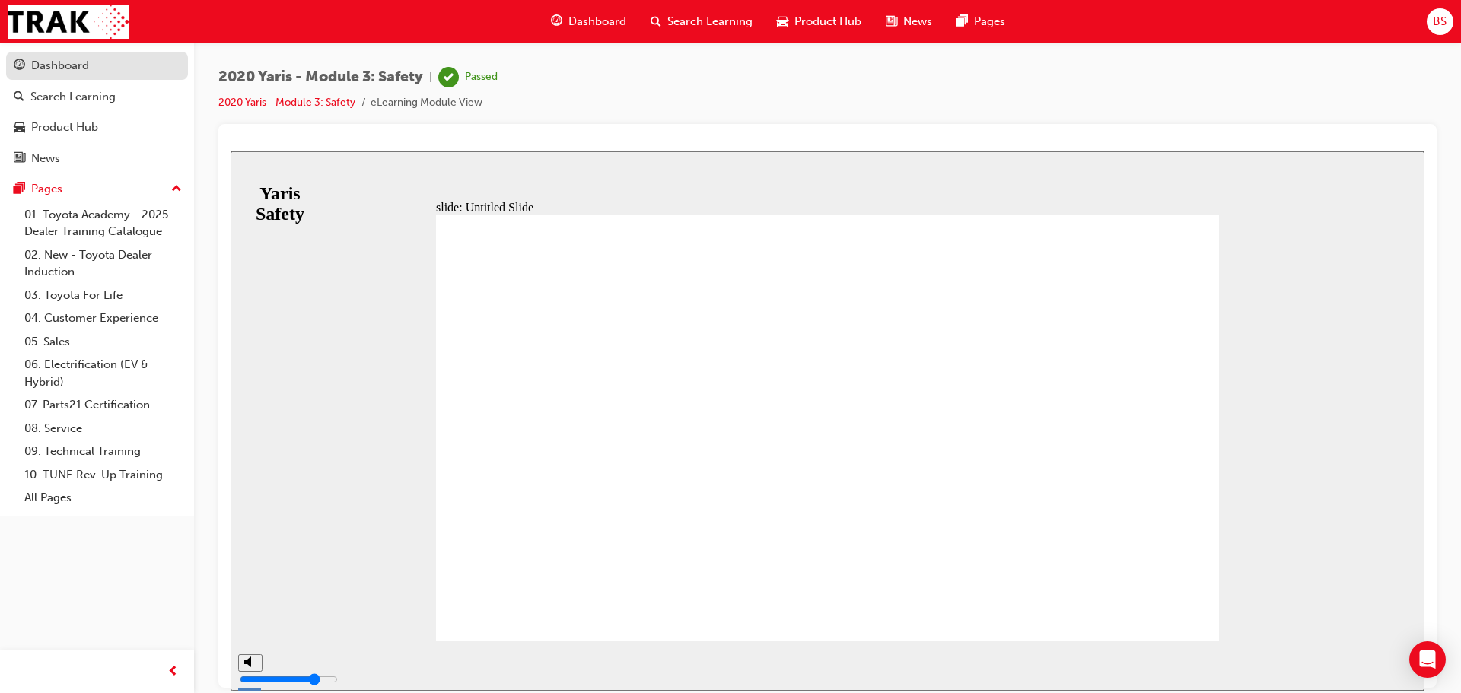
click at [49, 66] on div "Dashboard" at bounding box center [60, 66] width 58 height 18
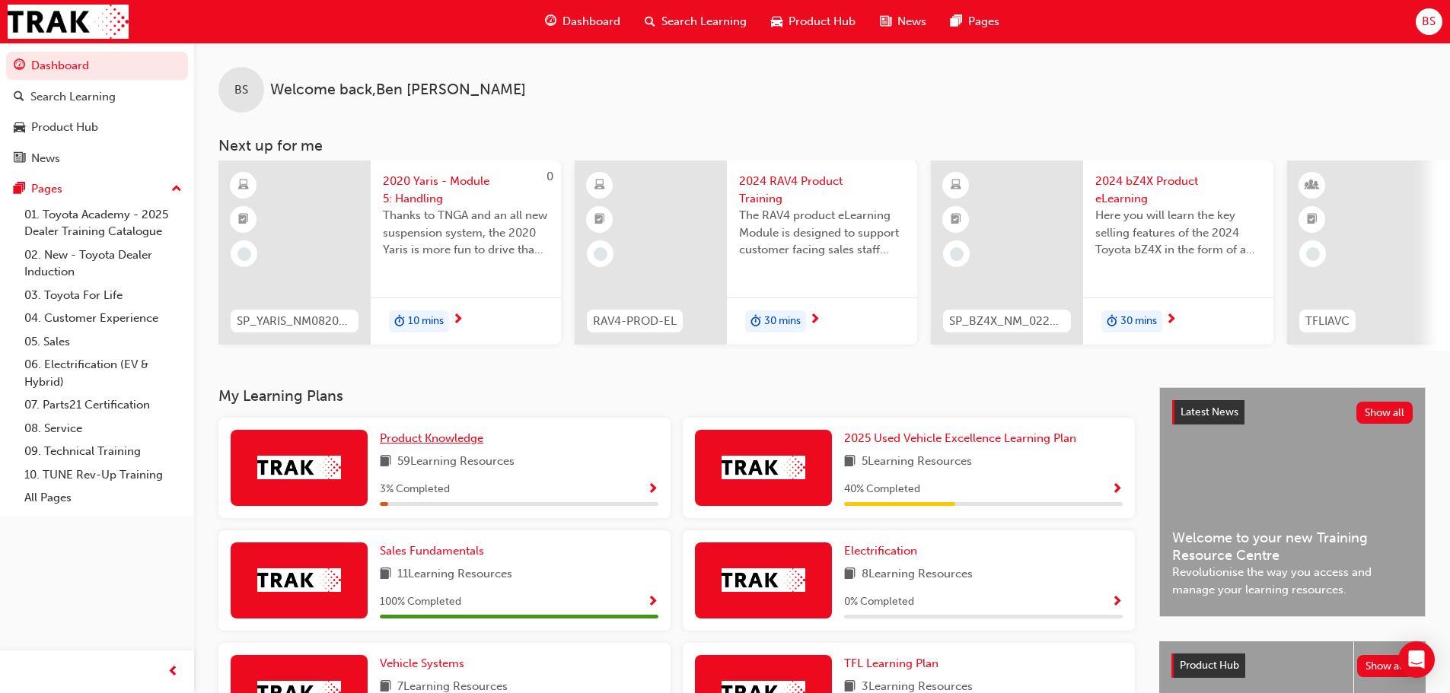
click at [428, 444] on span "Product Knowledge" at bounding box center [431, 438] width 103 height 14
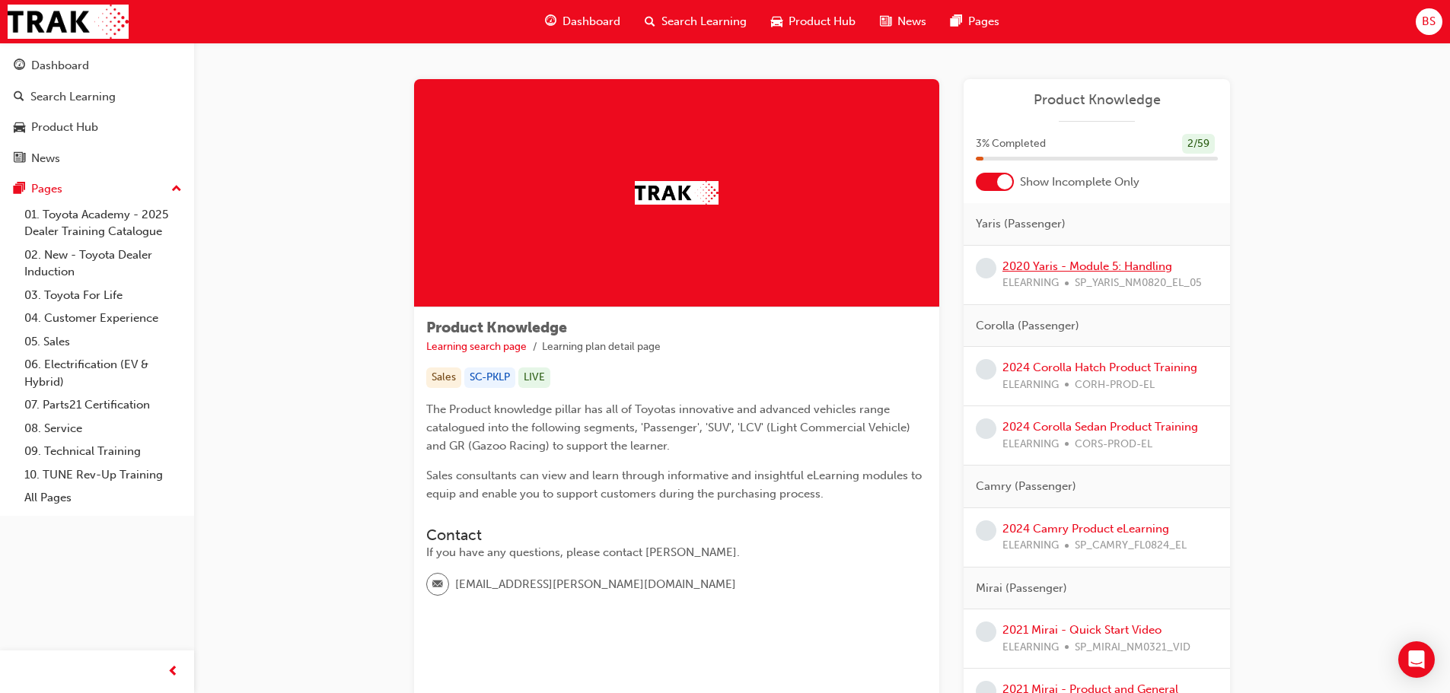
click at [1107, 265] on link "2020 Yaris - Module 5: Handling" at bounding box center [1087, 266] width 170 height 14
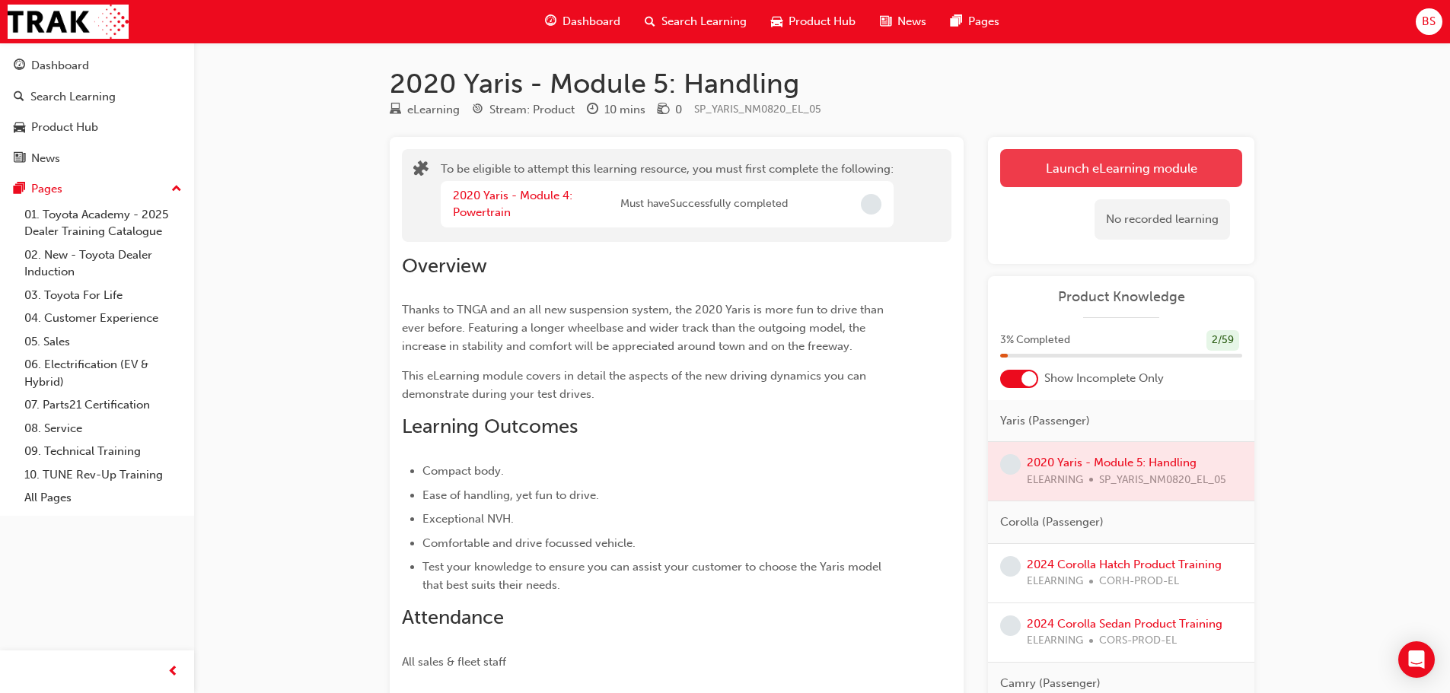
click at [1131, 165] on button "Launch eLearning module" at bounding box center [1121, 168] width 242 height 38
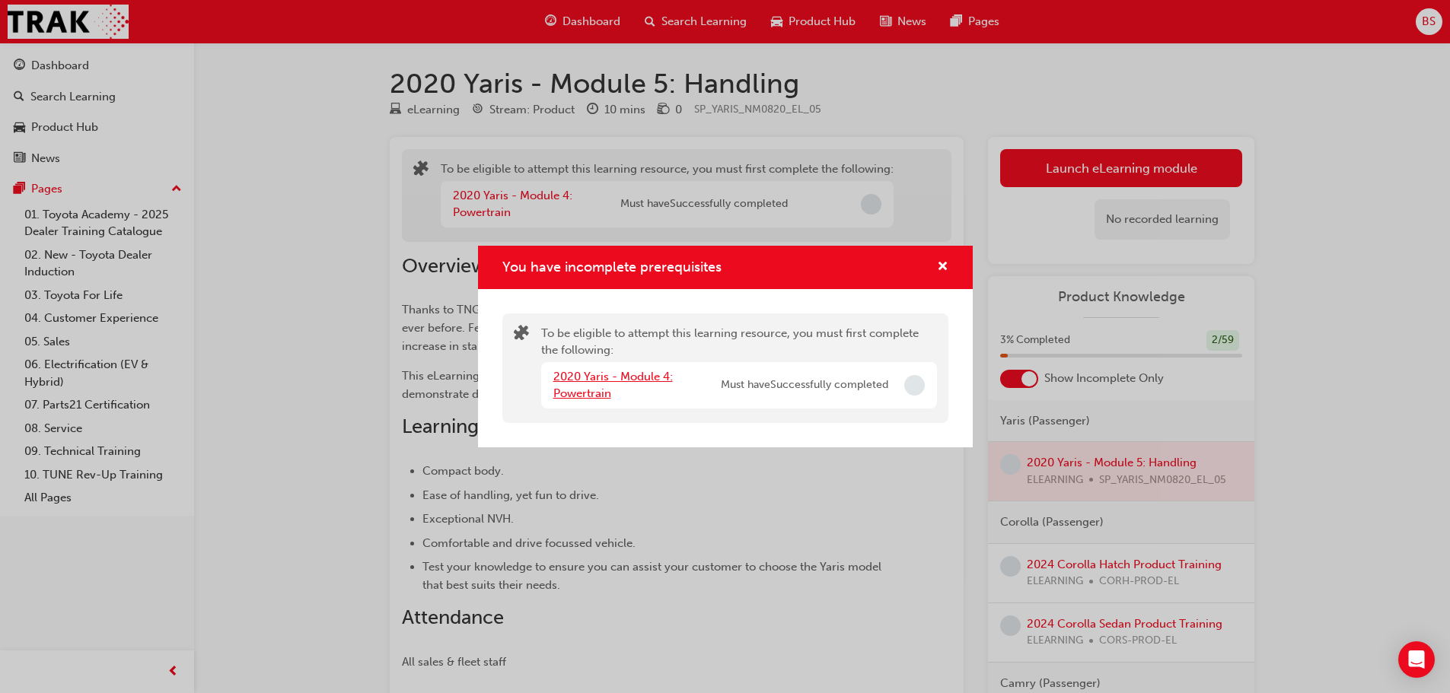
click at [584, 377] on link "2020 Yaris - Module 4: Powertrain" at bounding box center [612, 385] width 119 height 31
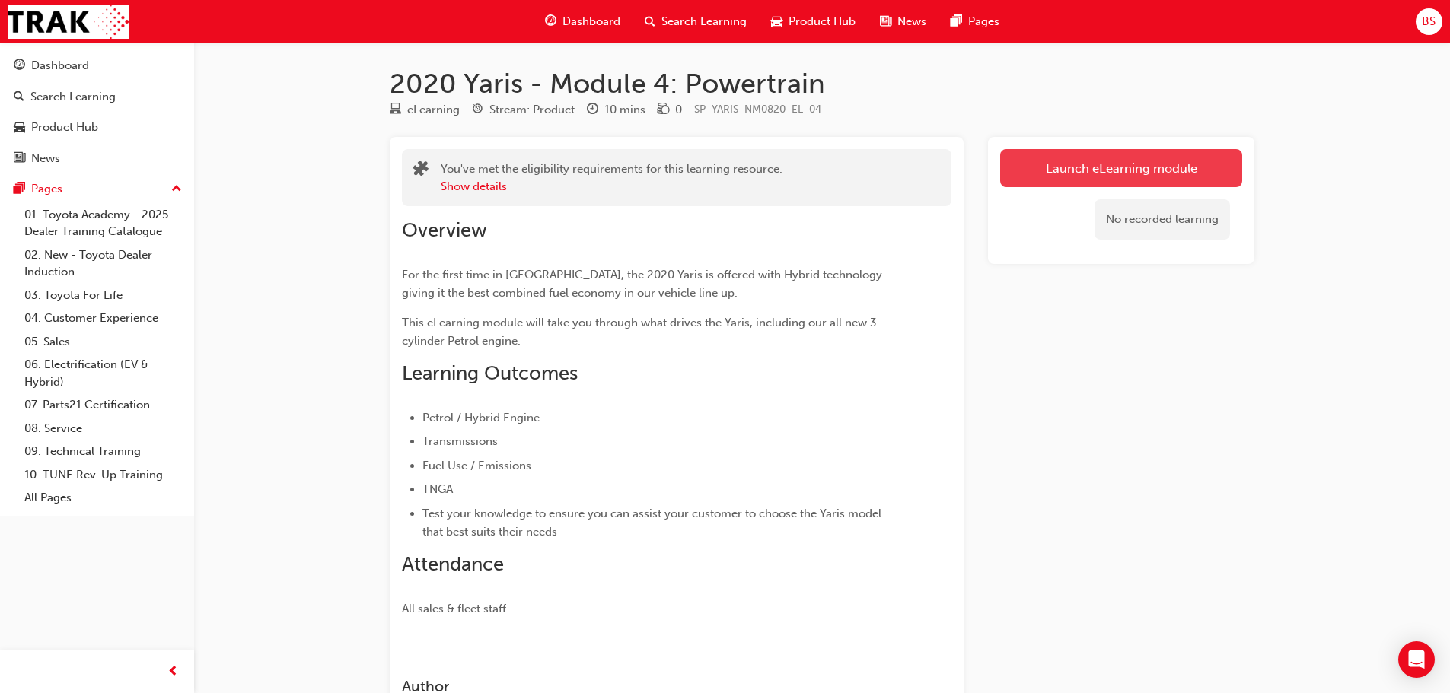
click at [1124, 174] on link "Launch eLearning module" at bounding box center [1121, 168] width 242 height 38
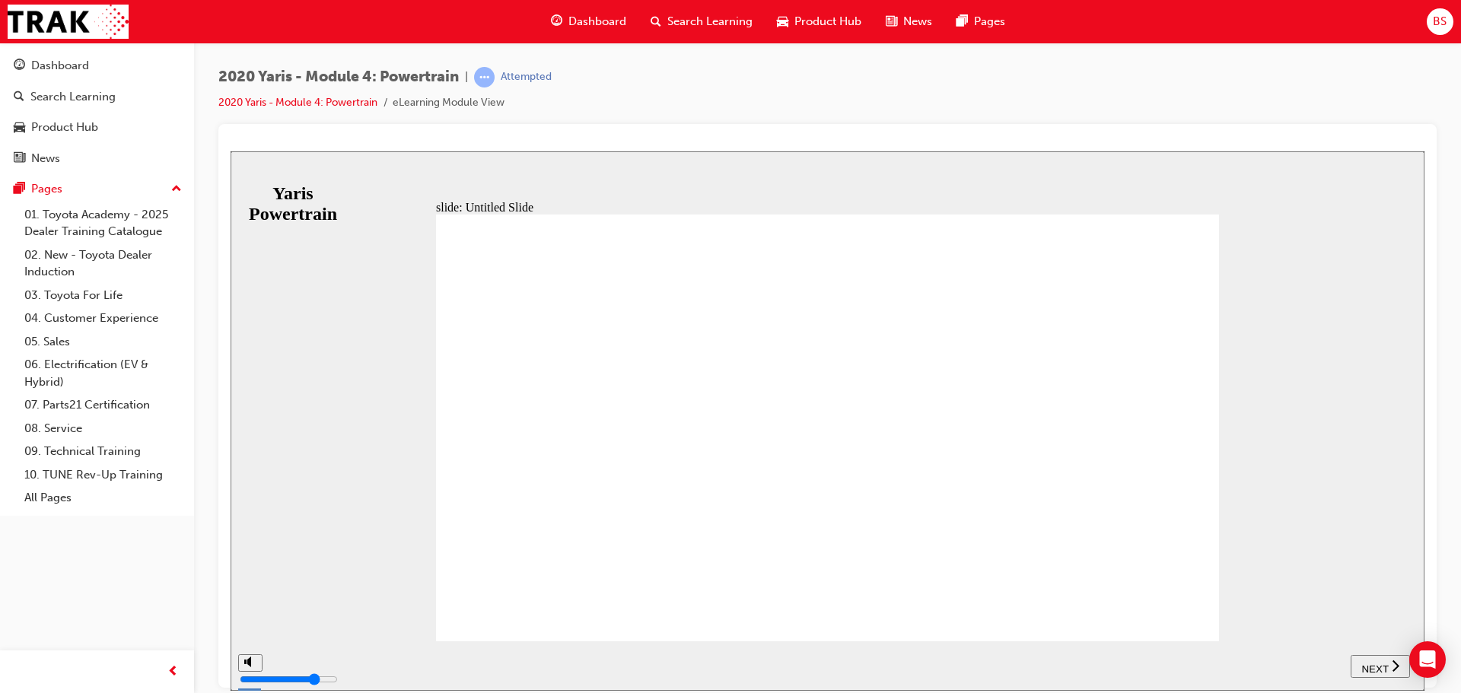
click at [1378, 669] on span "NEXT" at bounding box center [1374, 668] width 27 height 11
click at [1382, 663] on span "NEXT" at bounding box center [1374, 668] width 27 height 11
click at [1384, 663] on span "NEXT" at bounding box center [1382, 668] width 27 height 11
click at [1384, 663] on span "NEXT" at bounding box center [1374, 668] width 27 height 11
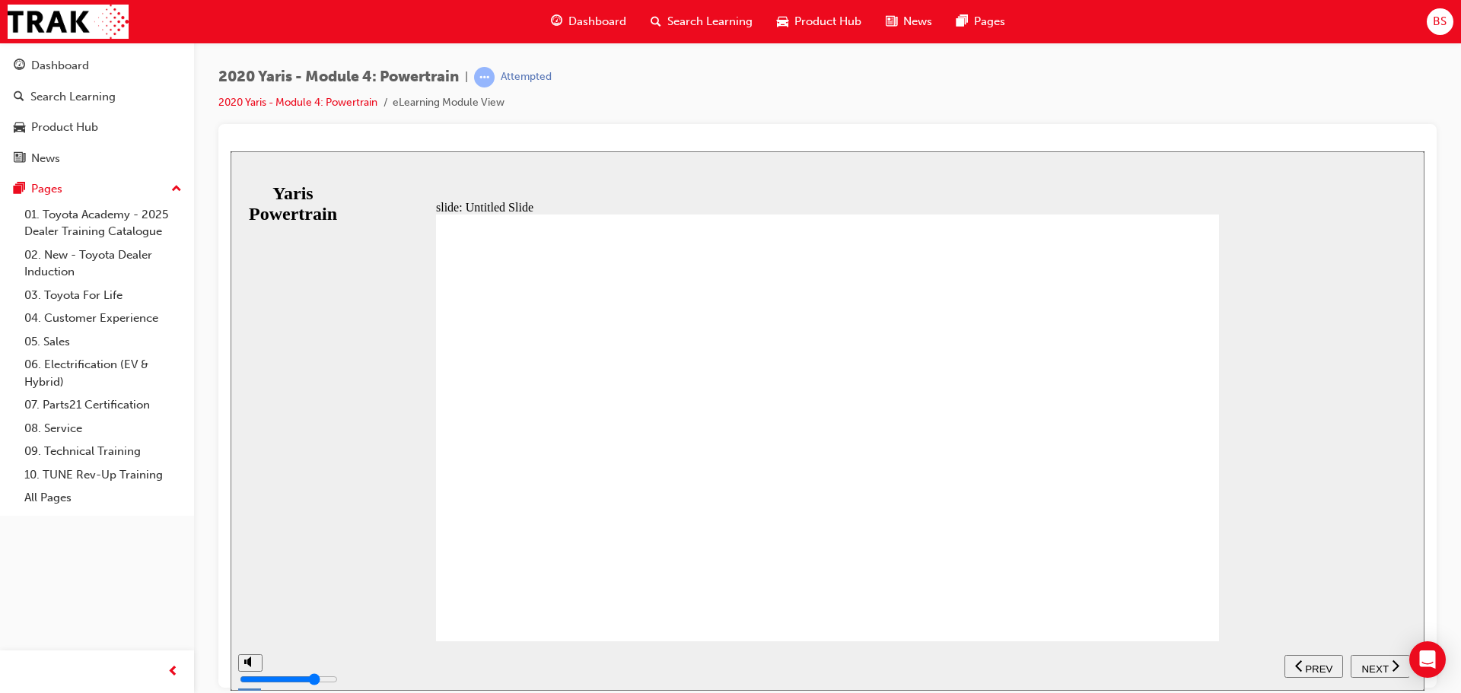
click at [1384, 663] on span "NEXT" at bounding box center [1374, 668] width 27 height 11
click at [1384, 664] on span "NEXT" at bounding box center [1374, 668] width 27 height 11
click at [1384, 664] on span "NEXT" at bounding box center [1382, 668] width 27 height 11
click at [1384, 664] on span "NEXT" at bounding box center [1374, 668] width 27 height 11
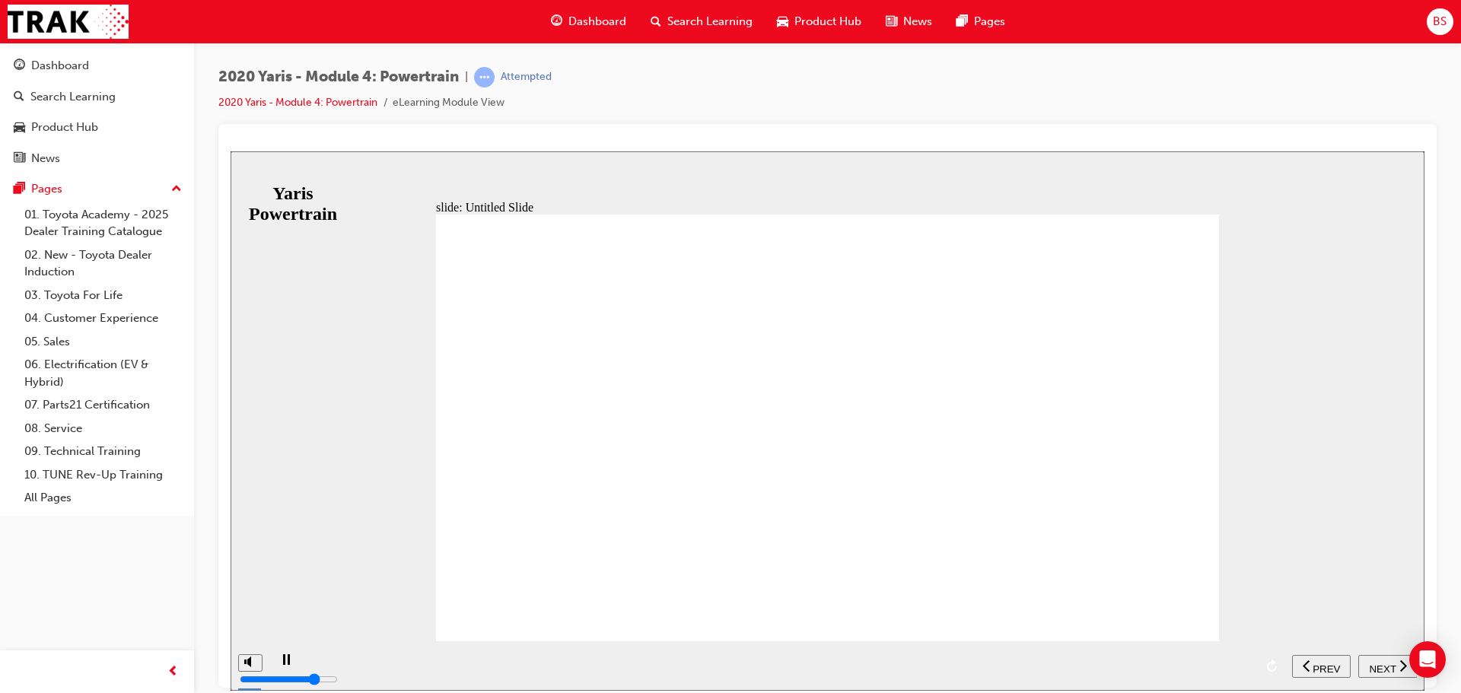
click at [1386, 667] on span "NEXT" at bounding box center [1382, 668] width 27 height 11
click at [1386, 667] on span "NEXT" at bounding box center [1374, 668] width 27 height 11
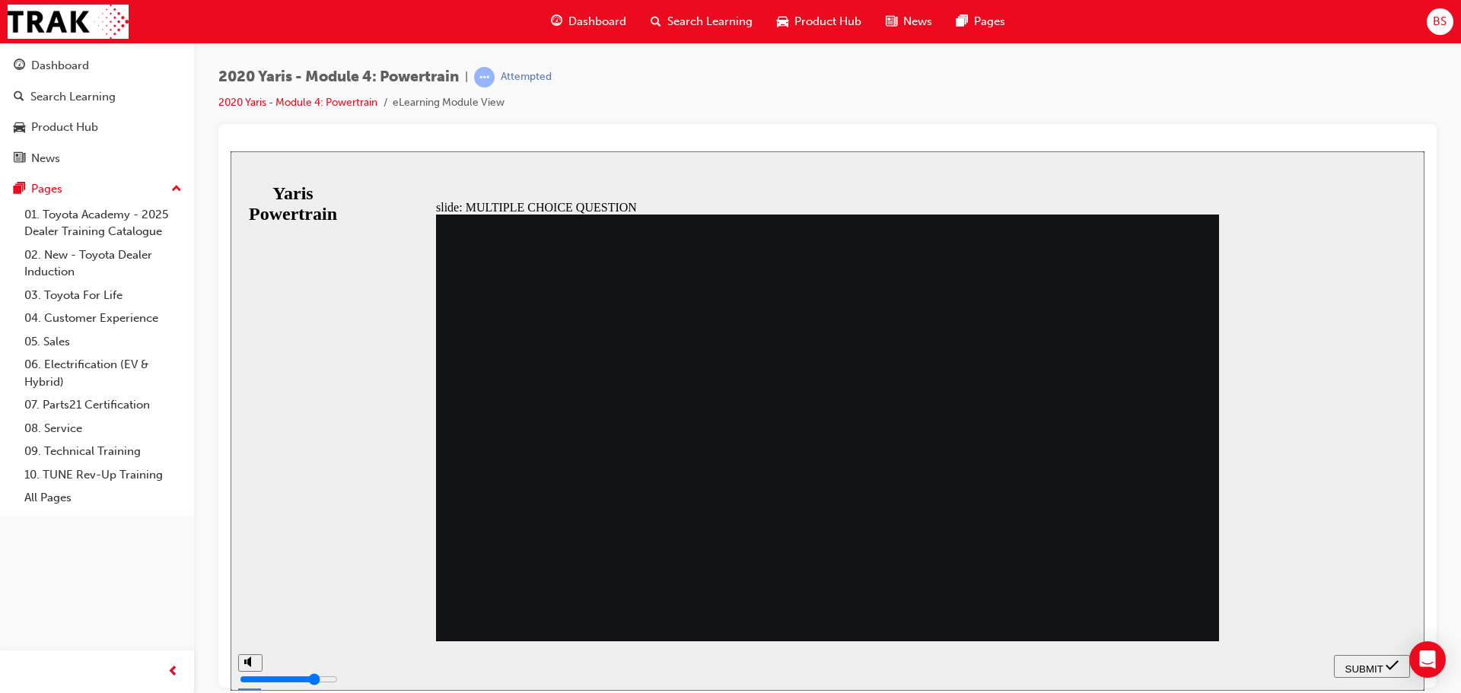
radio input "true"
click at [1385, 663] on div "SUBMIT" at bounding box center [1372, 666] width 64 height 16
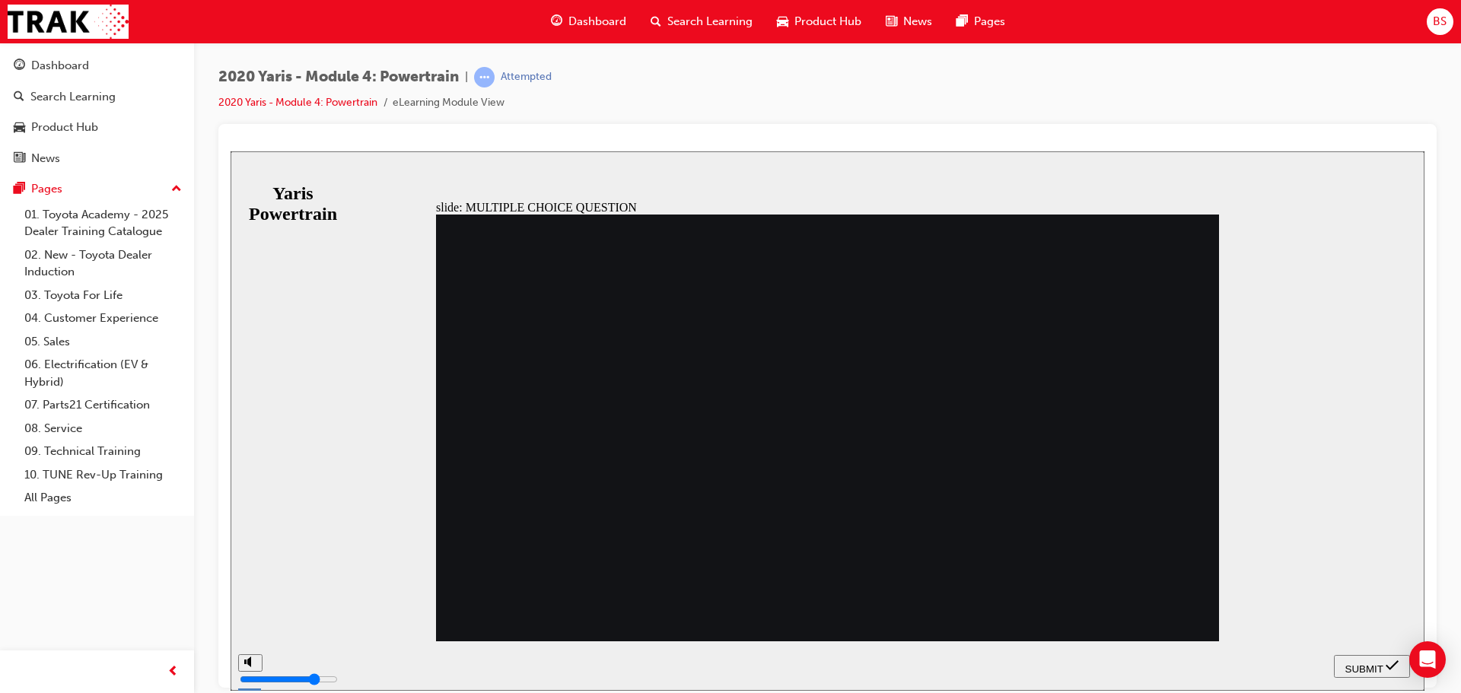
radio input "true"
click at [1386, 670] on icon "submit" at bounding box center [1392, 665] width 13 height 14
click at [1396, 663] on icon "submit" at bounding box center [1392, 665] width 13 height 14
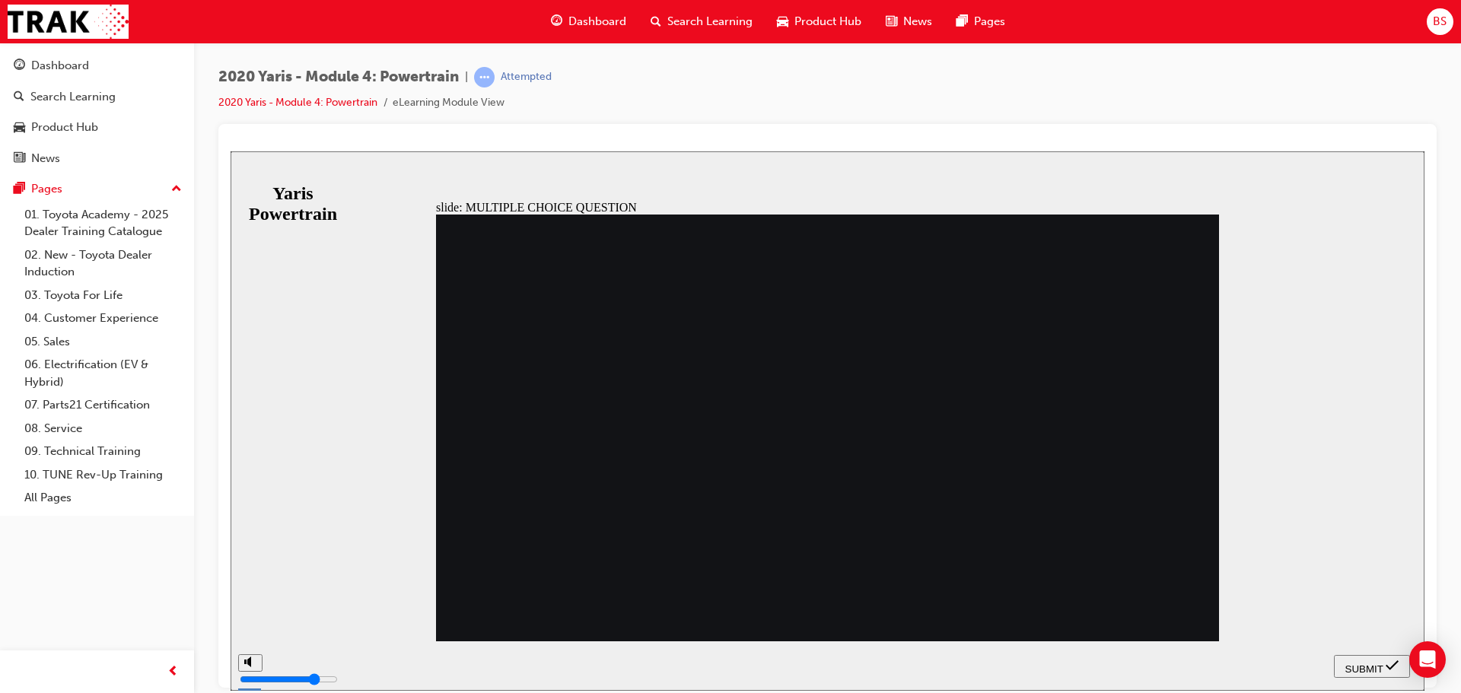
radio input "false"
radio input "true"
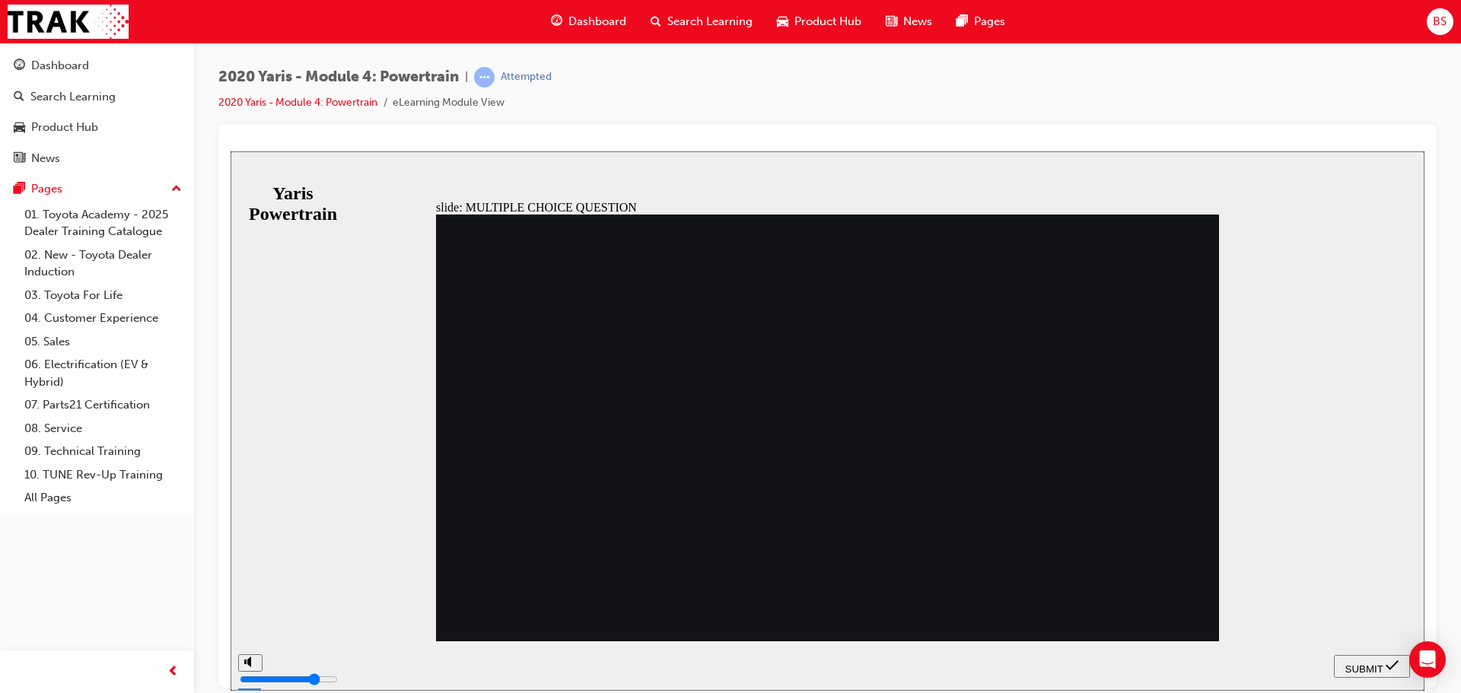
radio input "true"
click at [1381, 668] on span "SUBMIT" at bounding box center [1364, 668] width 38 height 11
radio input "true"
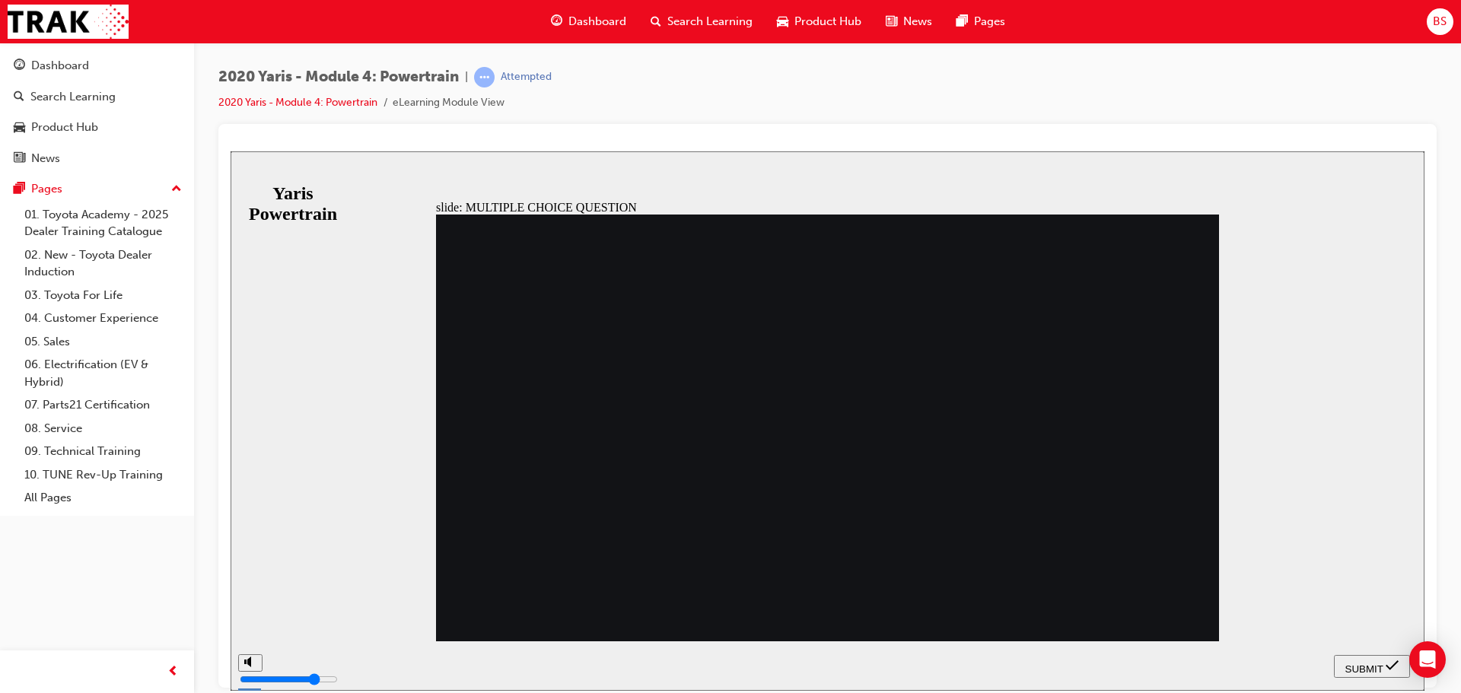
click at [1367, 665] on span "SUBMIT" at bounding box center [1364, 668] width 38 height 11
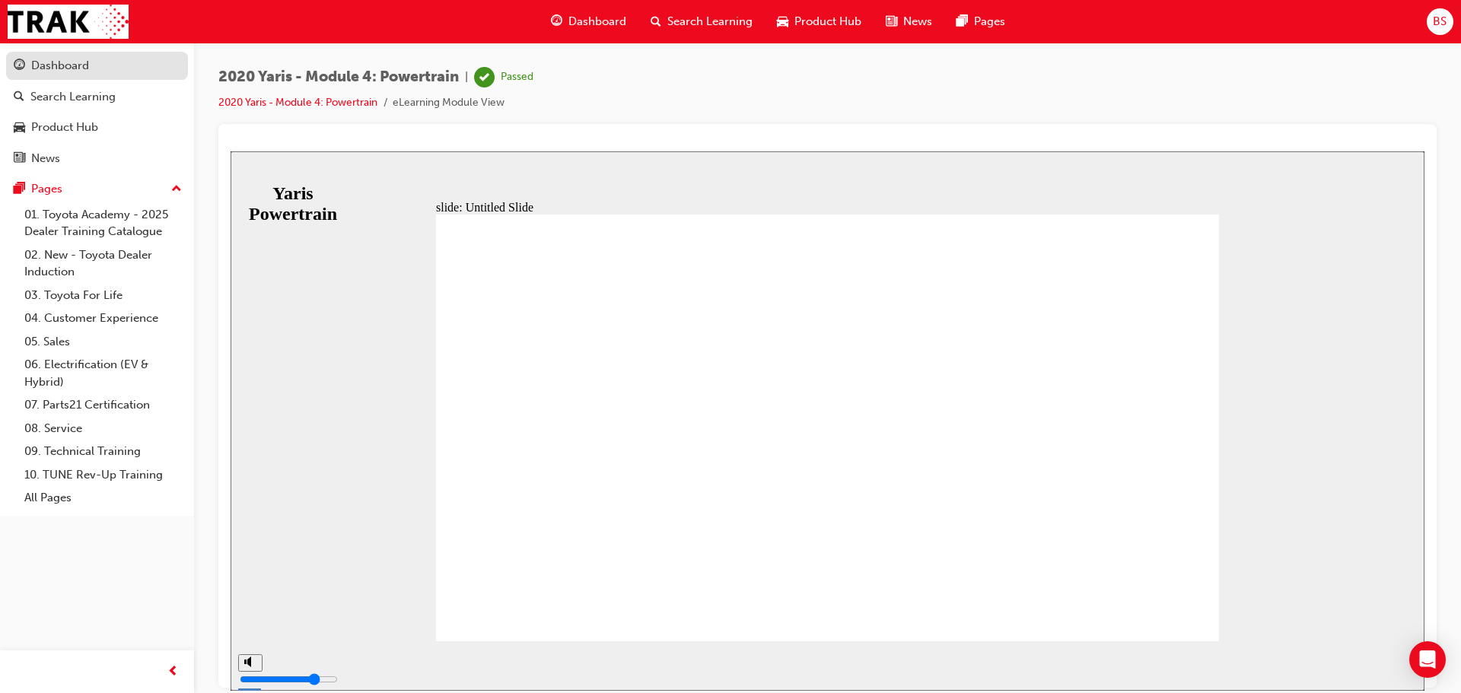
click at [61, 68] on div "Dashboard" at bounding box center [60, 66] width 58 height 18
